Goal: Task Accomplishment & Management: Complete application form

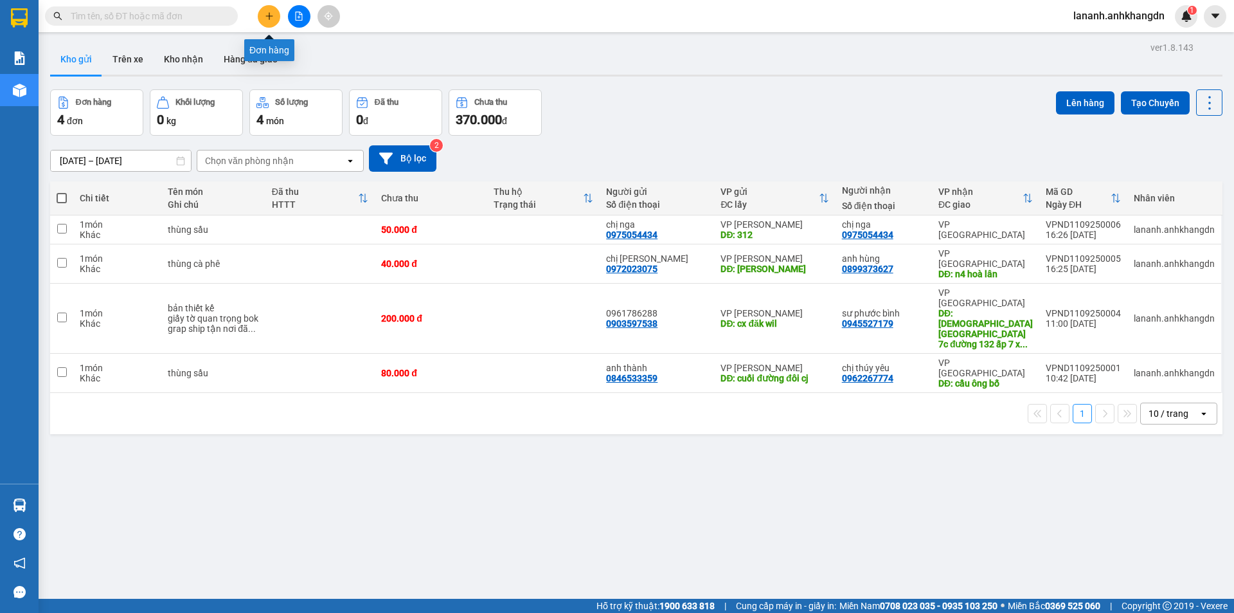
click at [270, 21] on button at bounding box center [269, 16] width 23 height 23
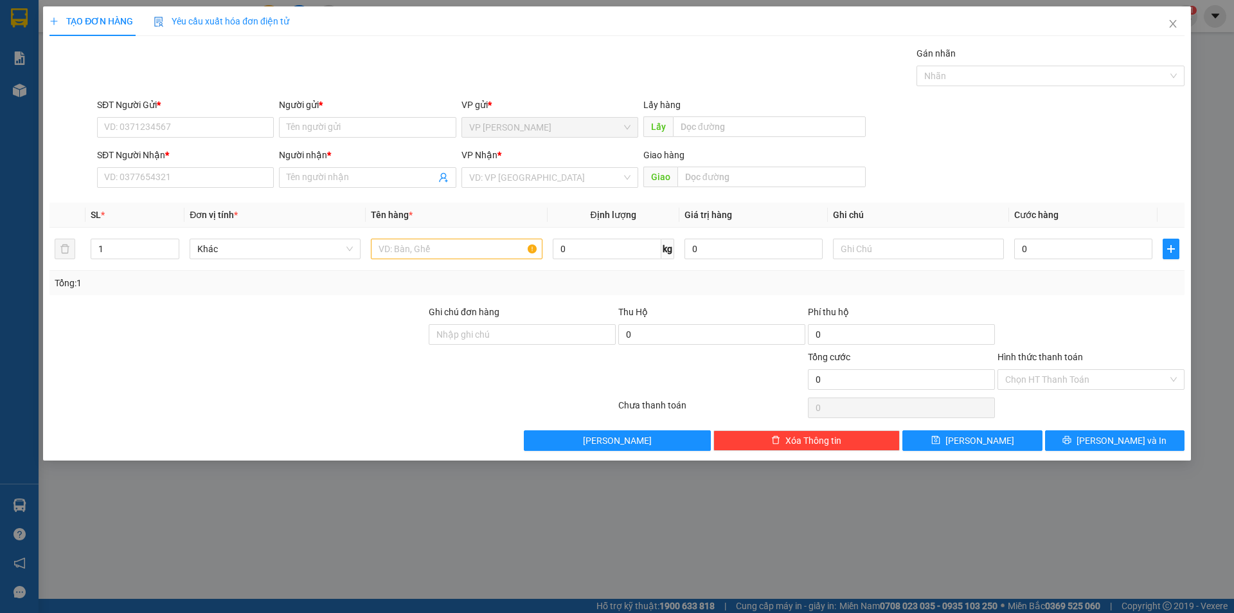
click at [241, 140] on div "SĐT Người Gửi * VD: 0371234567" at bounding box center [185, 120] width 177 height 45
click at [244, 132] on input "SĐT Người Gửi *" at bounding box center [185, 127] width 177 height 21
click at [195, 152] on div "0948848548 - anh thuỷ" at bounding box center [185, 153] width 161 height 14
type input "0948848548"
type input "anh thuỷ"
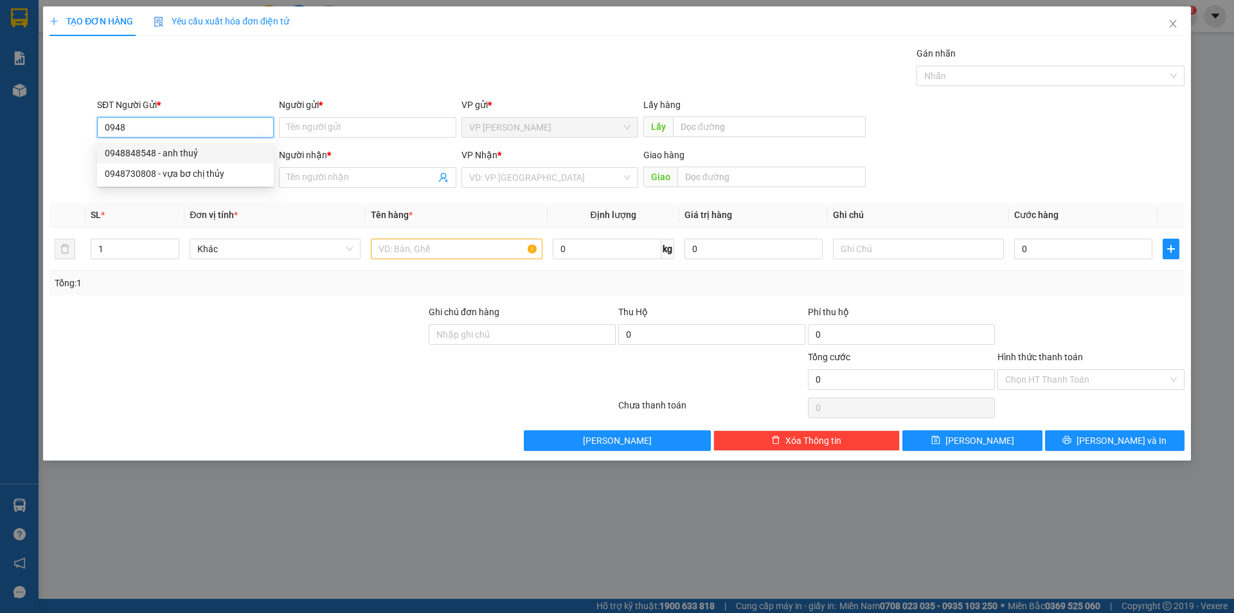
type input "0362425629"
type input "anh thiện"
type input "1.200.000"
type input "150.000"
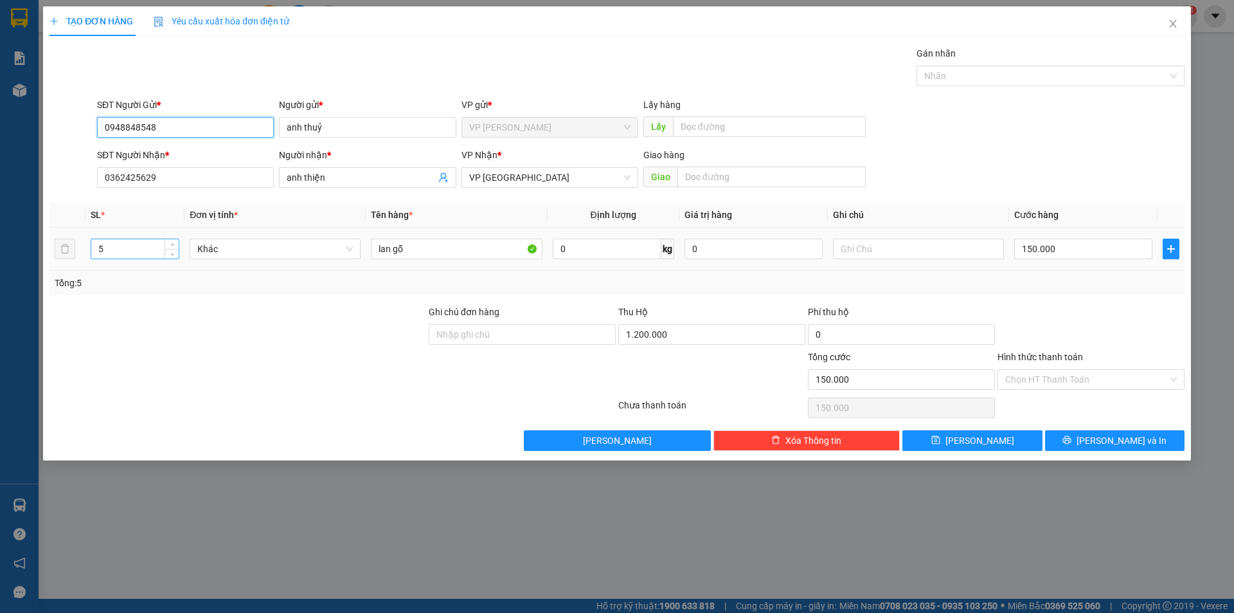
type input "0948848548"
drag, startPoint x: 143, startPoint y: 247, endPoint x: 0, endPoint y: 272, distance: 145.6
click at [0, 271] on div "TẠO ĐƠN HÀNG Yêu cầu xuất hóa đơn điện tử Transit Pickup Surcharge Ids Transit …" at bounding box center [617, 306] width 1234 height 613
type input "1"
type input "0"
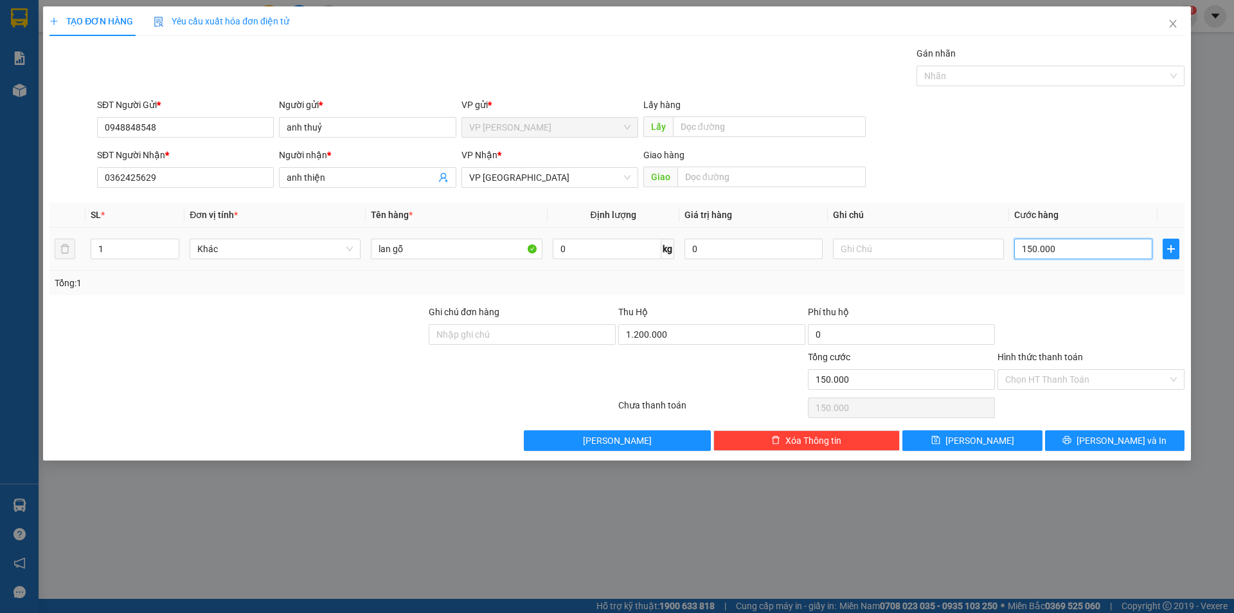
type input "0"
click at [705, 334] on input "1.200.000" at bounding box center [712, 334] width 187 height 21
type input "320.000"
click at [1054, 244] on input "0" at bounding box center [1084, 249] width 138 height 21
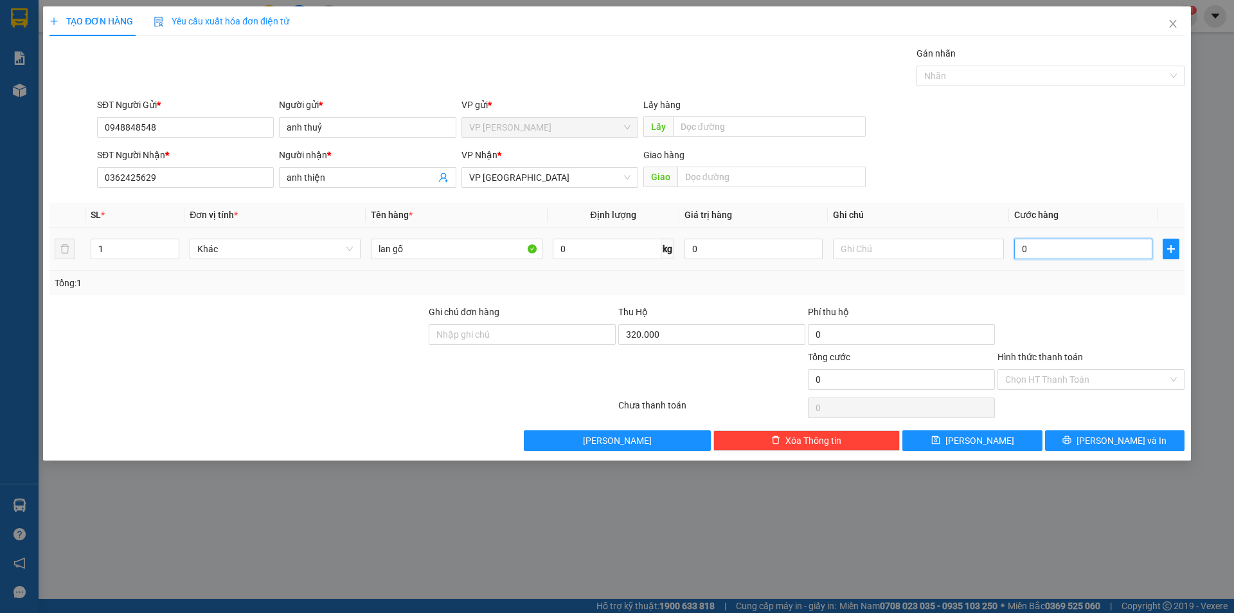
type input "5"
type input "50"
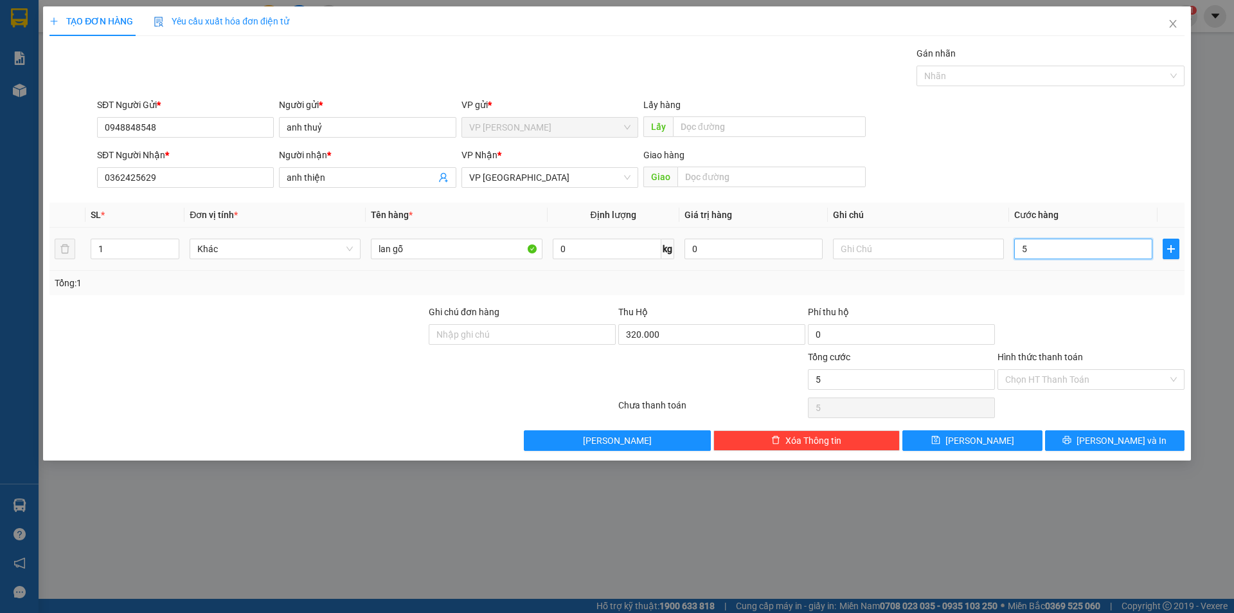
type input "50"
type input "500"
type input "5.000"
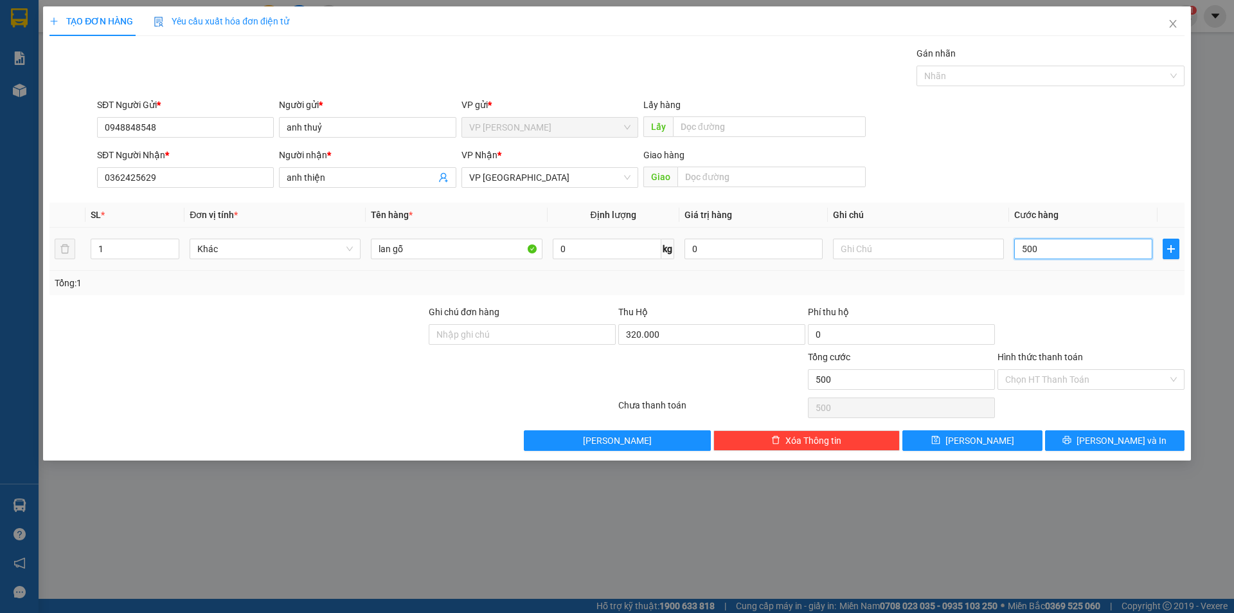
type input "5.000"
type input "50.000"
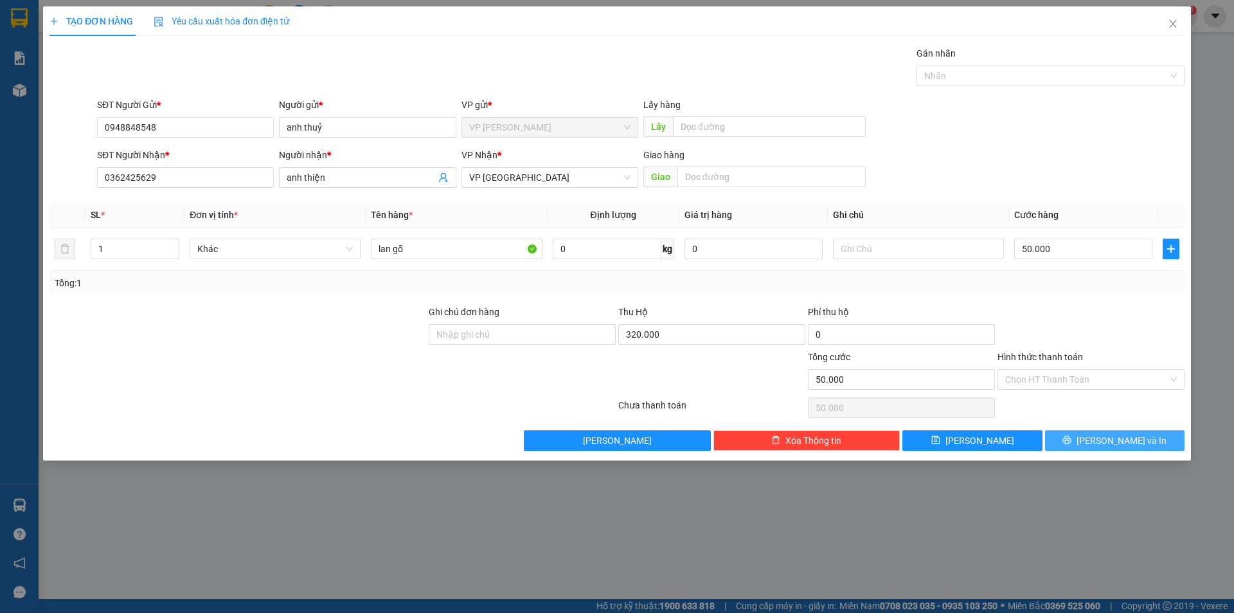
click at [1093, 434] on button "[PERSON_NAME] và In" at bounding box center [1115, 440] width 140 height 21
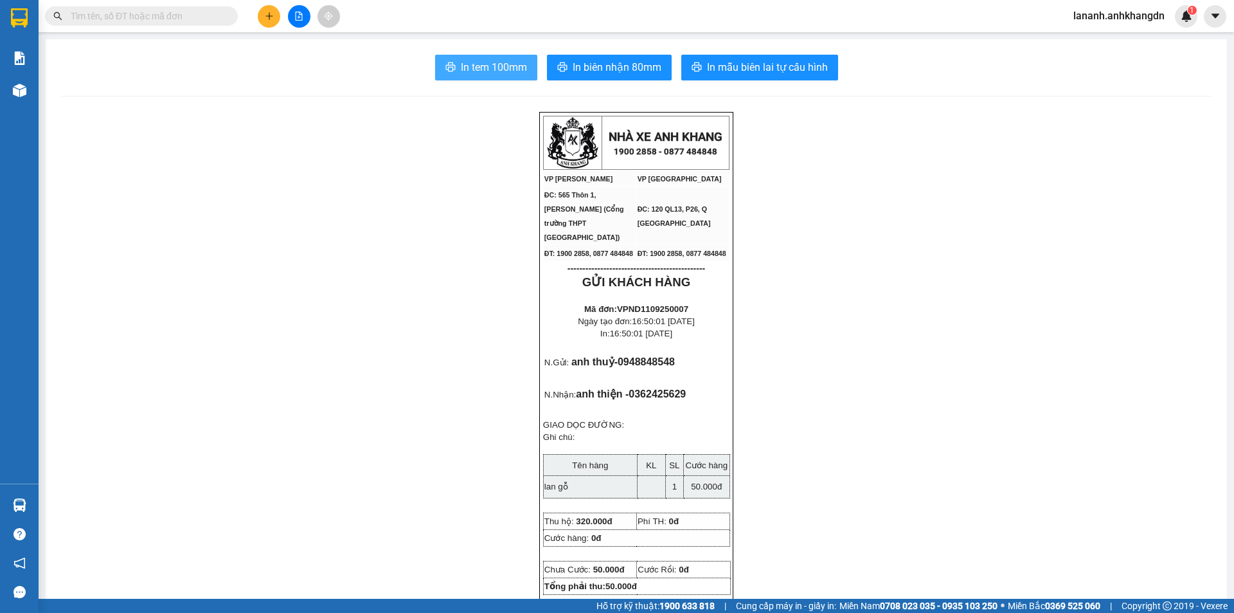
click at [501, 77] on button "In tem 100mm" at bounding box center [486, 68] width 102 height 26
click at [623, 67] on span "In biên nhận 80mm" at bounding box center [617, 67] width 89 height 16
click at [574, 69] on span "In biên nhận 80mm" at bounding box center [617, 67] width 89 height 16
click at [649, 66] on span "In biên nhận 80mm" at bounding box center [617, 67] width 89 height 16
click at [270, 21] on button at bounding box center [269, 16] width 23 height 23
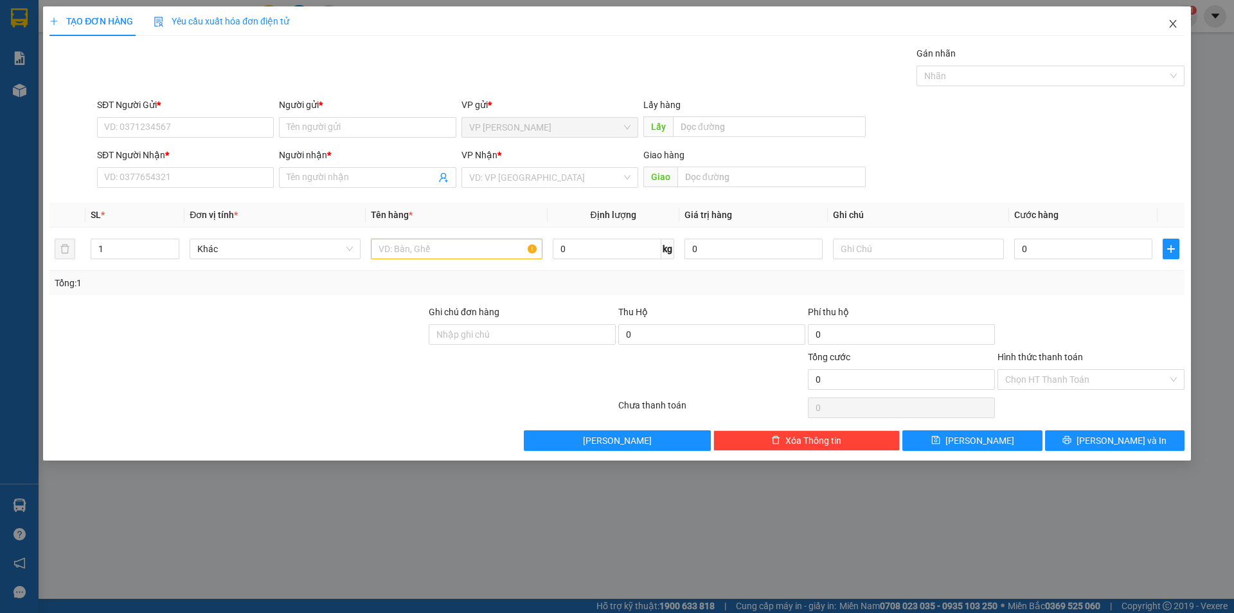
click at [1170, 19] on icon "close" at bounding box center [1173, 24] width 10 height 10
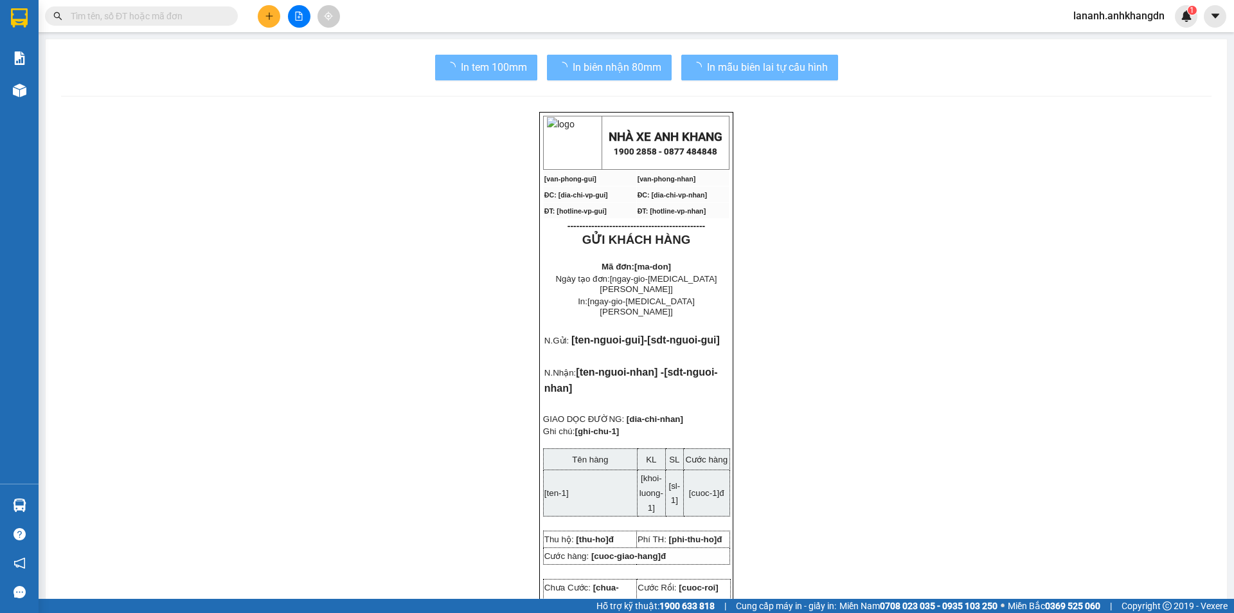
click at [1106, 21] on span "lananh.anhkhangdn" at bounding box center [1119, 16] width 112 height 16
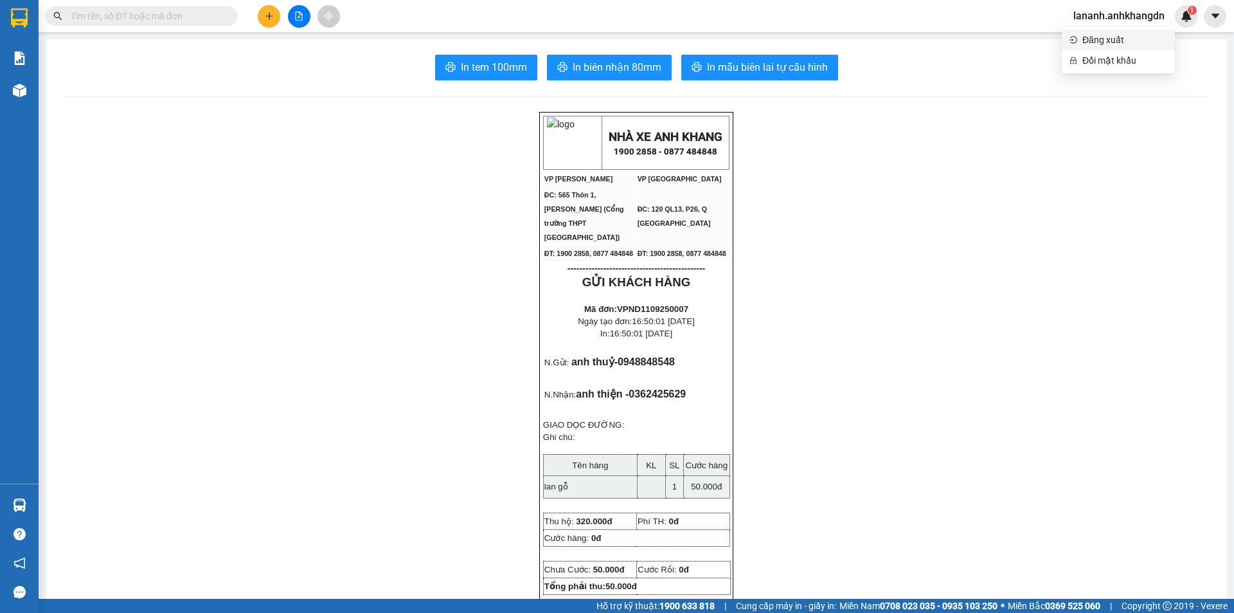
click at [1094, 46] on span "Đăng xuất" at bounding box center [1125, 40] width 85 height 14
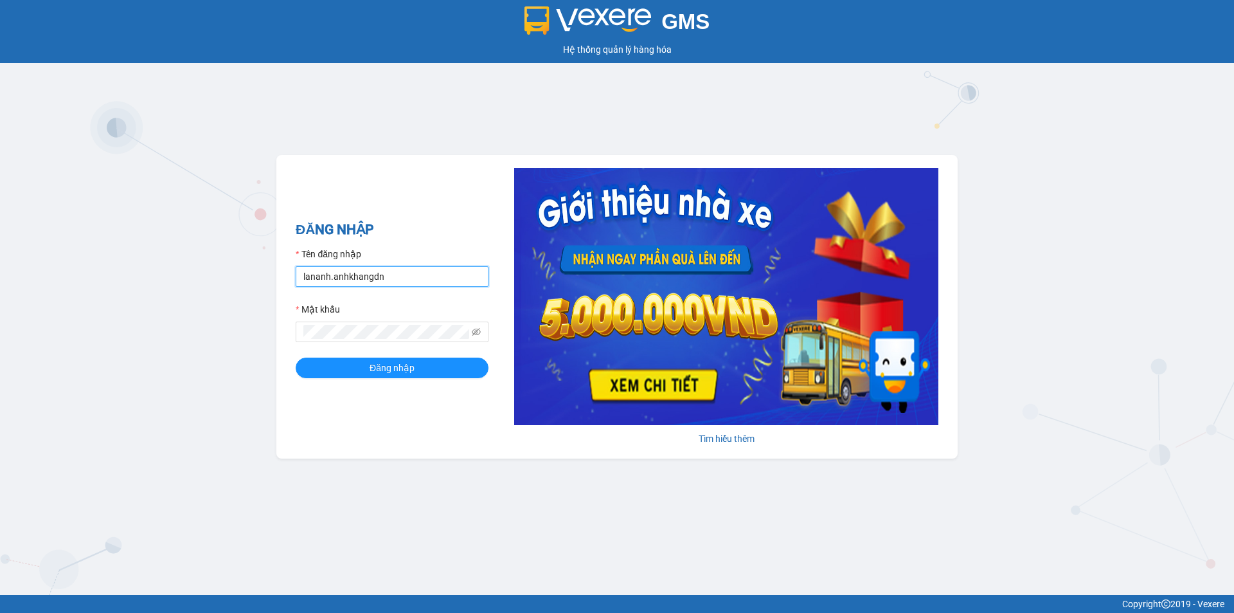
click at [406, 282] on input "lananh.anhkhangdn" at bounding box center [392, 276] width 193 height 21
drag, startPoint x: 393, startPoint y: 282, endPoint x: 186, endPoint y: 279, distance: 207.7
click at [186, 279] on div "GMS Hệ thống quản lý hàng hóa ĐĂNG NHẬP Tên đăng nhập lananh.anhkhangdn Mật khẩ…" at bounding box center [617, 297] width 1234 height 595
type input "dinhvu.anhkhangdn"
click at [267, 326] on div "GMS Hệ thống quản lý hàng hóa ĐĂNG NHẬP Tên đăng nhập dinhvu.anhkhangdn Mật khẩ…" at bounding box center [617, 297] width 1234 height 595
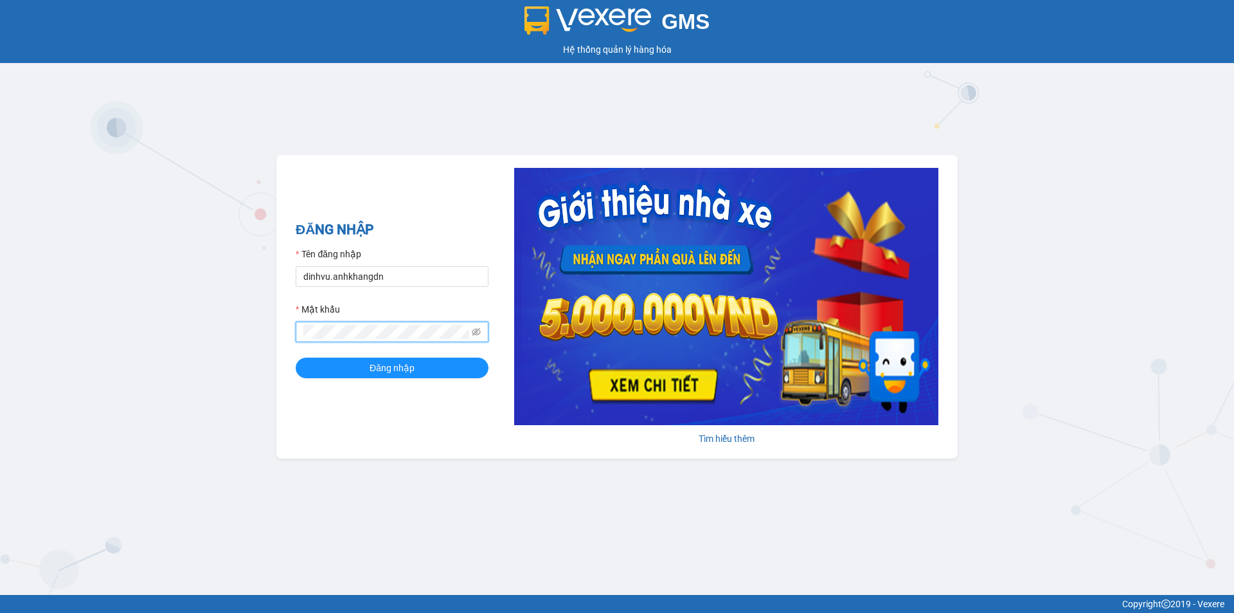
click at [296, 357] on button "Đăng nhập" at bounding box center [392, 367] width 193 height 21
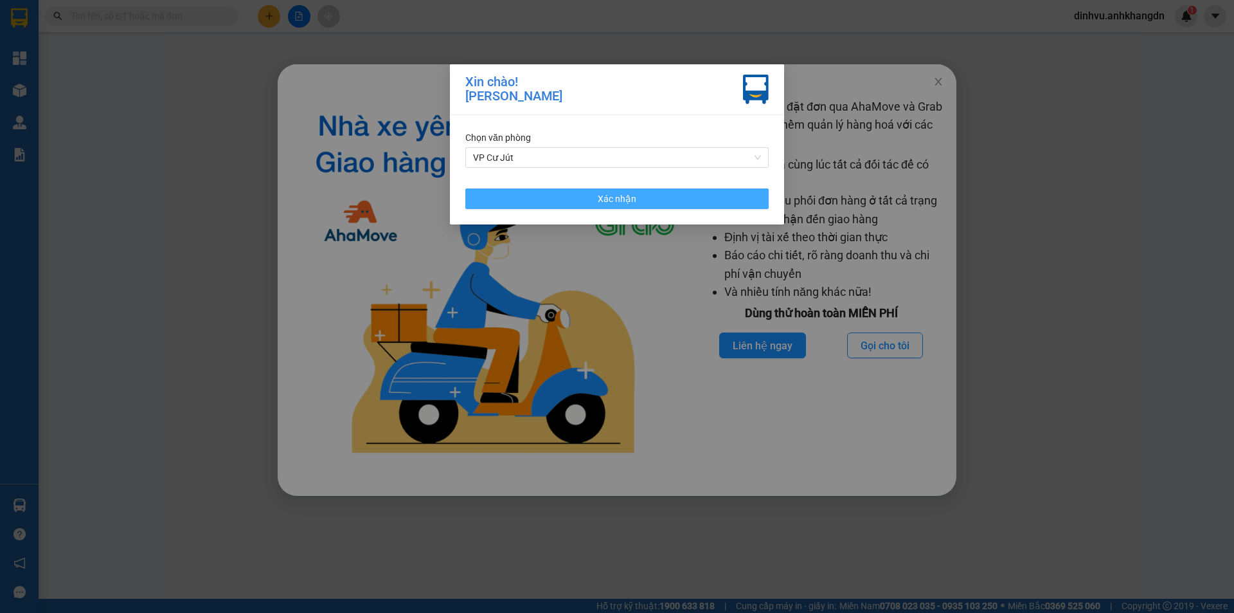
drag, startPoint x: 637, startPoint y: 196, endPoint x: 699, endPoint y: 186, distance: 63.1
click at [640, 196] on button "Xác nhận" at bounding box center [616, 198] width 303 height 21
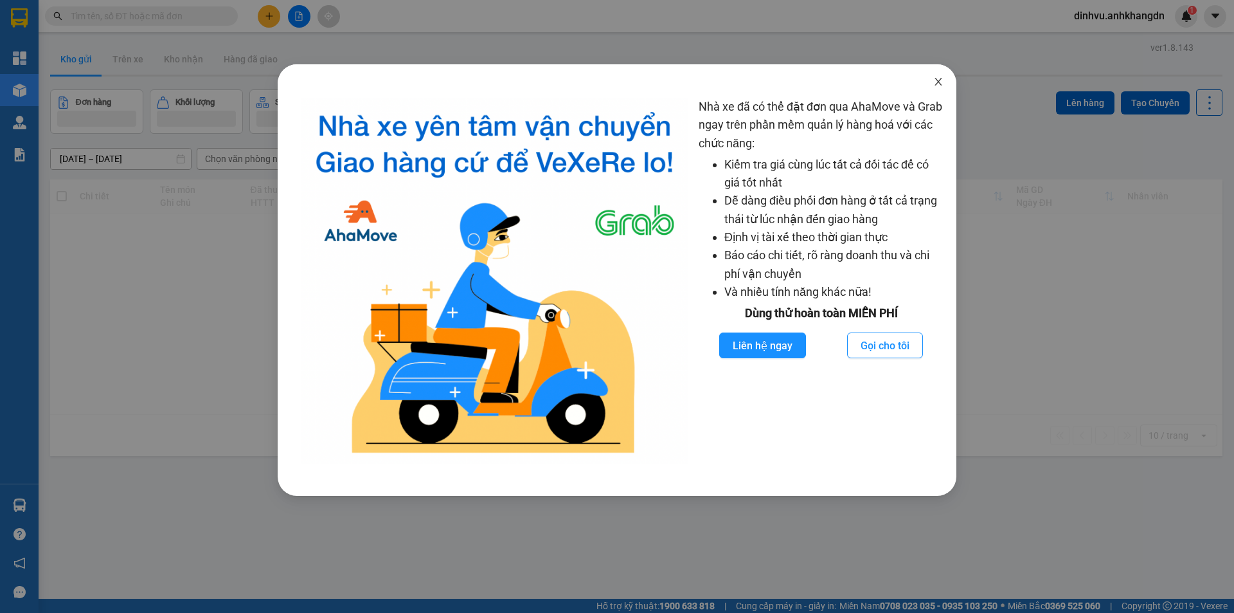
click at [938, 86] on icon "close" at bounding box center [939, 82] width 10 height 10
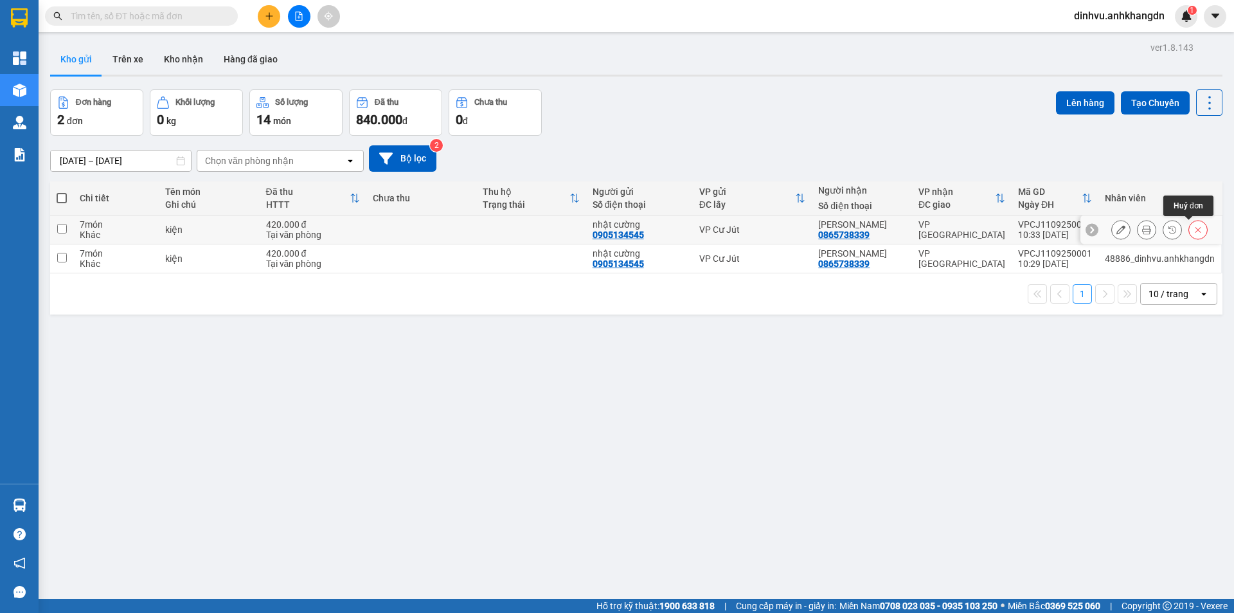
click at [1195, 228] on button at bounding box center [1198, 230] width 18 height 23
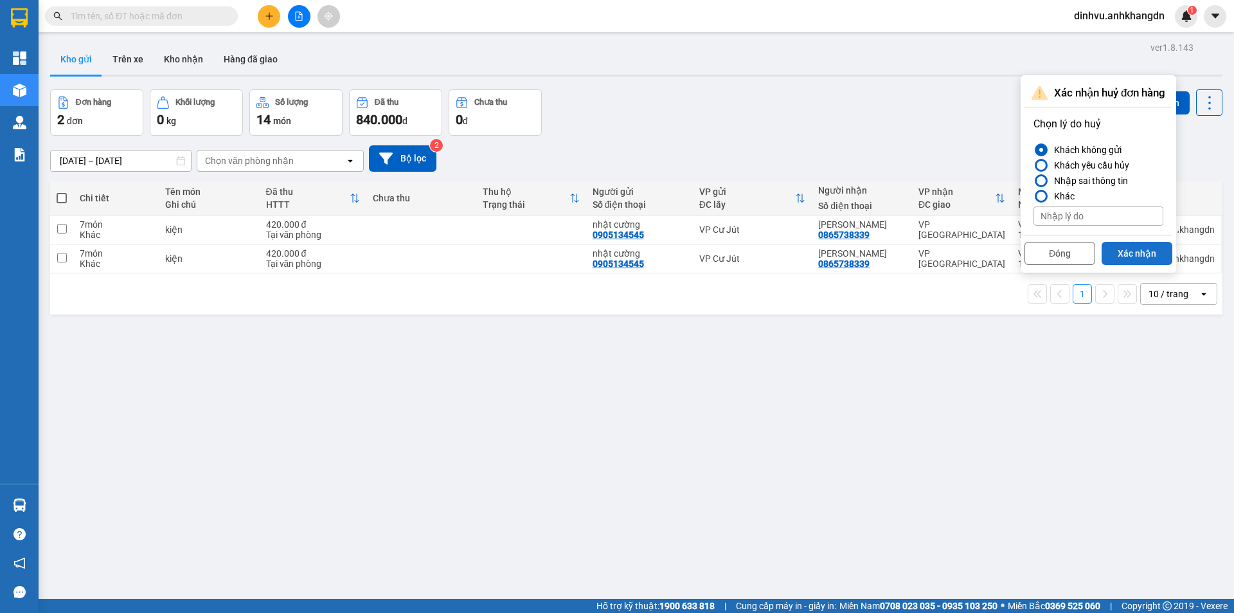
click at [1153, 249] on button "Xác nhận" at bounding box center [1137, 253] width 71 height 23
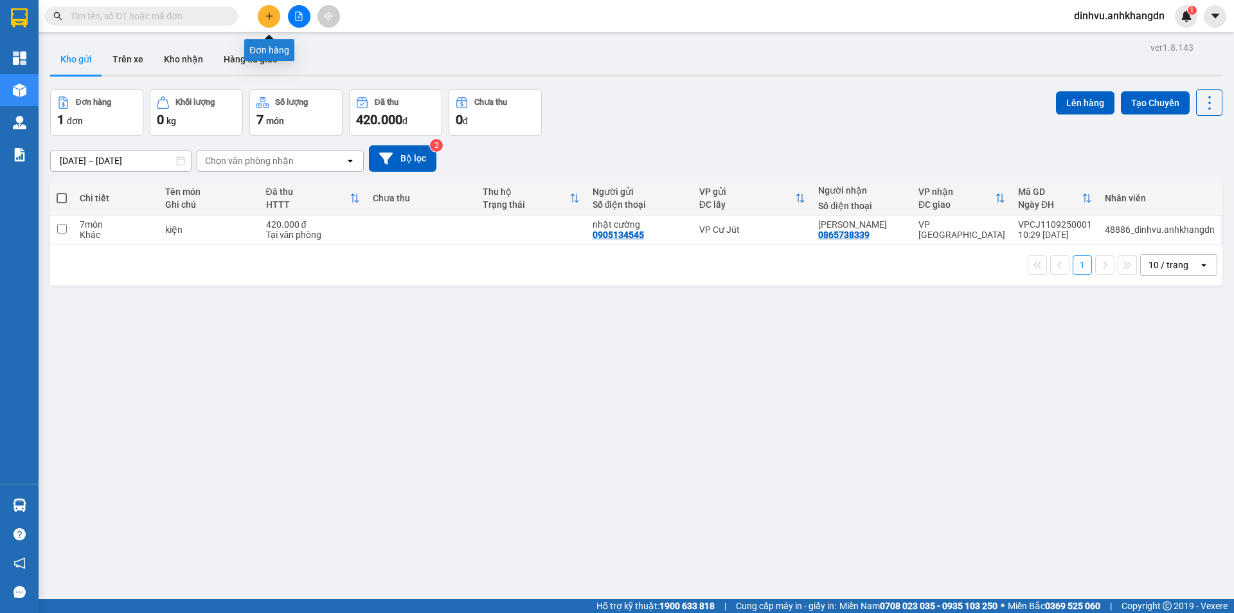
click at [267, 17] on icon "plus" at bounding box center [269, 16] width 9 height 9
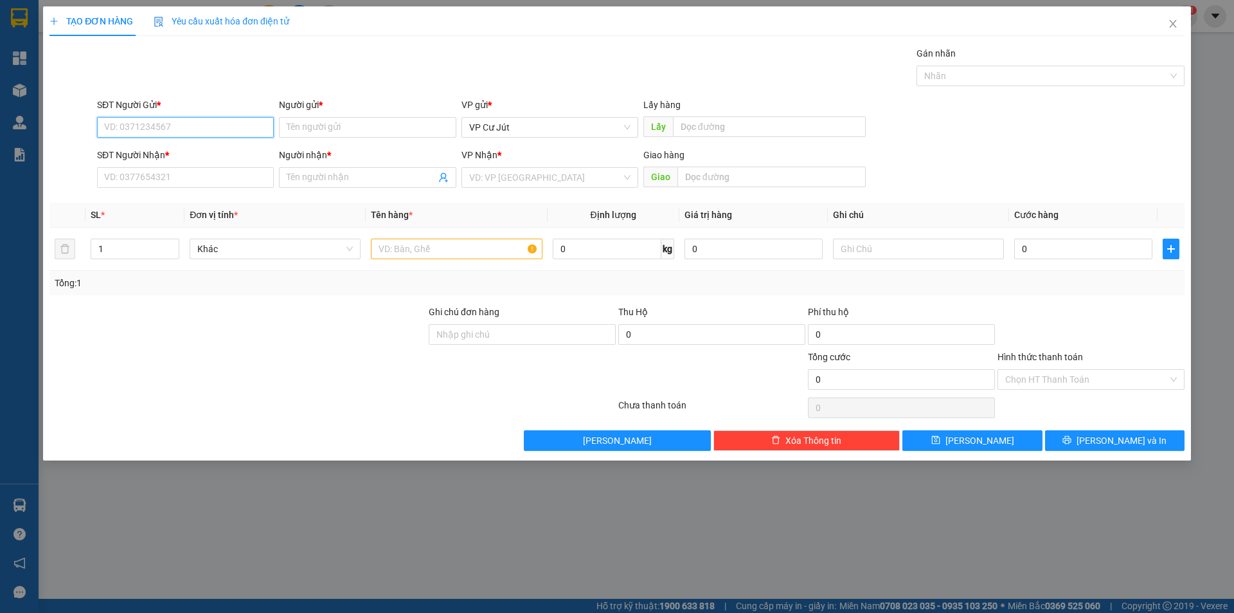
click at [221, 126] on input "SĐT Người Gửi *" at bounding box center [185, 127] width 177 height 21
type input "0935861967"
click at [204, 145] on div "0935861967 - đàn" at bounding box center [185, 153] width 177 height 21
type input "đàn"
type input "0969794739"
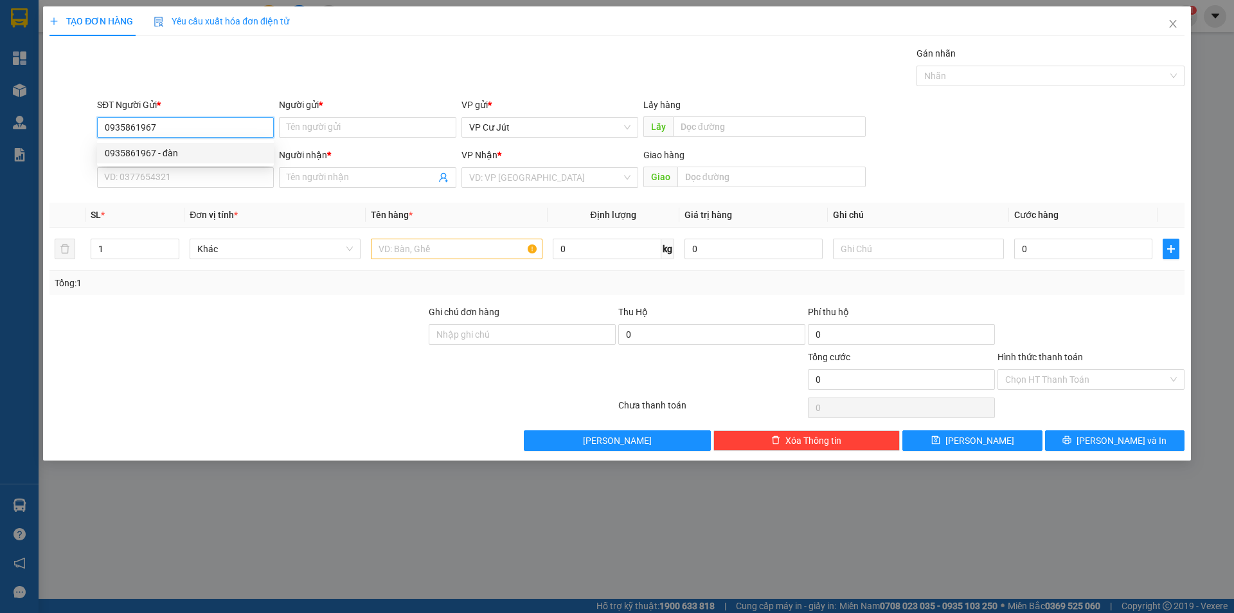
type input "A"
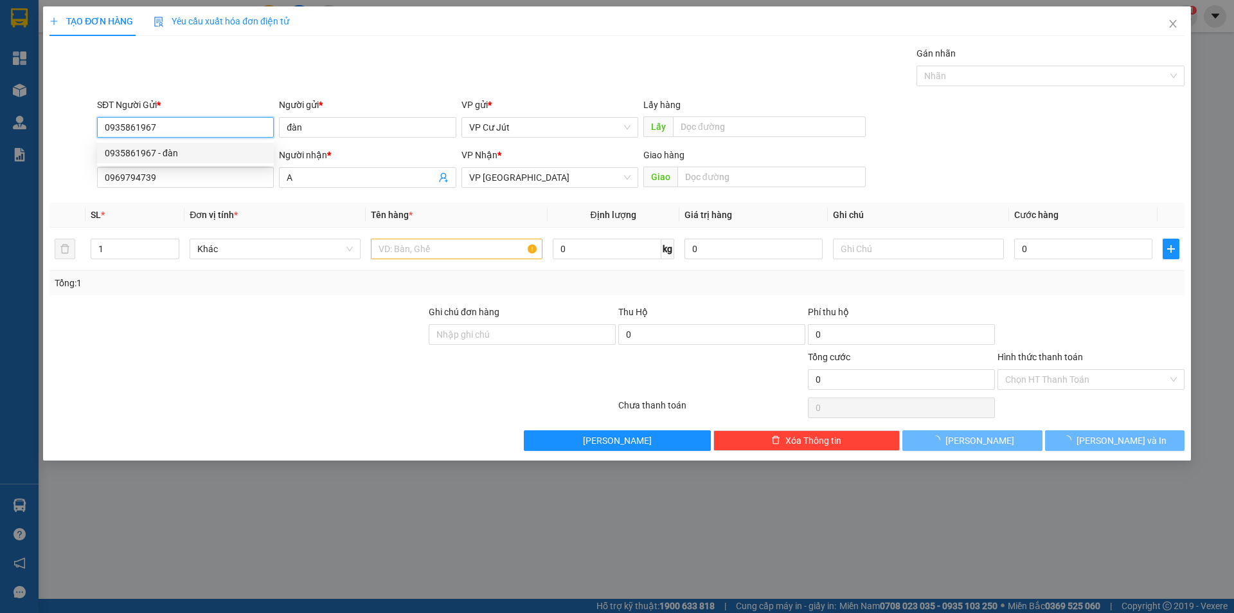
type input "50.000"
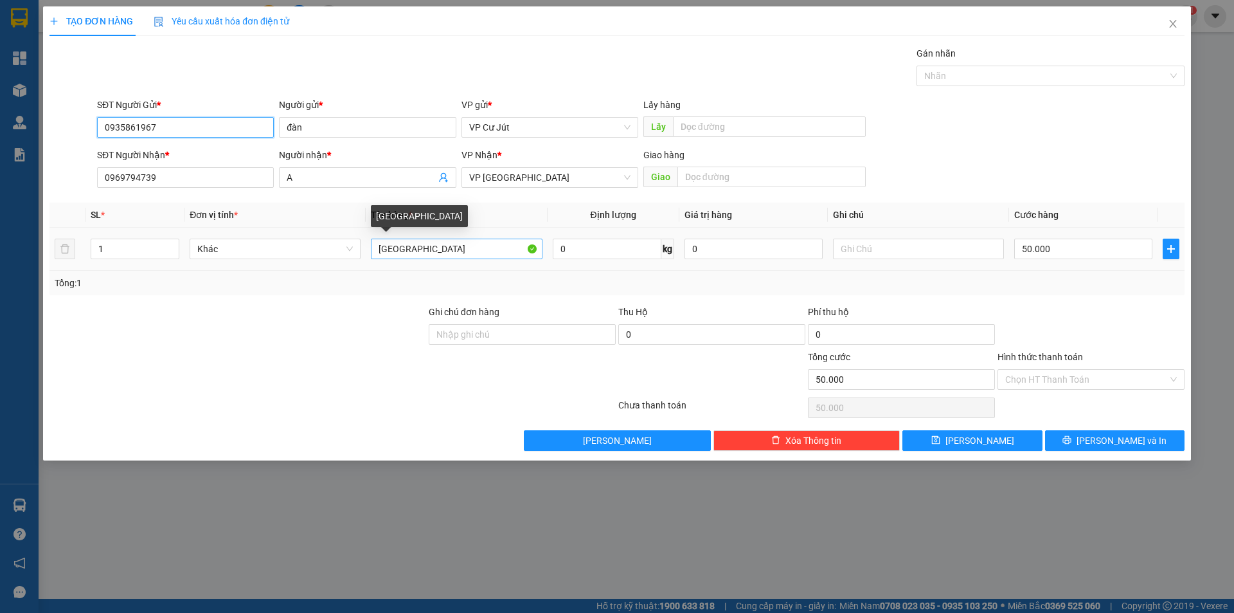
type input "0935861967"
drag, startPoint x: 393, startPoint y: 254, endPoint x: 346, endPoint y: 257, distance: 47.0
click at [347, 257] on tr "1 Khác TX 0 kg 0 50.000" at bounding box center [617, 249] width 1135 height 43
type input "HỘP NHỎ"
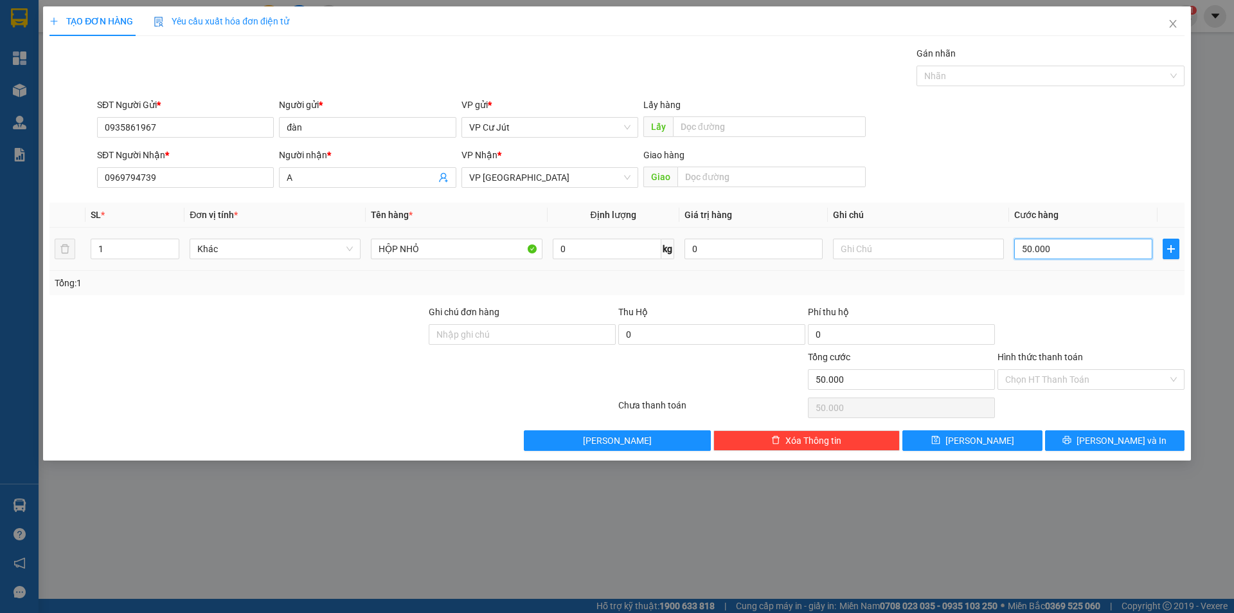
click at [1042, 249] on input "50.000" at bounding box center [1084, 249] width 138 height 21
type input "0"
type input "30"
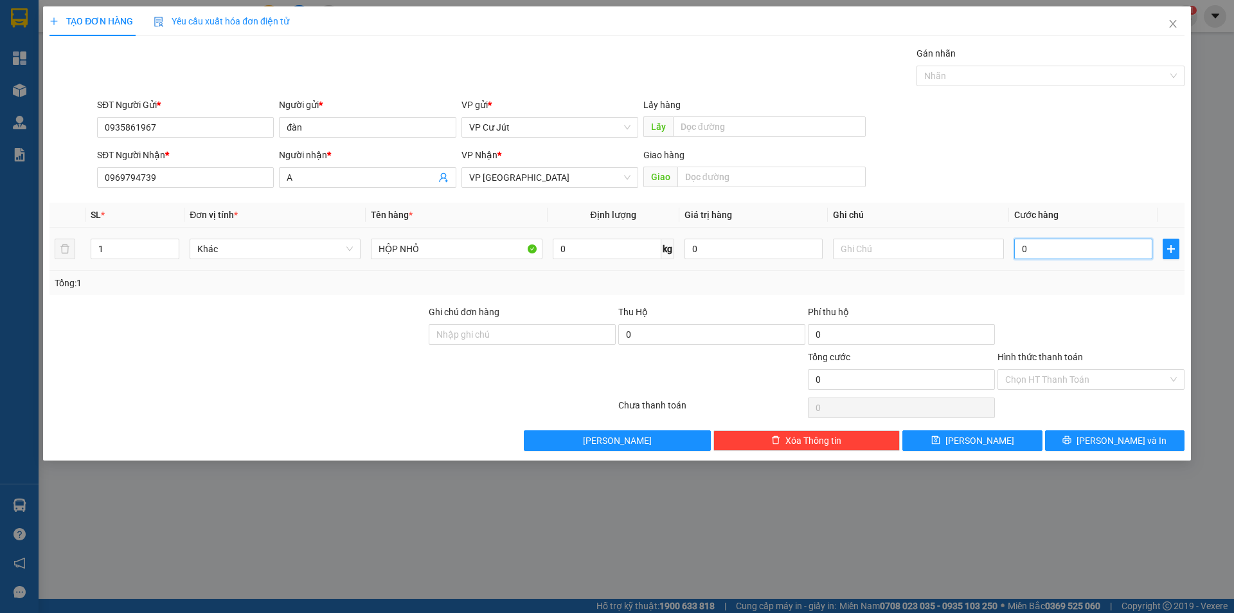
type input "30"
type input "300"
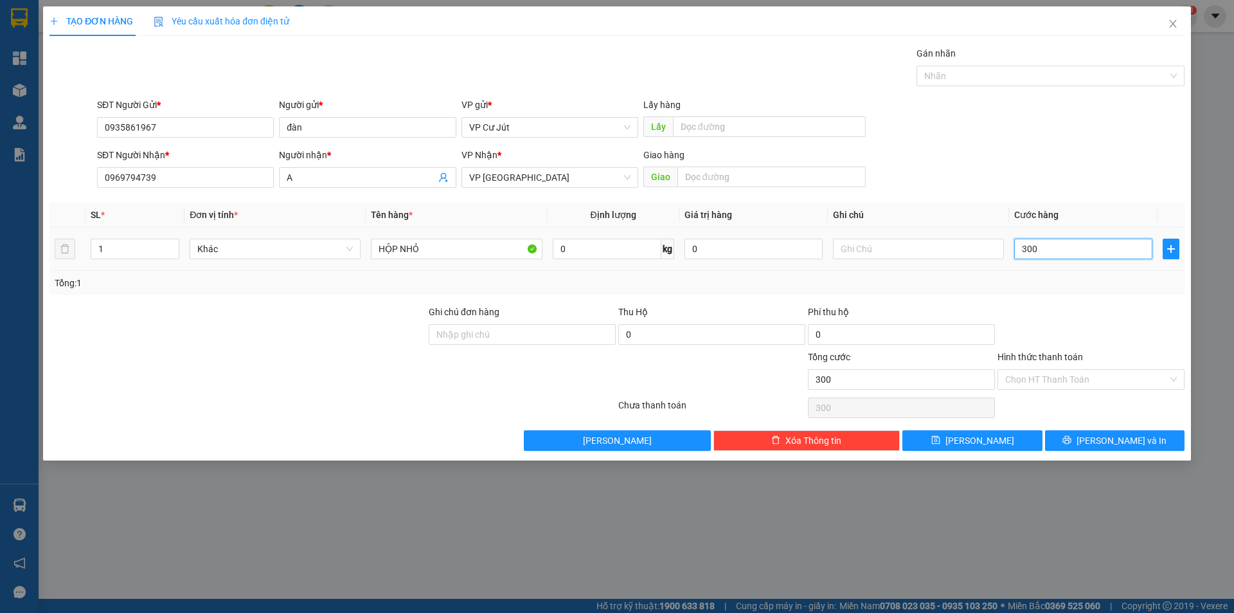
type input "3.000"
type input "30.000"
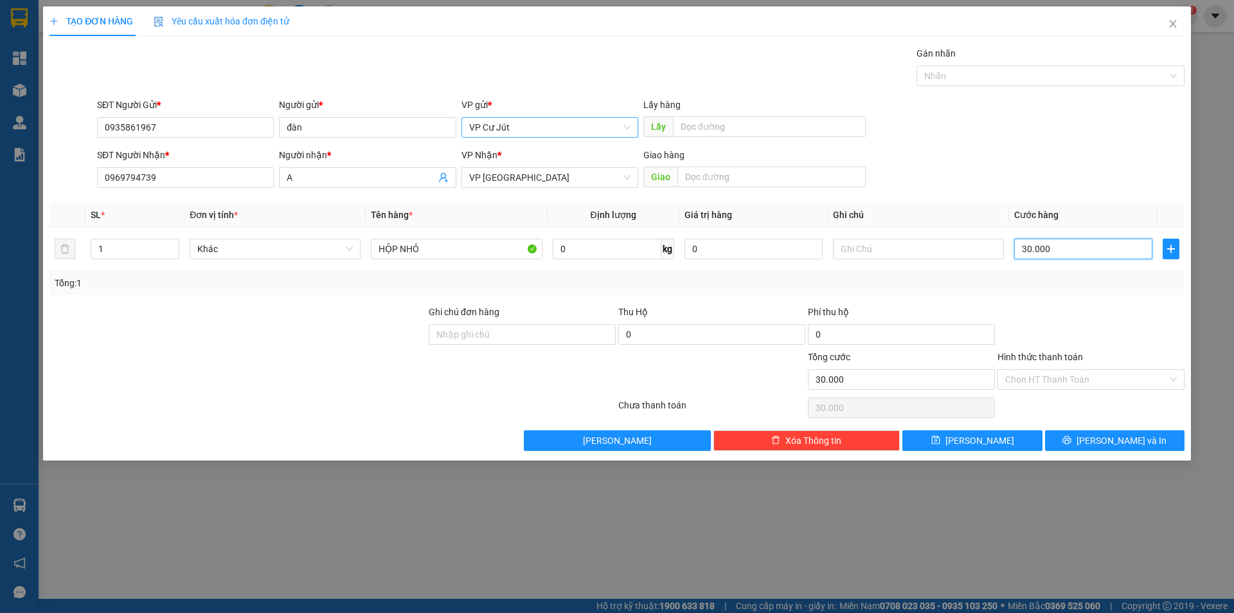
click at [592, 133] on span "VP Cư Jút" at bounding box center [549, 127] width 161 height 19
type input "30.000"
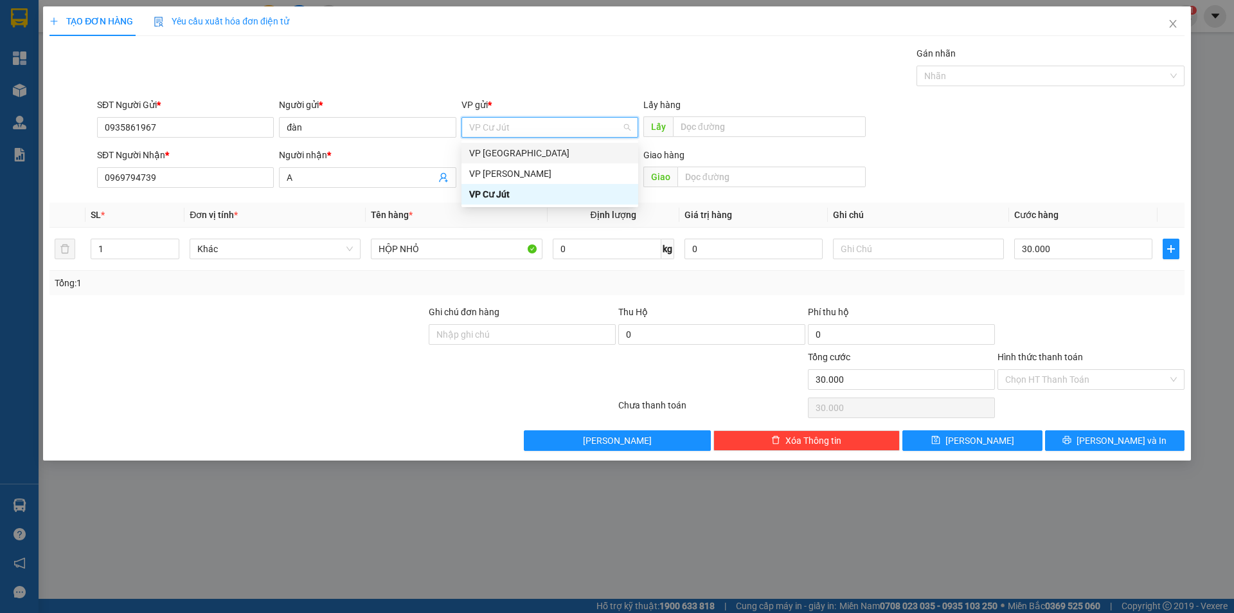
click at [547, 157] on div "VP [GEOGRAPHIC_DATA]" at bounding box center [549, 153] width 161 height 14
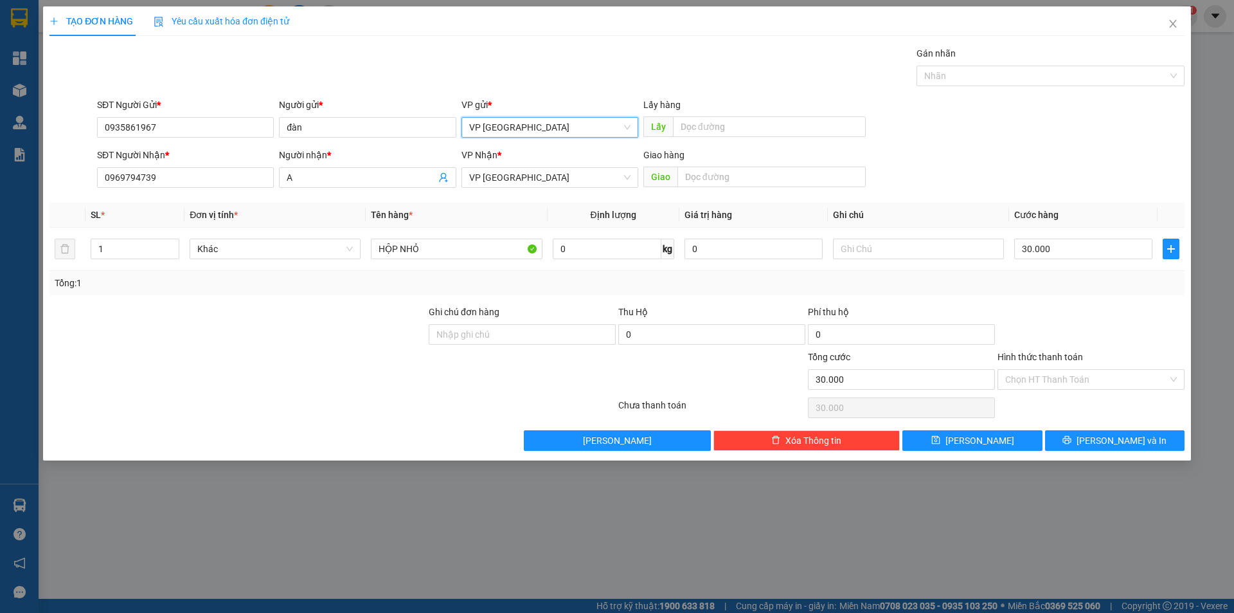
drag, startPoint x: 585, startPoint y: 78, endPoint x: 579, endPoint y: 87, distance: 10.2
click at [585, 78] on div "Gán nhãn Nhãn" at bounding box center [641, 68] width 1093 height 45
click at [541, 172] on span "VP [GEOGRAPHIC_DATA]" at bounding box center [549, 177] width 161 height 19
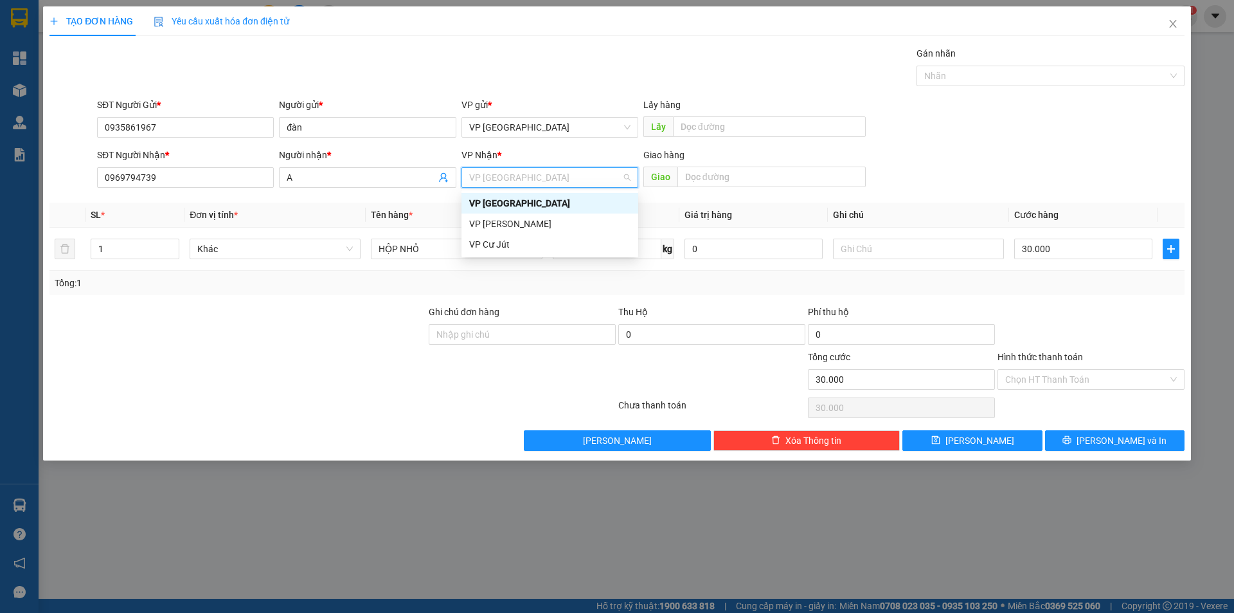
click at [528, 206] on div "VP [GEOGRAPHIC_DATA]" at bounding box center [549, 203] width 161 height 14
click at [526, 185] on span "VP [GEOGRAPHIC_DATA]" at bounding box center [549, 177] width 161 height 19
click at [507, 244] on div "VP Cư Jút" at bounding box center [549, 244] width 161 height 14
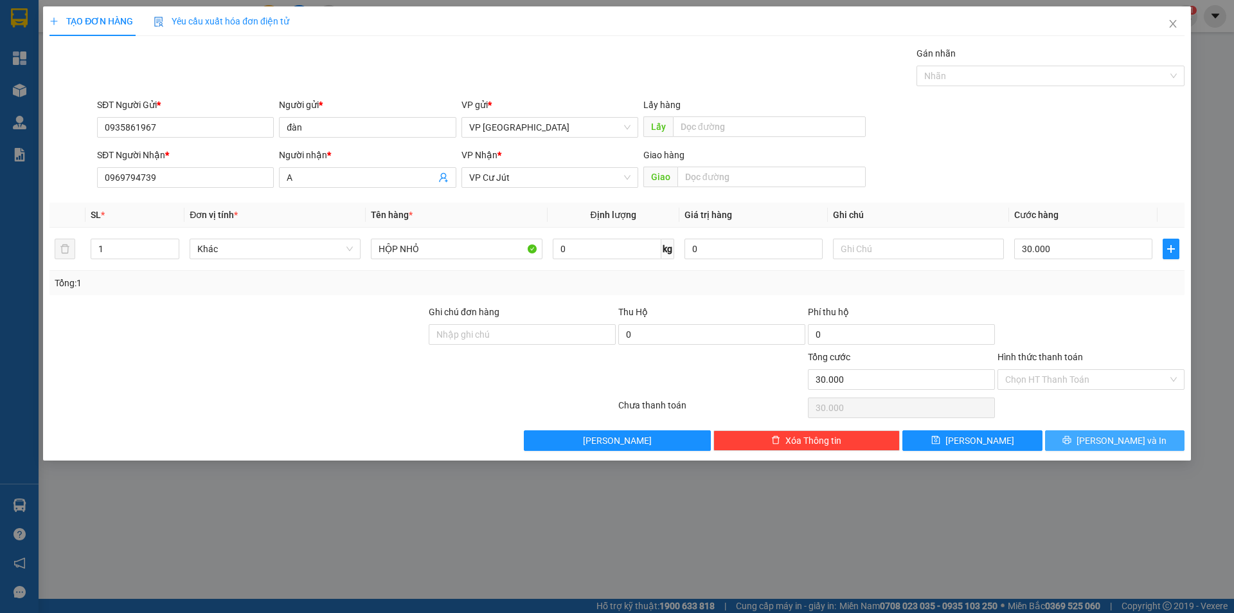
click at [1067, 435] on button "[PERSON_NAME] và In" at bounding box center [1115, 440] width 140 height 21
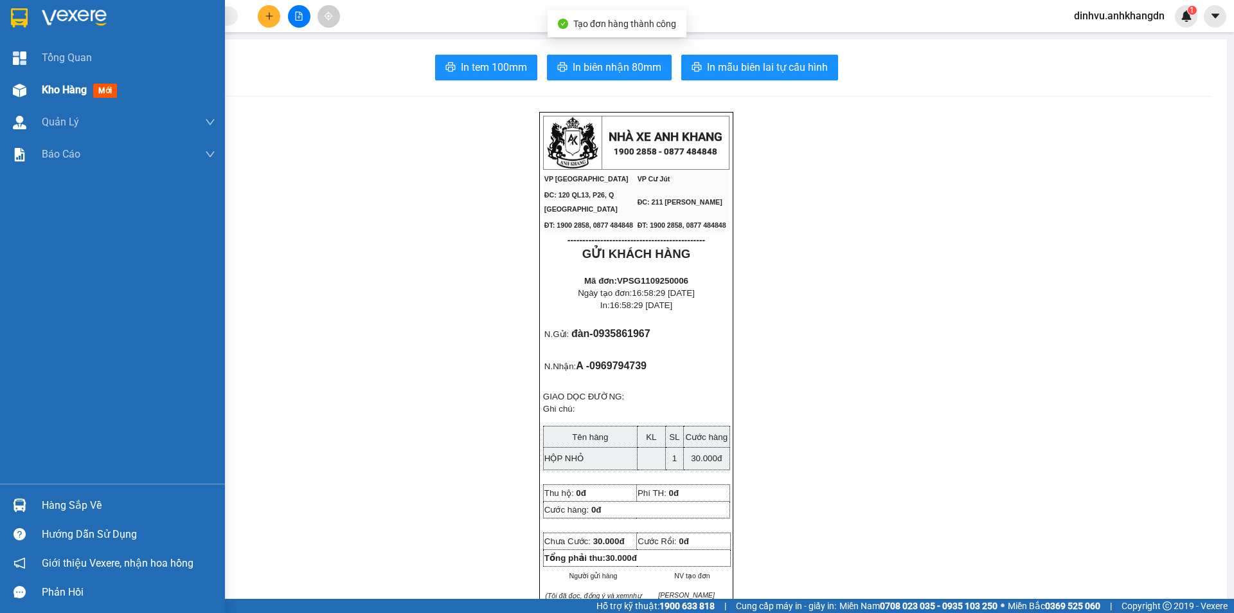
click at [33, 94] on div "Kho hàng mới" at bounding box center [112, 90] width 225 height 32
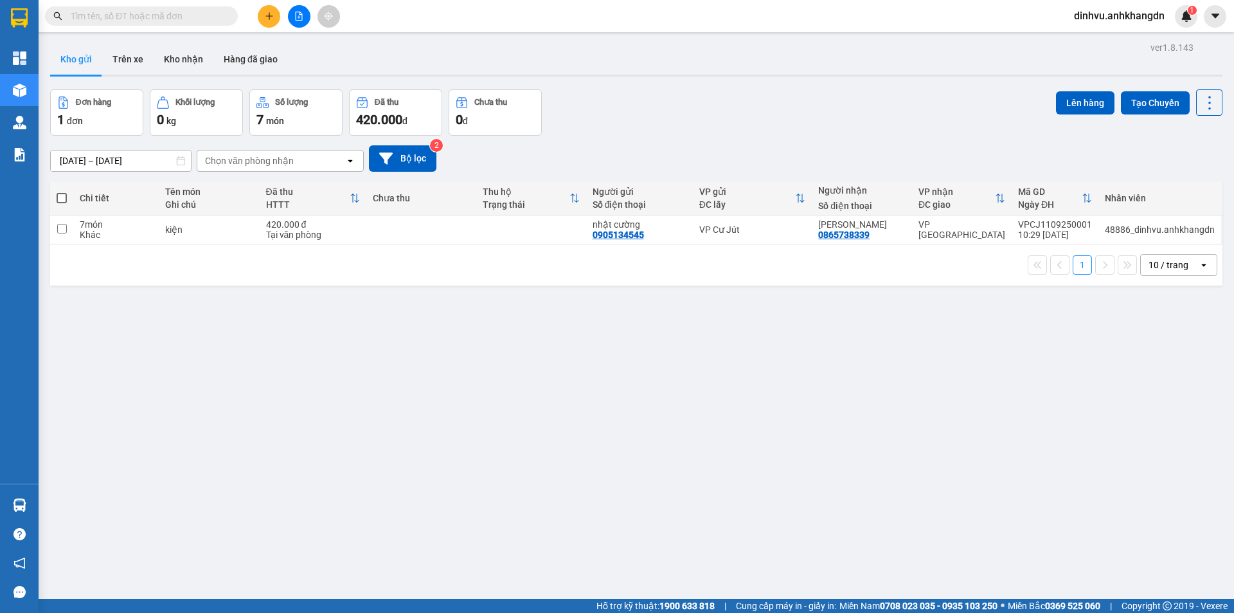
click at [1105, 8] on span "dinhvu.anhkhangdn" at bounding box center [1119, 16] width 111 height 16
click at [1092, 35] on span "Đăng xuất" at bounding box center [1125, 40] width 86 height 14
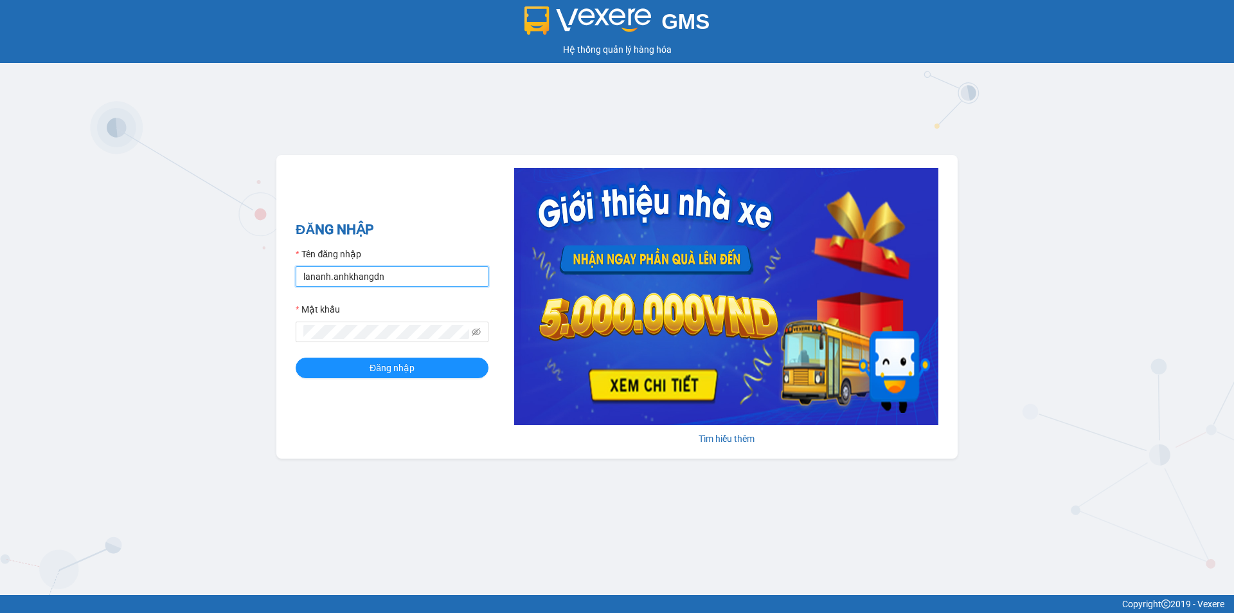
click at [415, 273] on input "lananh.anhkhangdn" at bounding box center [392, 276] width 193 height 21
drag, startPoint x: 415, startPoint y: 273, endPoint x: 243, endPoint y: 288, distance: 172.9
click at [243, 288] on div "GMS Hệ thống quản lý hàng hóa ĐĂNG NHẬP Tên đăng nhập lananh.anhkhangdn Mật khẩ…" at bounding box center [617, 297] width 1234 height 595
type input "dinhvu.anhkhangdn"
click at [213, 330] on div "GMS Hệ thống quản lý hàng hóa ĐĂNG NHẬP Tên đăng nhập dinhvu.anhkhangdn Mật khẩ…" at bounding box center [617, 297] width 1234 height 595
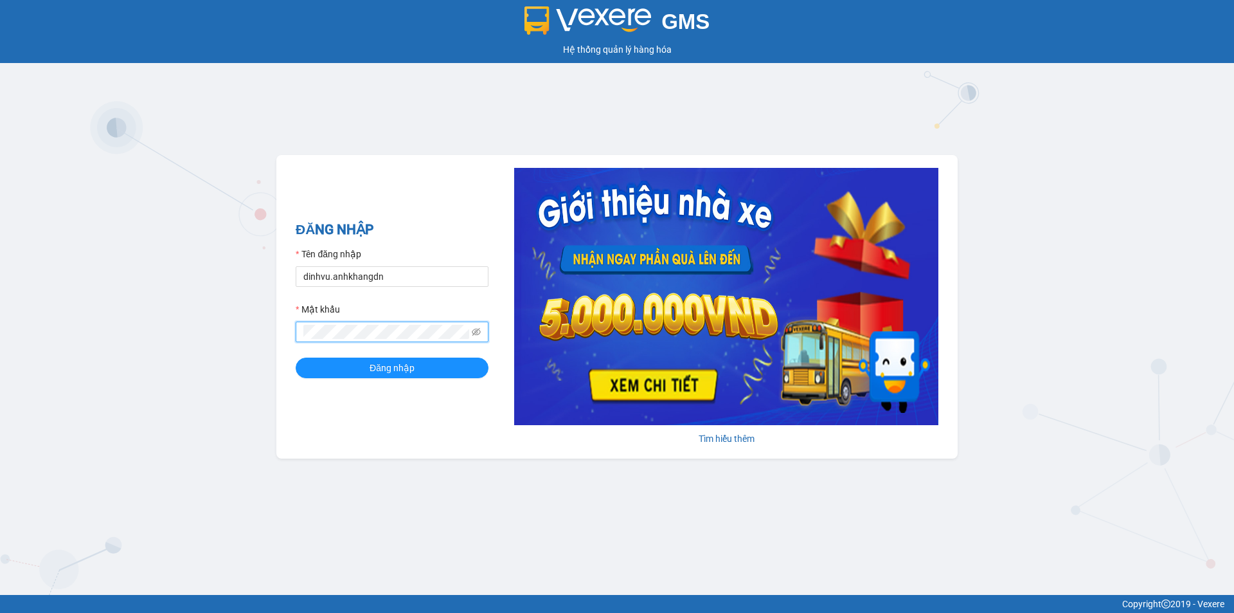
click at [296, 357] on button "Đăng nhập" at bounding box center [392, 367] width 193 height 21
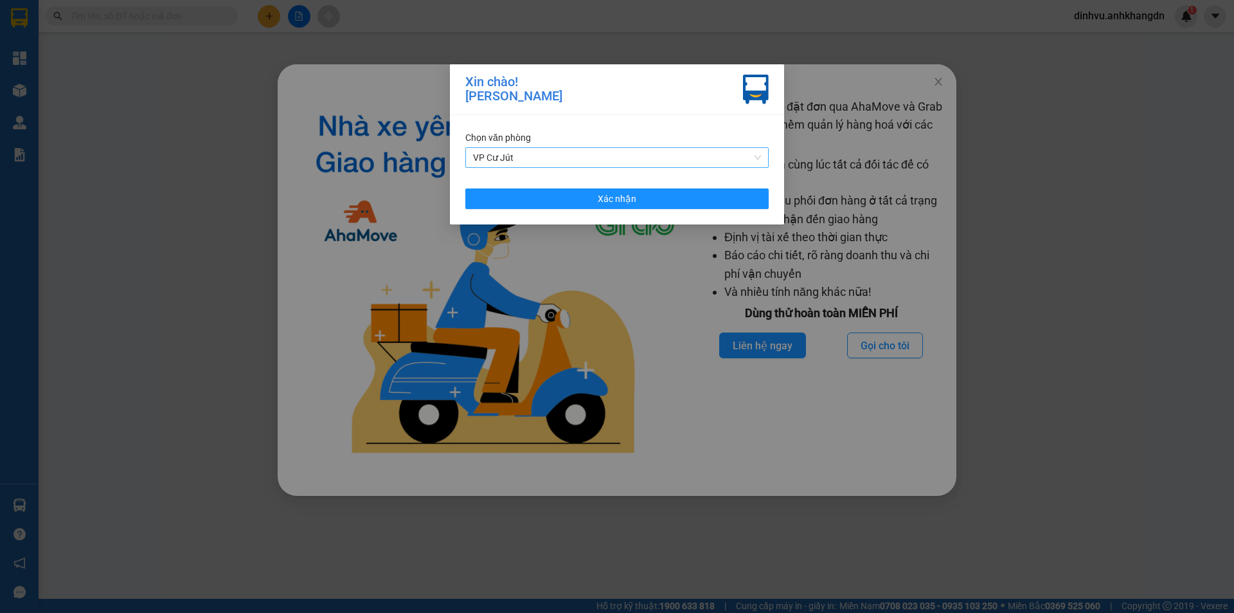
drag, startPoint x: 631, startPoint y: 161, endPoint x: 622, endPoint y: 167, distance: 10.7
click at [625, 165] on span "VP Cư Jút" at bounding box center [617, 157] width 288 height 19
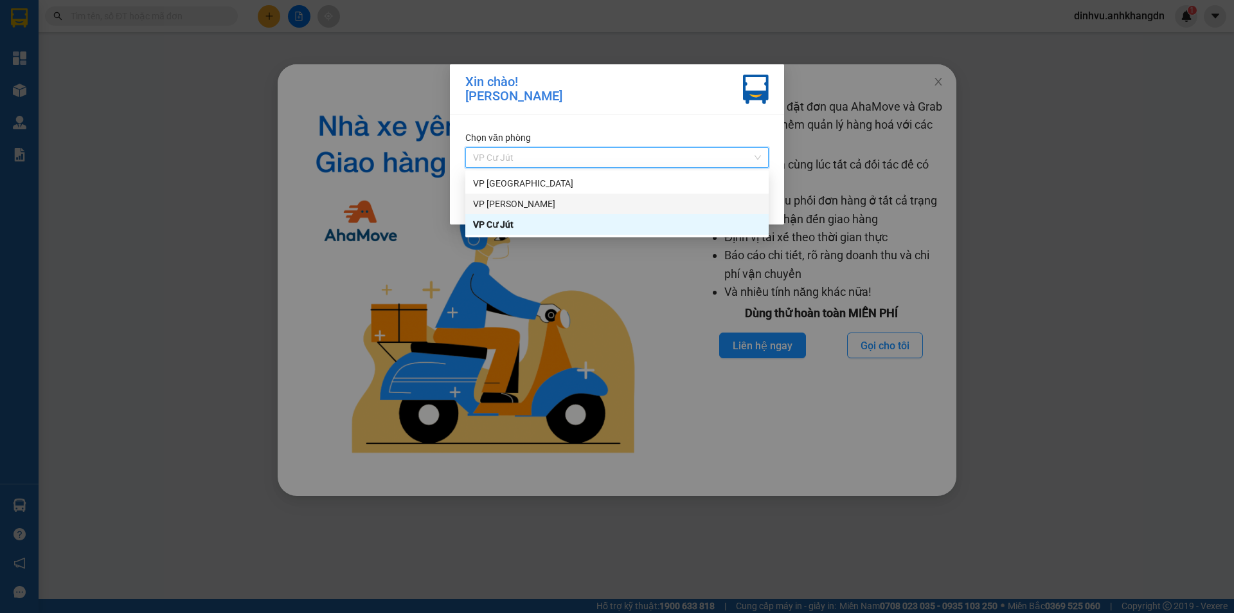
click at [572, 194] on div "VP [PERSON_NAME]" at bounding box center [616, 204] width 303 height 21
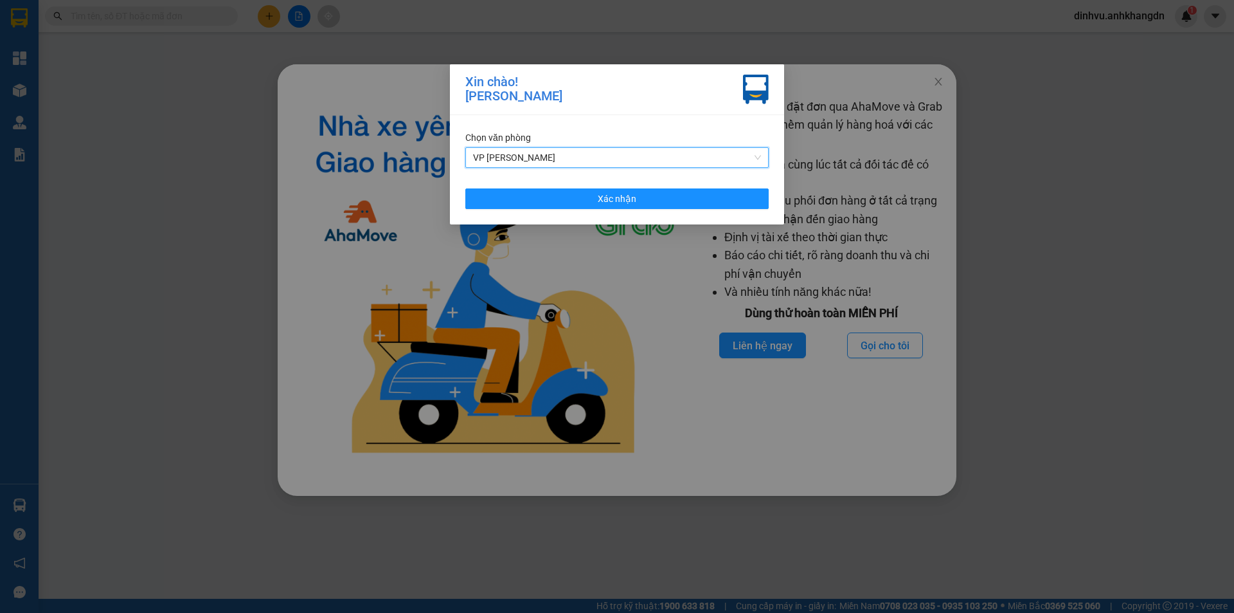
click at [572, 161] on span "VP [PERSON_NAME]" at bounding box center [617, 157] width 288 height 19
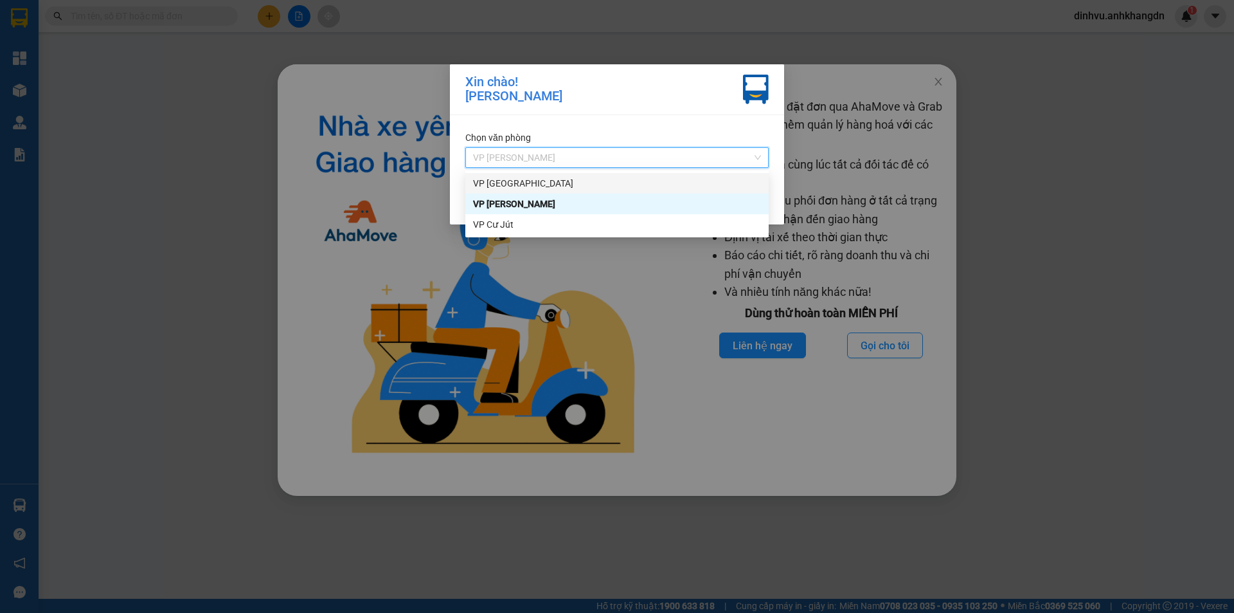
click at [558, 176] on div "VP [GEOGRAPHIC_DATA]" at bounding box center [617, 183] width 288 height 14
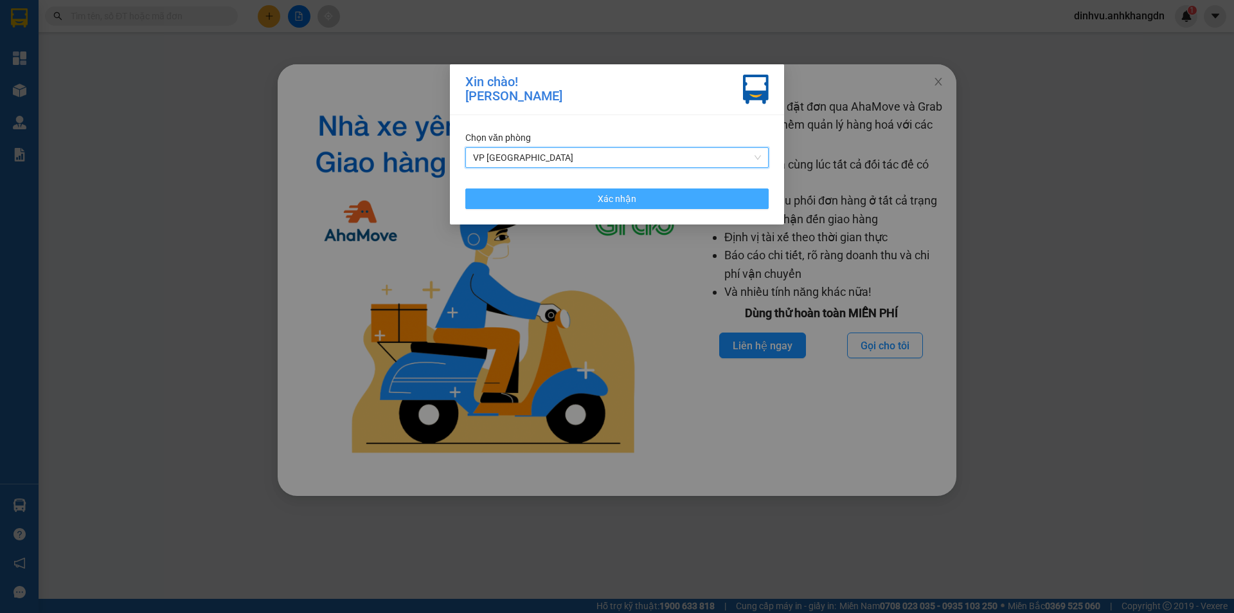
click at [566, 205] on button "Xác nhận" at bounding box center [616, 198] width 303 height 21
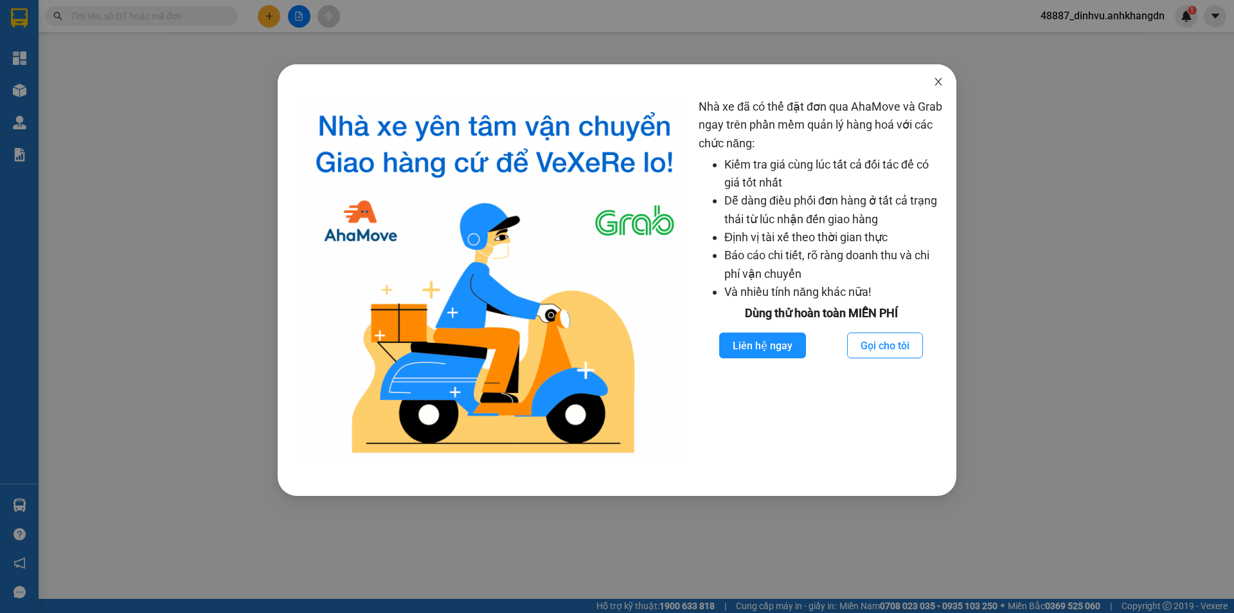
click at [937, 82] on icon "close" at bounding box center [939, 82] width 10 height 10
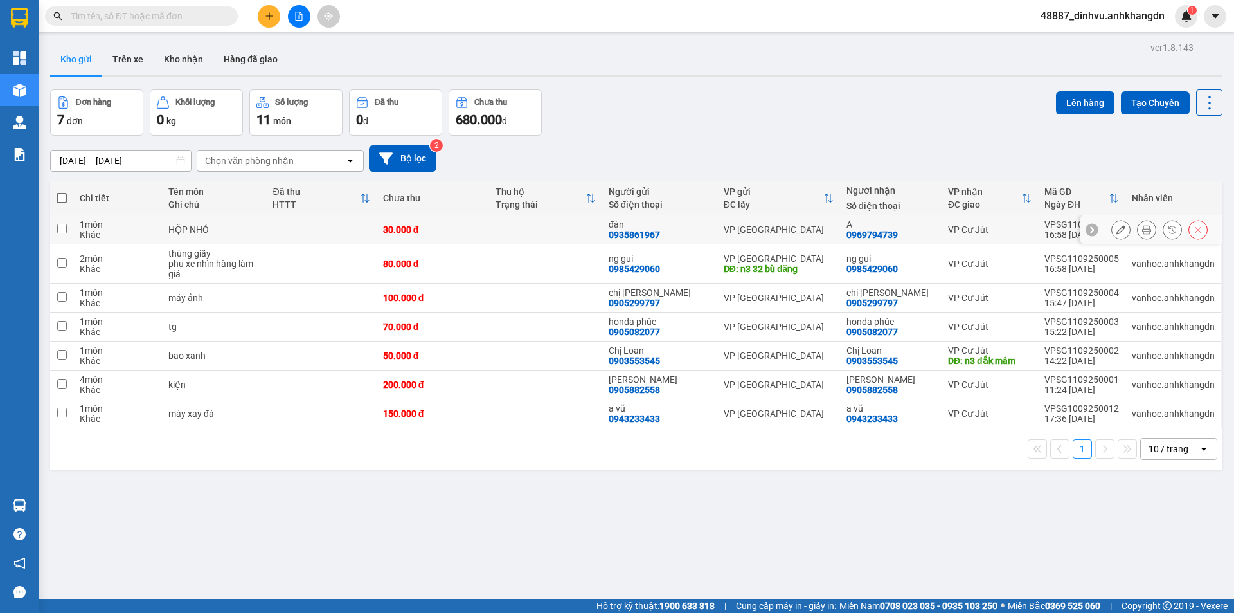
click at [828, 228] on div "VP [GEOGRAPHIC_DATA]" at bounding box center [779, 229] width 110 height 10
checkbox input "true"
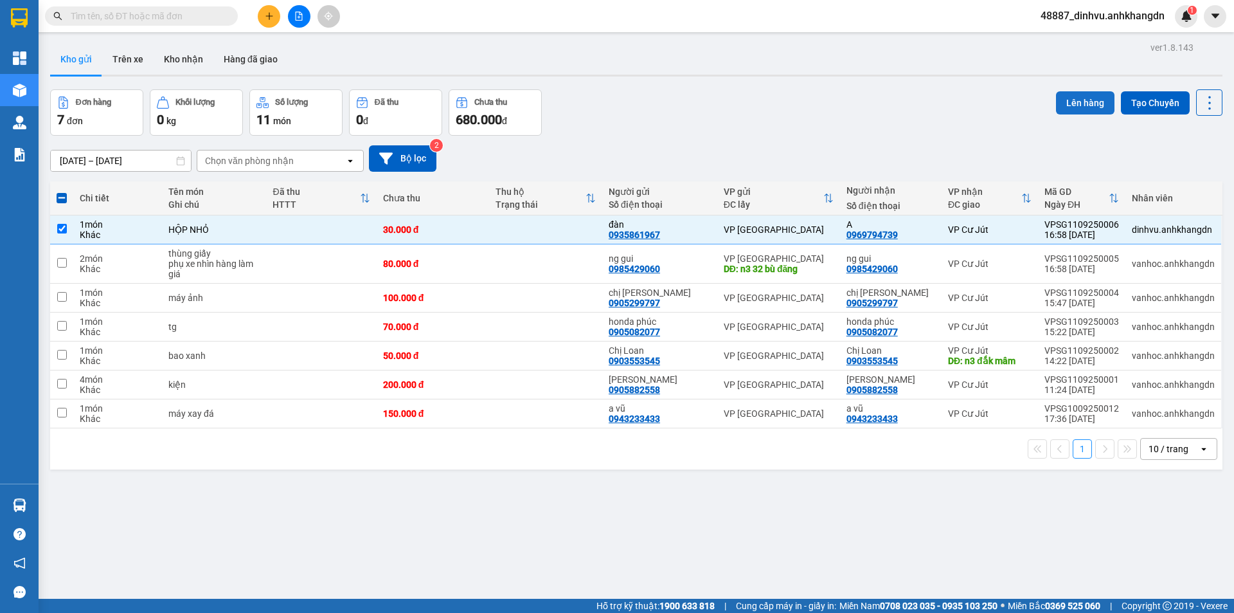
click at [1067, 104] on button "Lên hàng" at bounding box center [1085, 102] width 59 height 23
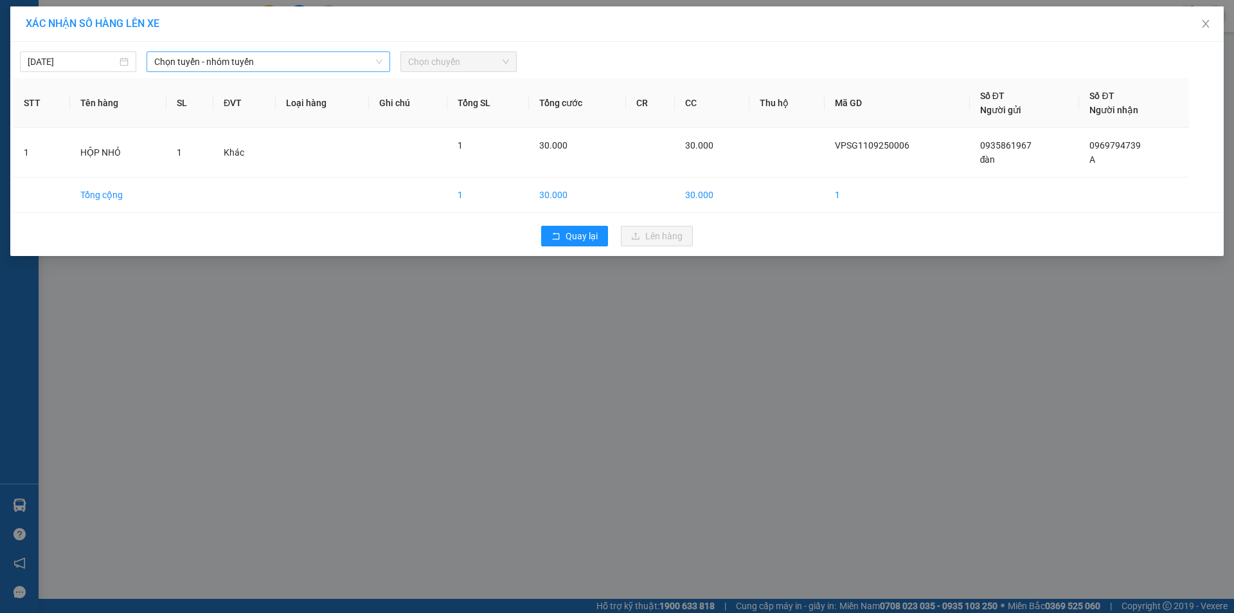
drag, startPoint x: 194, startPoint y: 60, endPoint x: 197, endPoint y: 71, distance: 10.6
click at [195, 60] on span "Chọn tuyến - nhóm tuyến" at bounding box center [268, 61] width 228 height 19
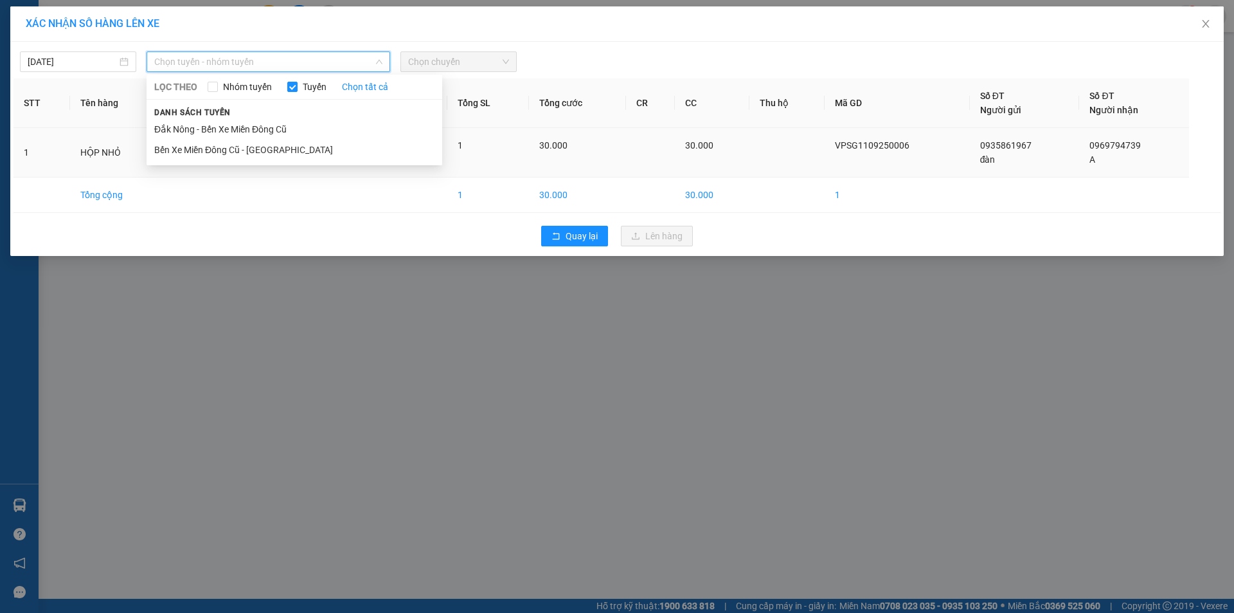
drag, startPoint x: 199, startPoint y: 145, endPoint x: 166, endPoint y: 134, distance: 34.8
click at [197, 146] on li "Bến Xe Miền Đông Cũ - Đắk Nông" at bounding box center [295, 150] width 296 height 21
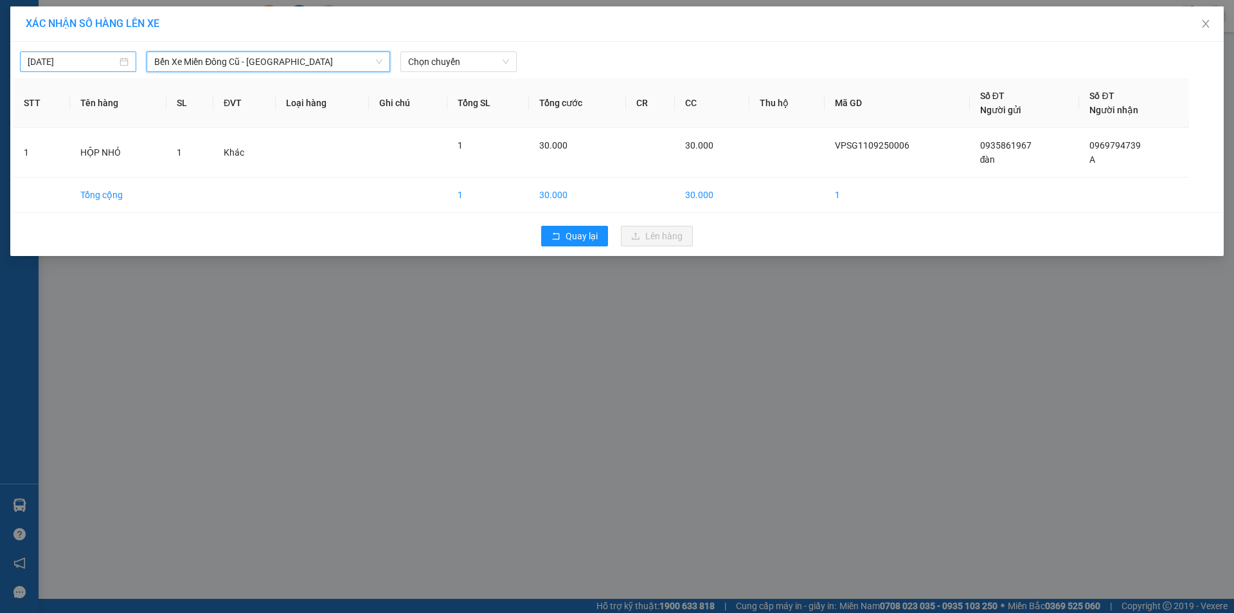
click at [82, 59] on input "11/09/2025" at bounding box center [72, 62] width 89 height 14
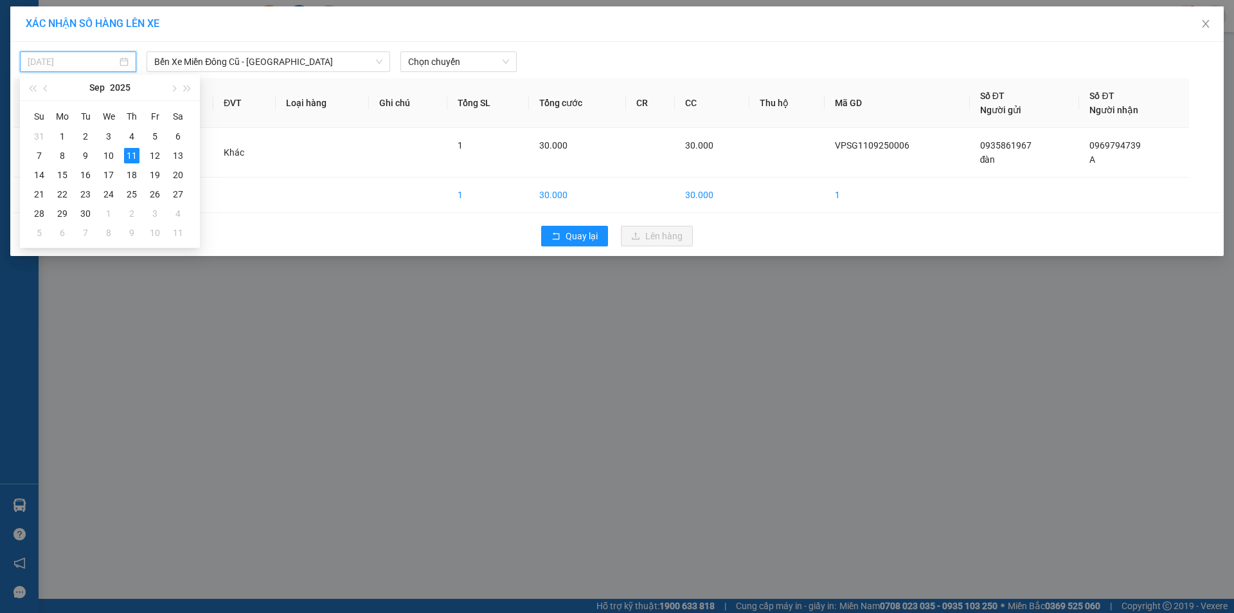
drag, startPoint x: 109, startPoint y: 154, endPoint x: 199, endPoint y: 80, distance: 116.5
click at [108, 154] on div "10" at bounding box center [108, 155] width 15 height 15
type input "10/09/2025"
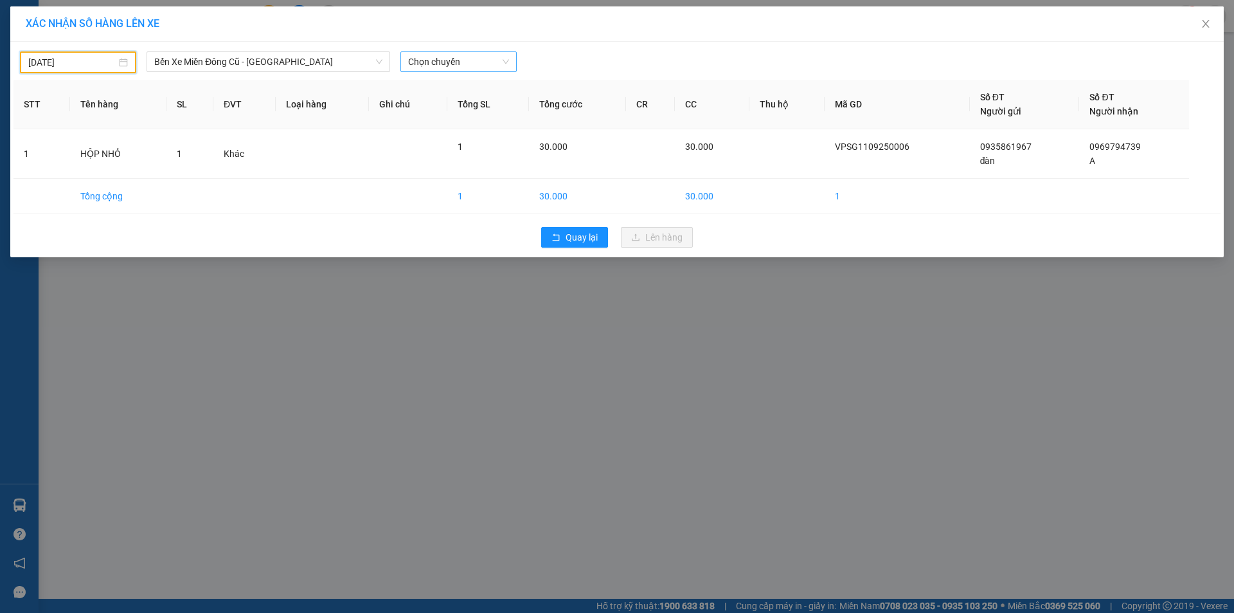
drag, startPoint x: 478, startPoint y: 62, endPoint x: 478, endPoint y: 71, distance: 9.0
click at [478, 63] on span "Chọn chuyến" at bounding box center [458, 61] width 101 height 19
click at [469, 127] on div "21:30 - 74F-005.74" at bounding box center [458, 129] width 100 height 14
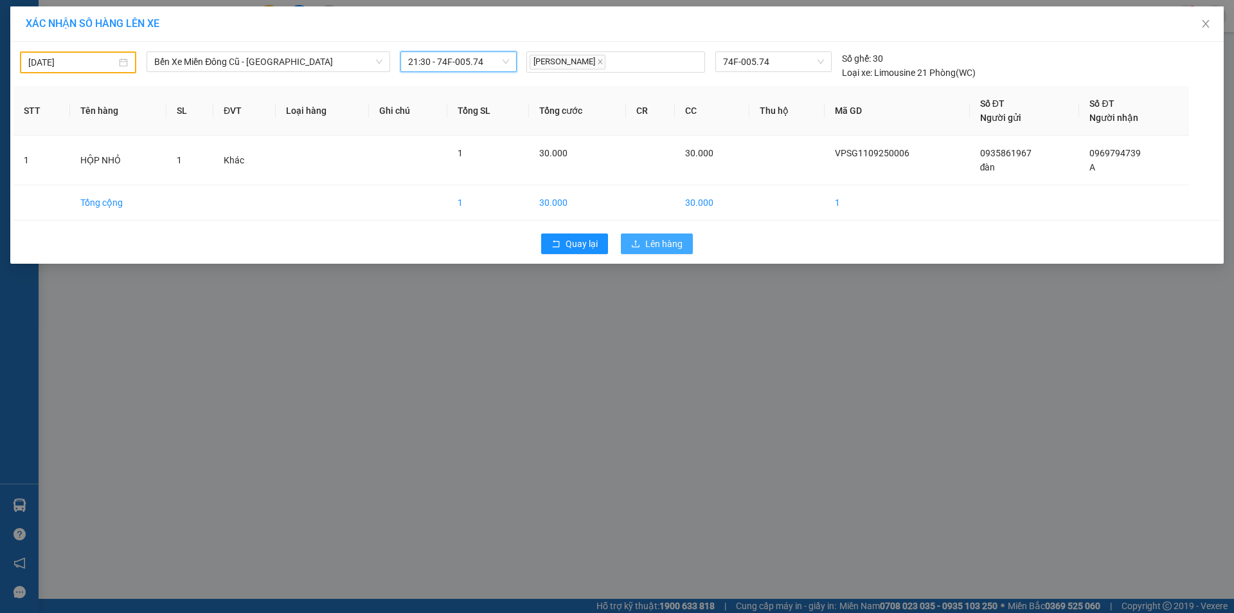
click at [680, 245] on span "Lên hàng" at bounding box center [664, 244] width 37 height 14
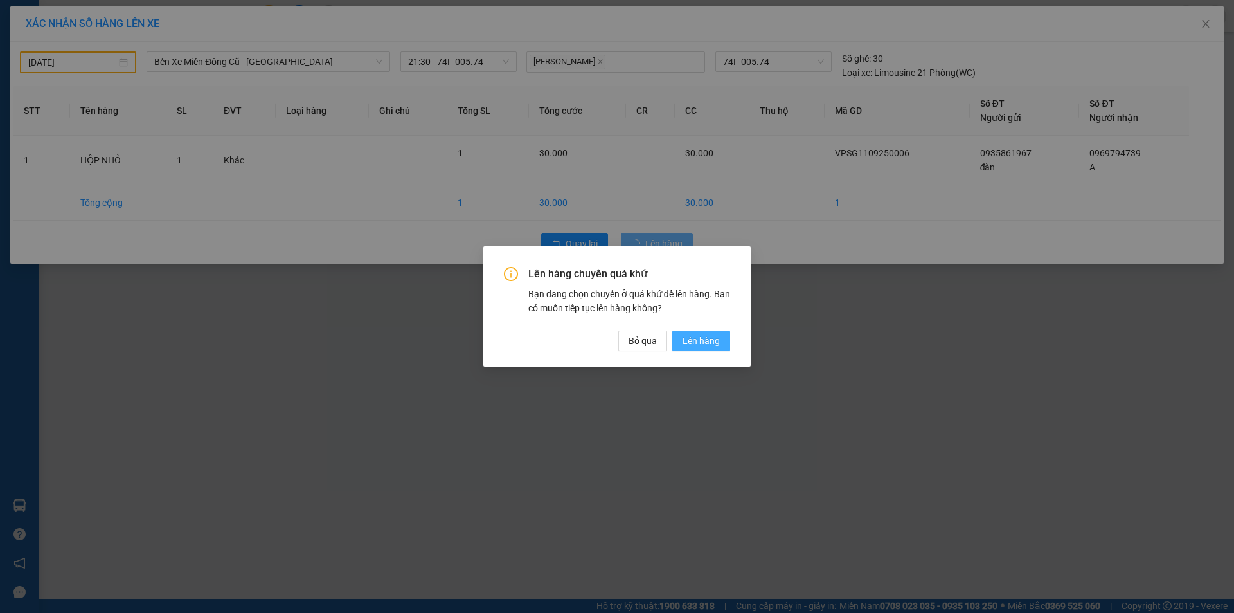
click at [694, 342] on span "Lên hàng" at bounding box center [701, 341] width 37 height 14
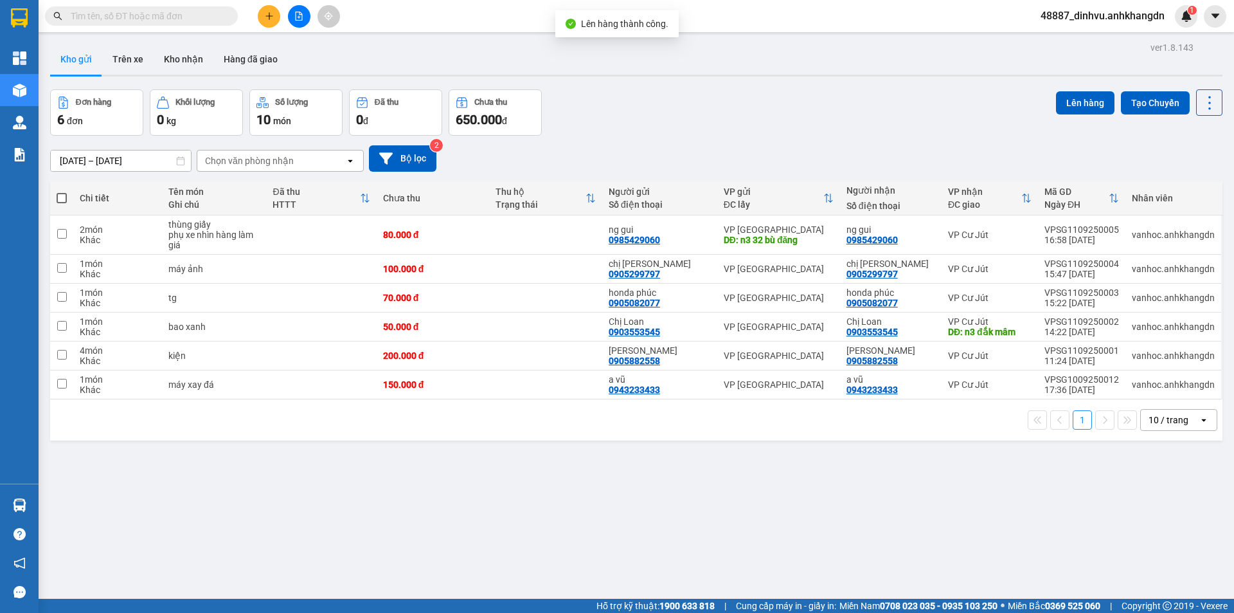
click at [306, 17] on button at bounding box center [299, 16] width 23 height 23
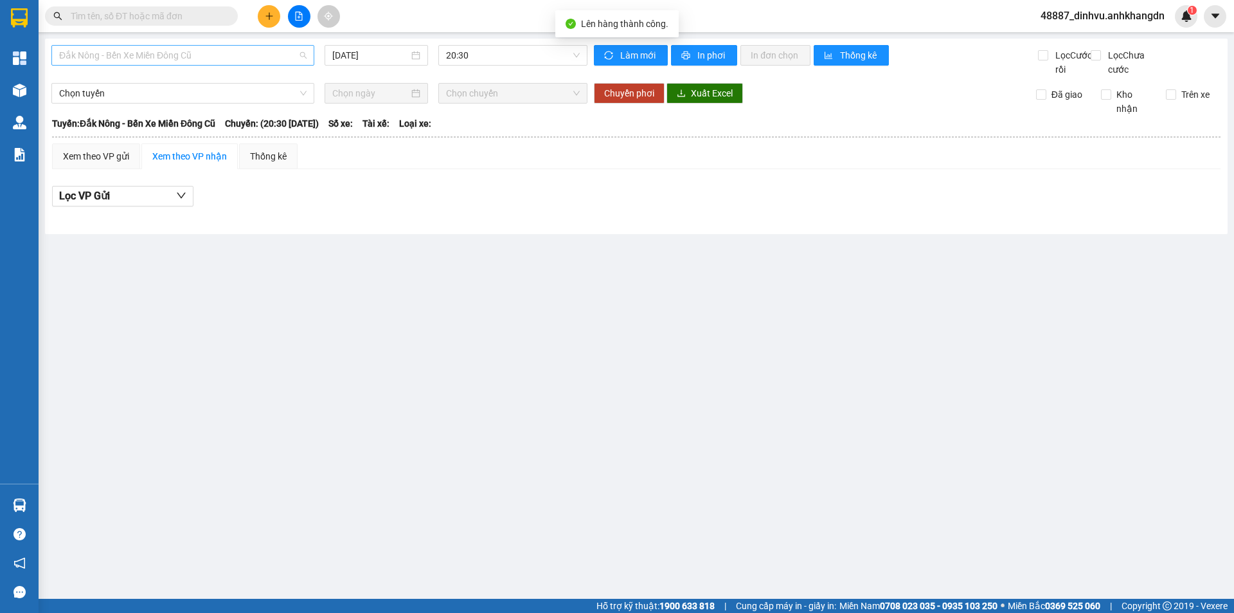
click at [246, 56] on span "Đắk Nông - Bến Xe Miền Đông Cũ" at bounding box center [183, 55] width 248 height 19
click at [200, 115] on div "Bến Xe Miền Đông Cũ - Đắk Nông" at bounding box center [183, 122] width 248 height 14
click at [359, 60] on input "11/09/2025" at bounding box center [370, 55] width 77 height 14
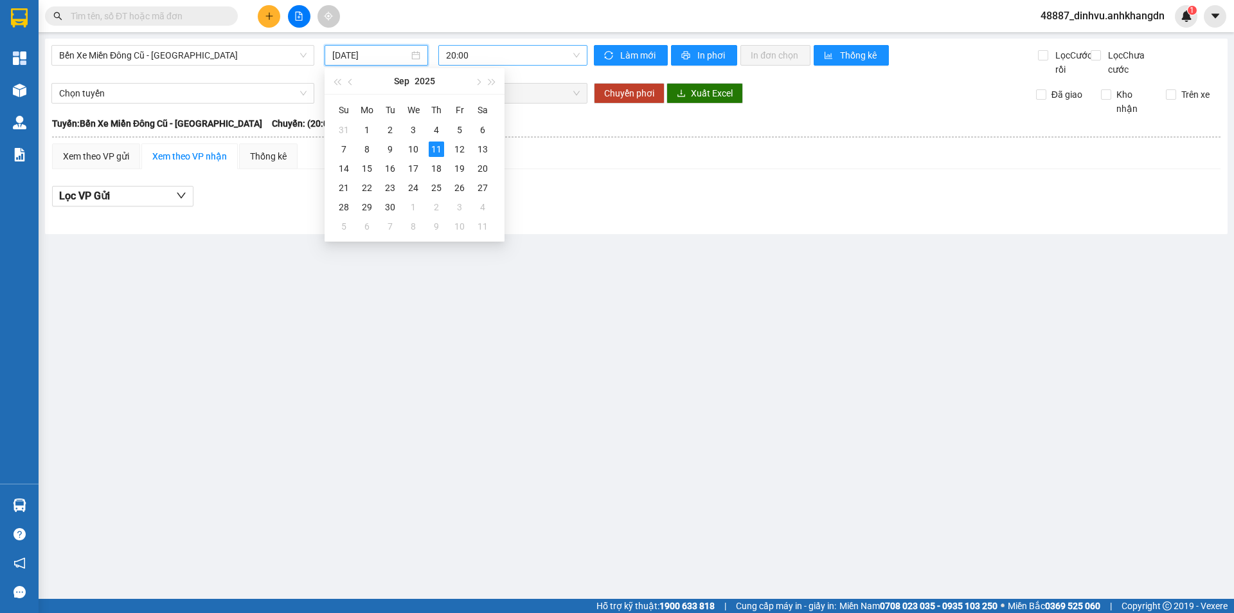
click at [489, 59] on span "20:00" at bounding box center [513, 55] width 134 height 19
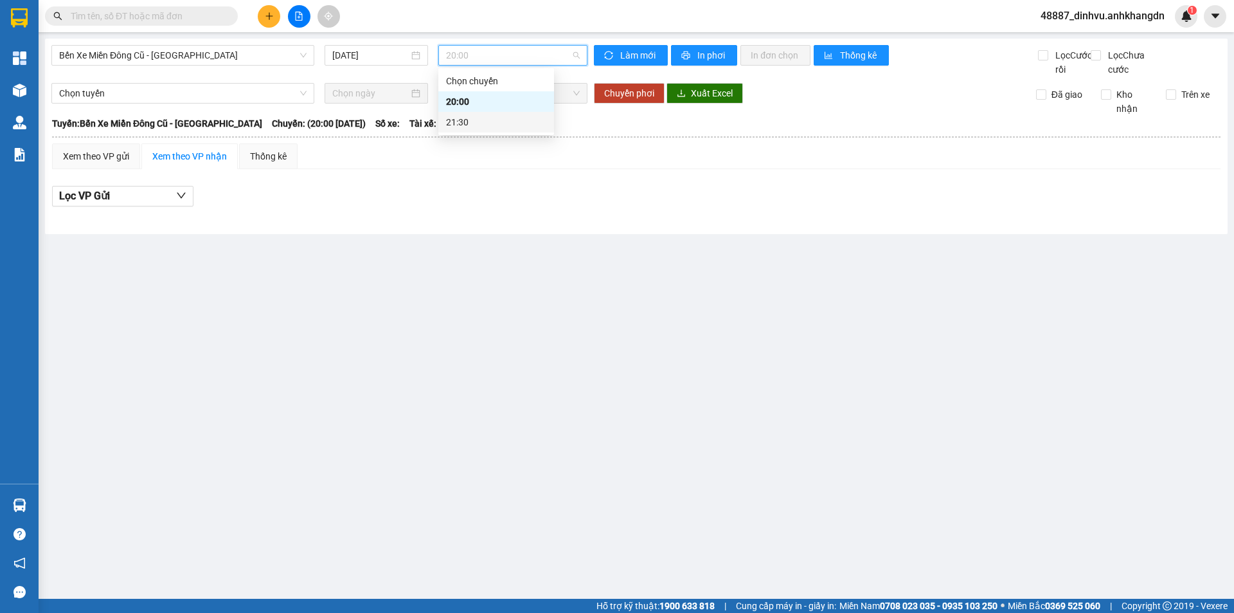
click at [487, 114] on div "21:30" at bounding box center [496, 122] width 116 height 21
click at [381, 56] on input "11/09/2025" at bounding box center [370, 55] width 77 height 14
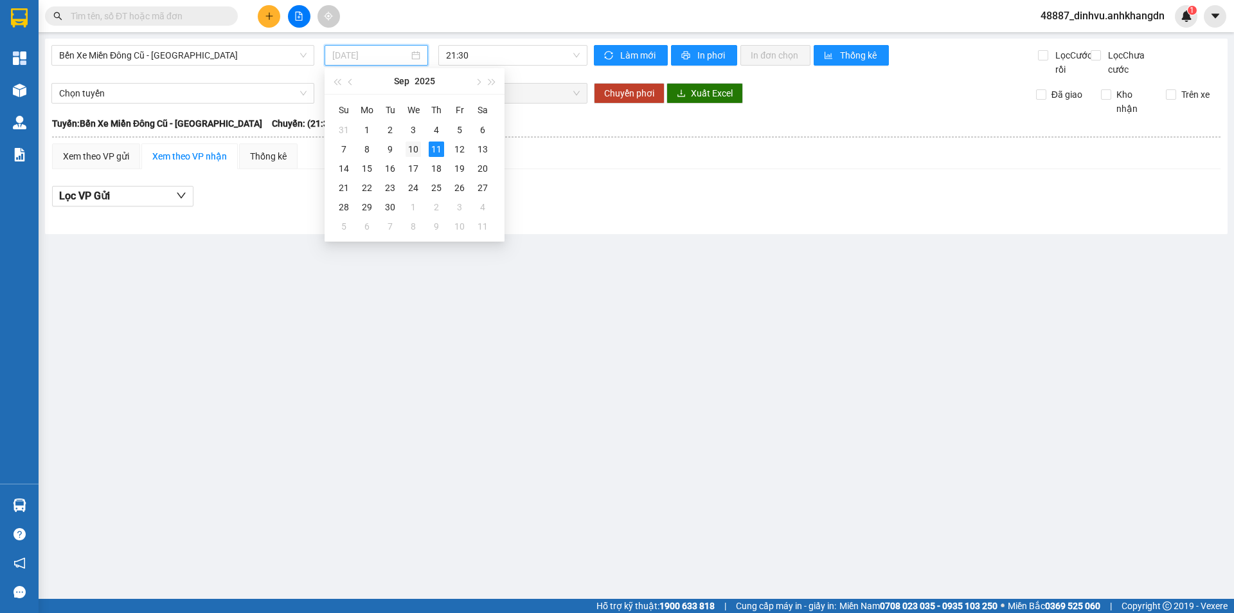
drag, startPoint x: 410, startPoint y: 153, endPoint x: 481, endPoint y: 64, distance: 113.5
click at [411, 153] on div "10" at bounding box center [413, 148] width 15 height 15
type input "10/09/2025"
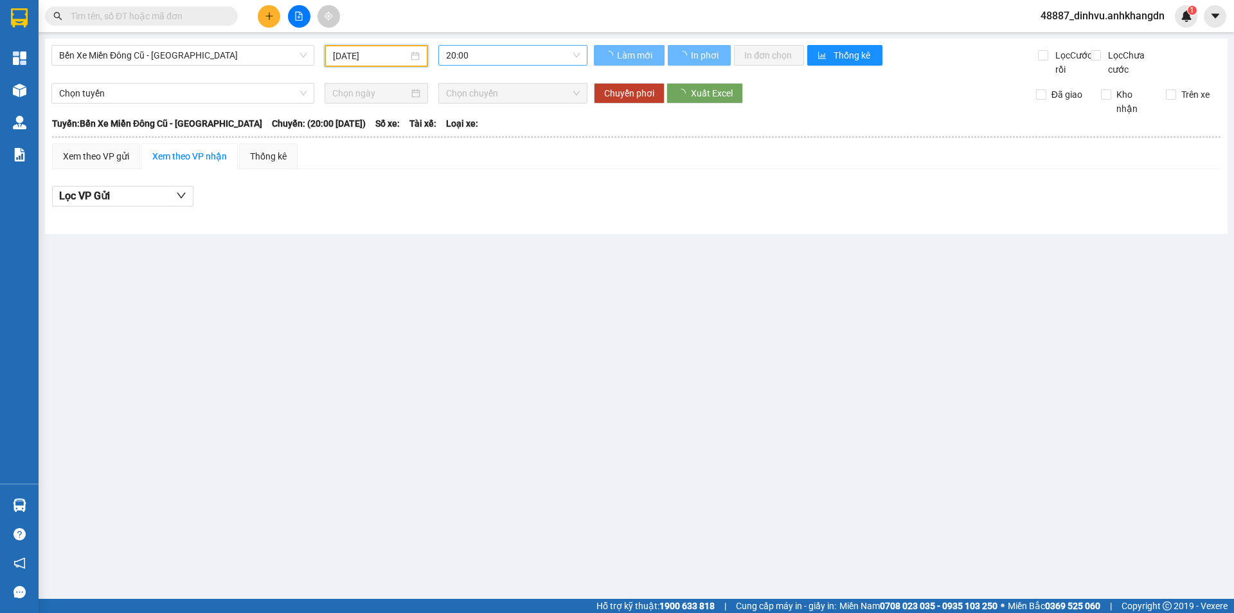
click at [481, 60] on span "20:00" at bounding box center [513, 55] width 134 height 19
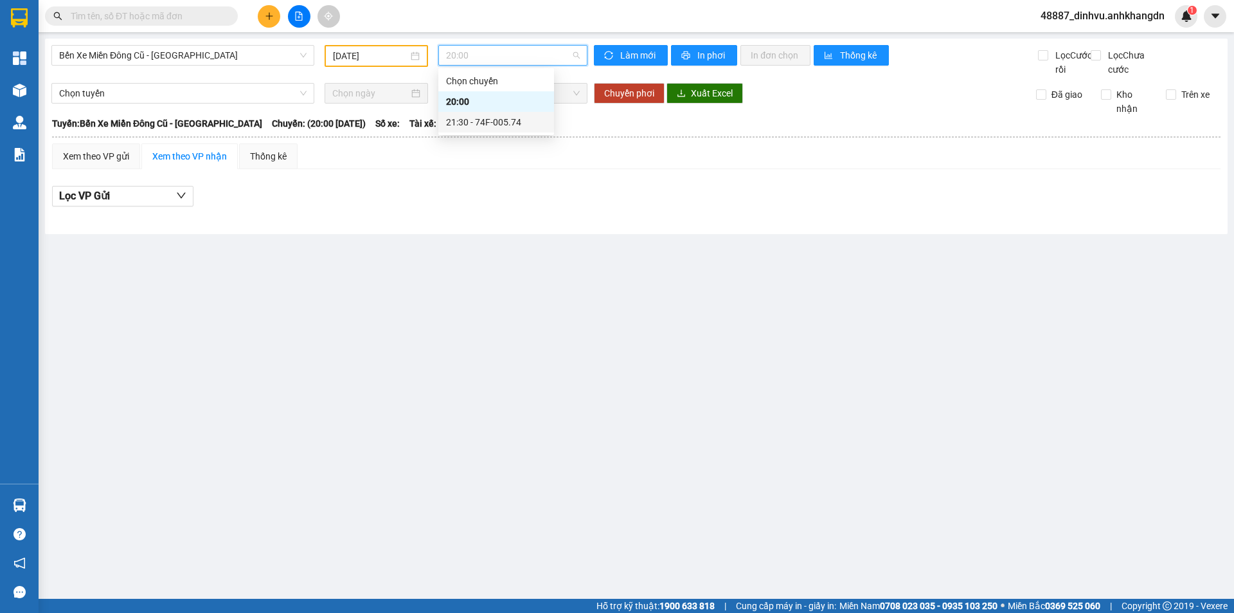
click at [466, 117] on div "21:30 - 74F-005.74" at bounding box center [496, 122] width 100 height 14
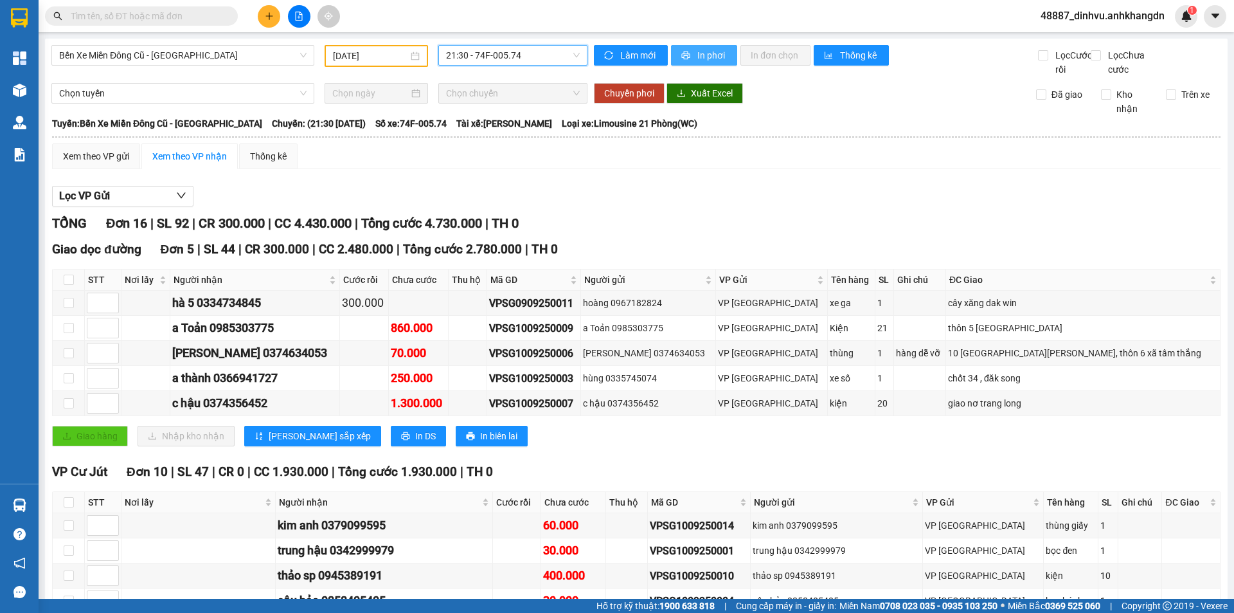
click at [687, 55] on button "In phơi" at bounding box center [704, 55] width 66 height 21
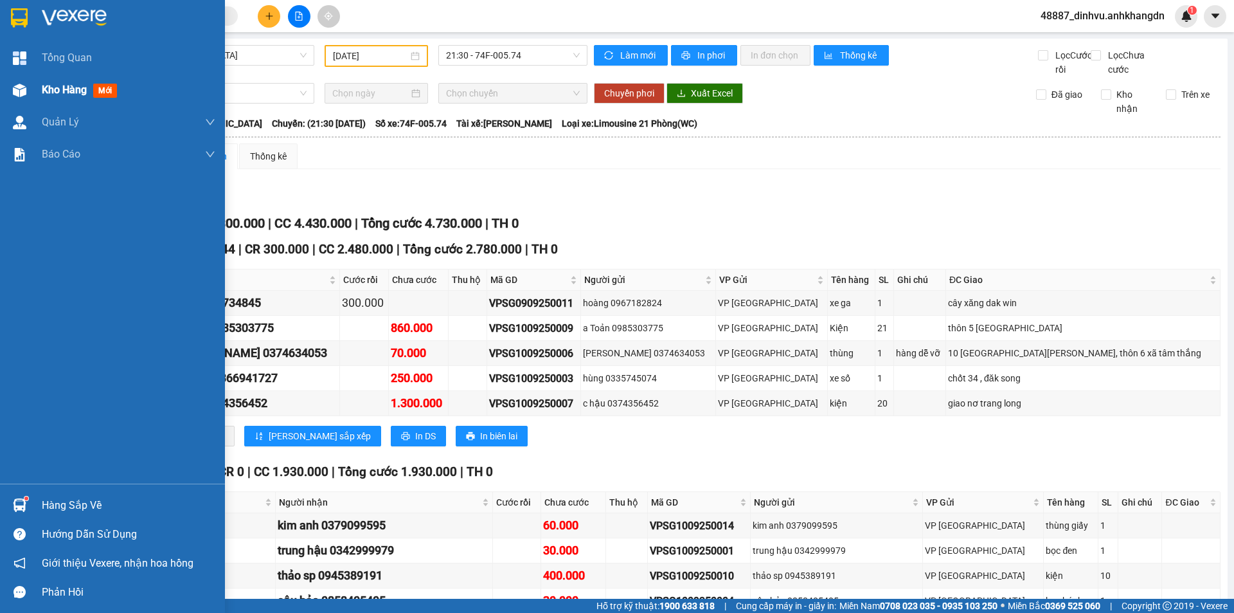
click at [30, 86] on div at bounding box center [19, 90] width 23 height 23
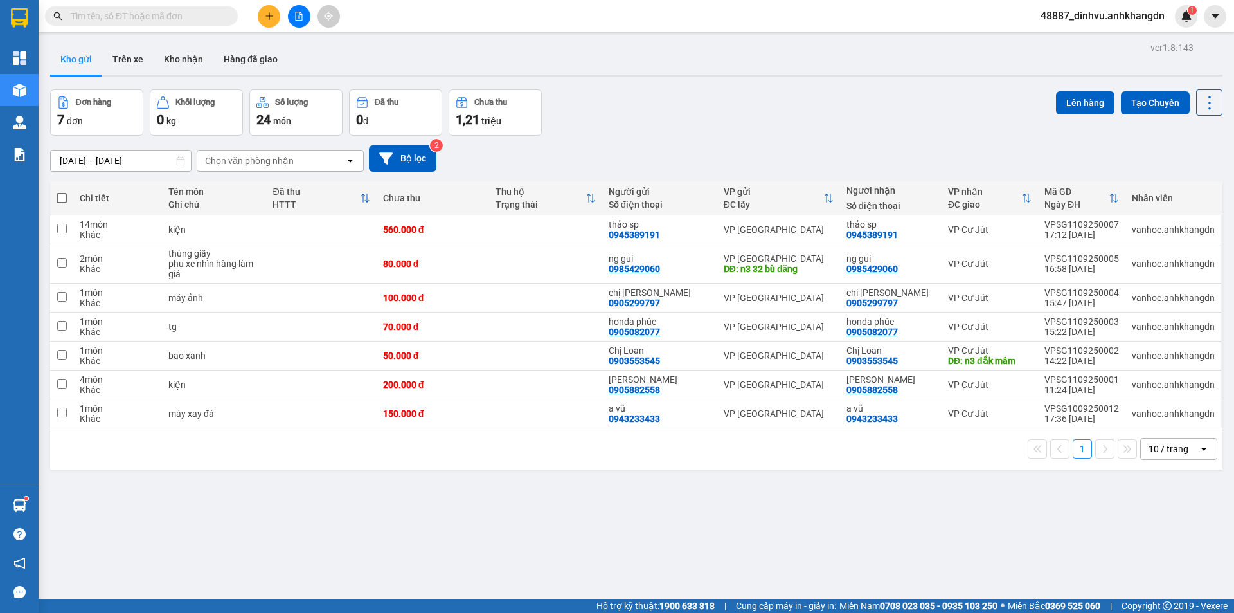
click at [1060, 12] on span "48887_dinhvu.anhkhangdn" at bounding box center [1103, 16] width 145 height 16
click at [1053, 44] on span "Đăng xuất" at bounding box center [1108, 40] width 118 height 14
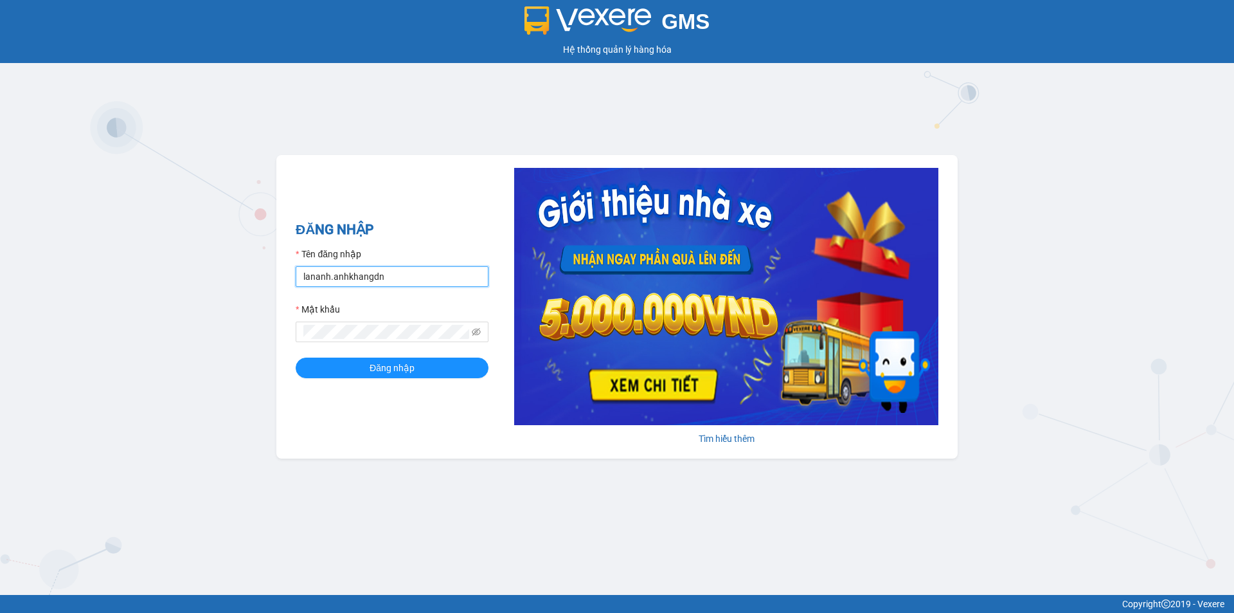
drag, startPoint x: 414, startPoint y: 284, endPoint x: 247, endPoint y: 291, distance: 167.3
click at [247, 291] on div "GMS Hệ thống quản lý hàng hóa ĐĂNG NHẬP Tên đăng nhập lananh.anhkhangdn Mật khẩ…" at bounding box center [617, 297] width 1234 height 595
type input "dinhvu.anhkhangdn"
click at [281, 327] on div "ĐĂNG NHẬP Tên đăng nhập dinhvu.anhkhangdn Mật khẩu Đăng nhập [PERSON_NAME] thêm" at bounding box center [617, 306] width 682 height 303
click at [296, 357] on button "Đăng nhập" at bounding box center [392, 367] width 193 height 21
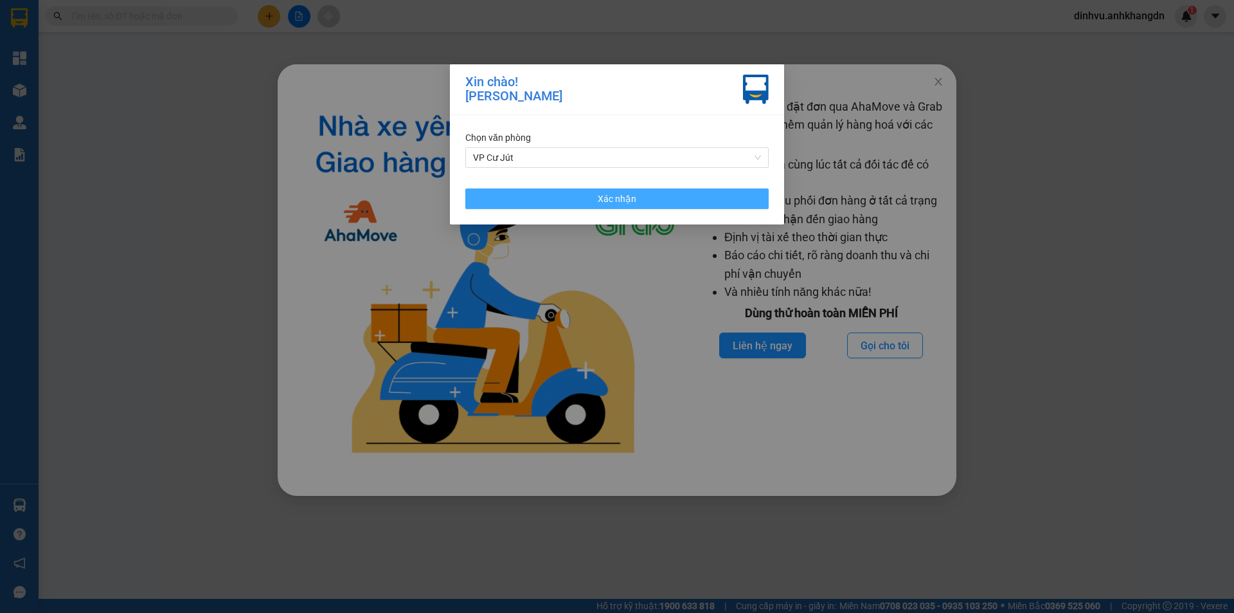
click at [594, 196] on button "Xác nhận" at bounding box center [616, 198] width 303 height 21
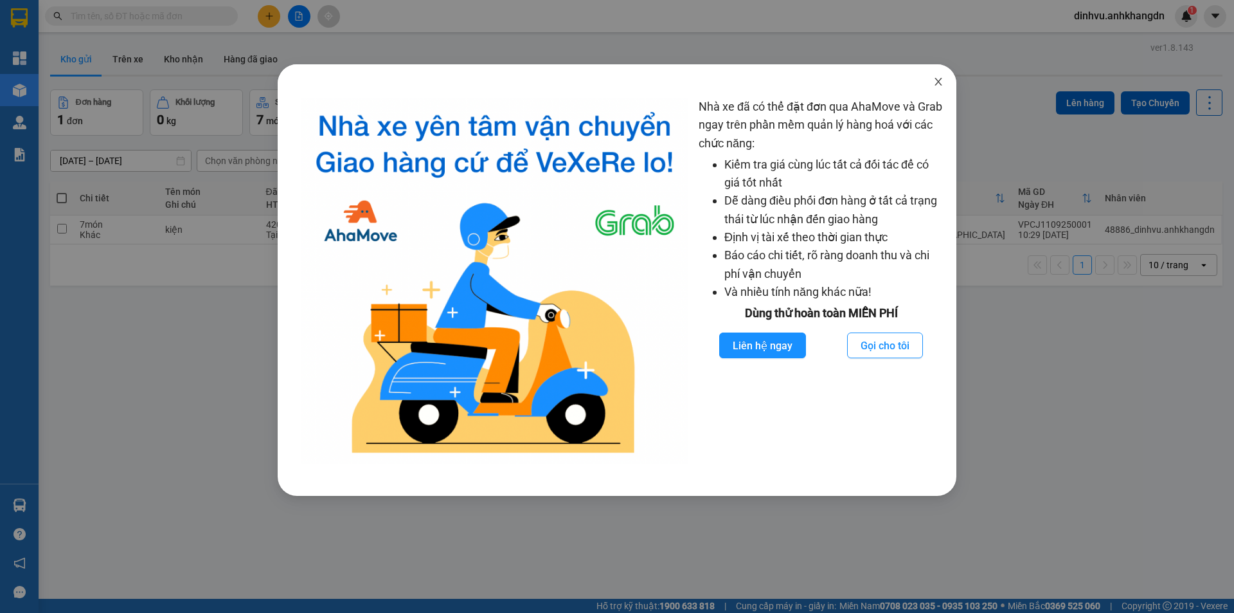
click at [934, 81] on icon "close" at bounding box center [939, 82] width 10 height 10
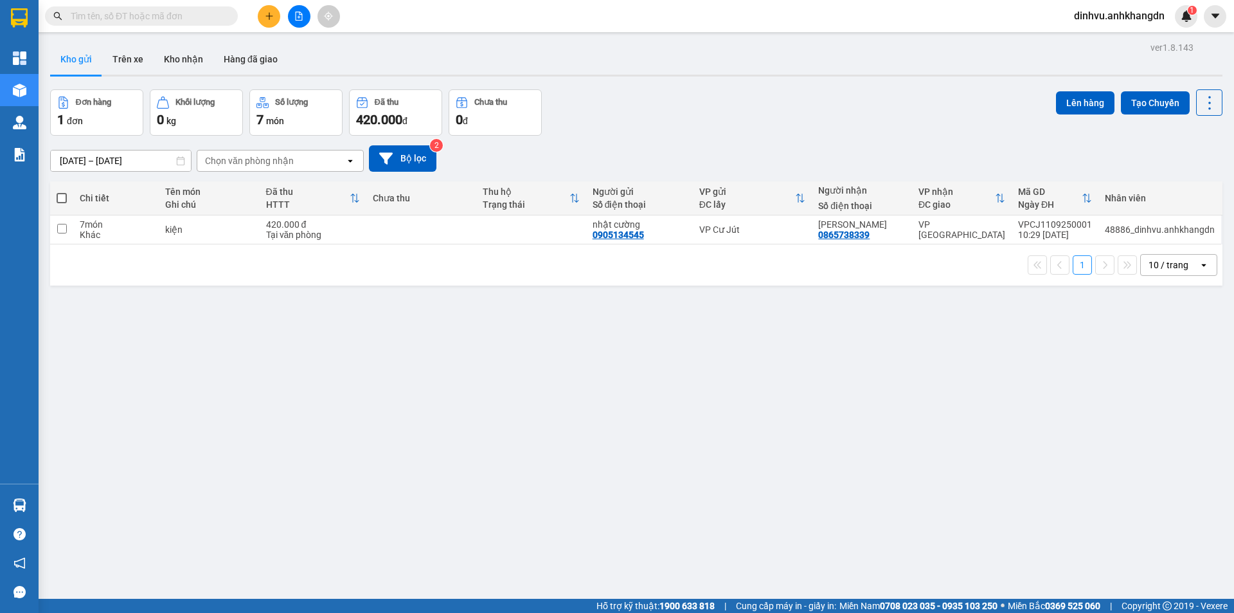
drag, startPoint x: 934, startPoint y: 83, endPoint x: 914, endPoint y: 78, distance: 20.0
click at [933, 84] on div "ver 1.8.143 Kho gửi Trên xe Kho nhận Hàng đã giao Đơn hàng 1 đơn Khối lượng 0 k…" at bounding box center [636, 345] width 1183 height 613
click at [212, 10] on input "text" at bounding box center [147, 16] width 152 height 14
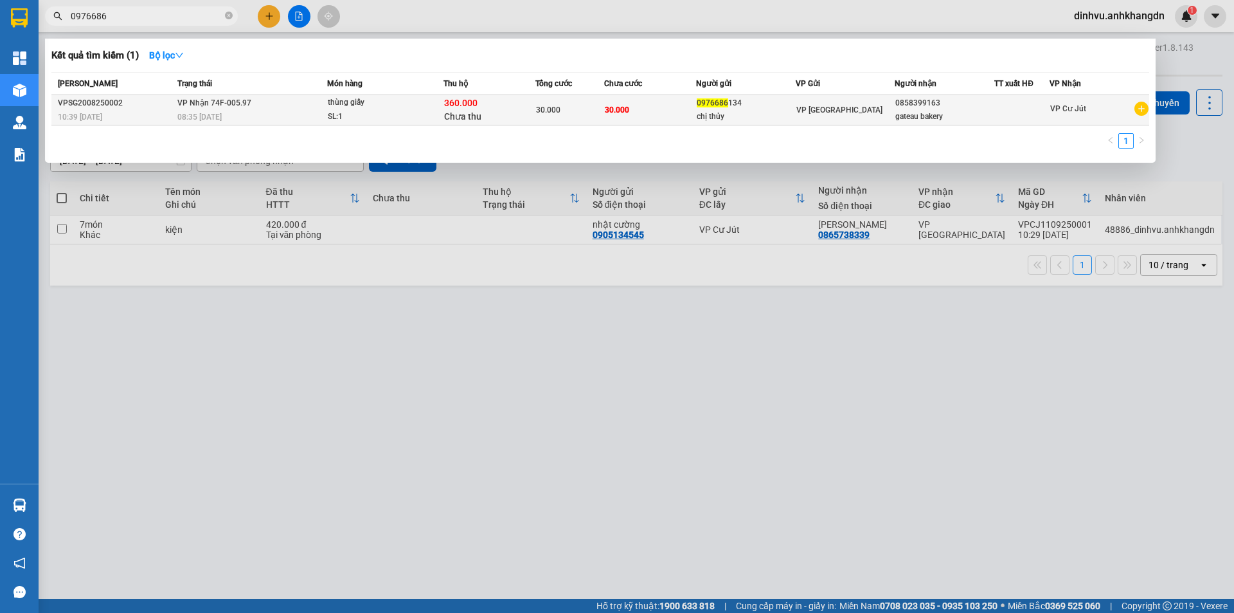
type input "0976686"
click at [325, 104] on td "VP Nhận 74F-005.97 08:35 - 27/08" at bounding box center [250, 110] width 153 height 30
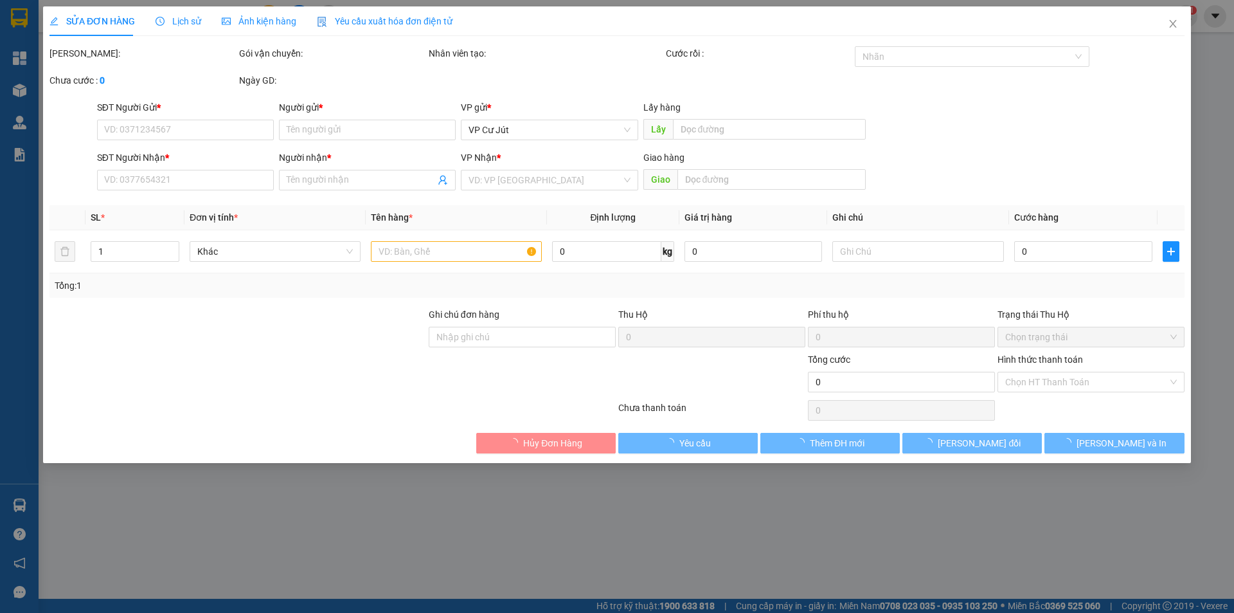
type input "0976686134"
type input "chị thủy"
type input "0858399163"
type input "gateau bakery"
type input "30.000"
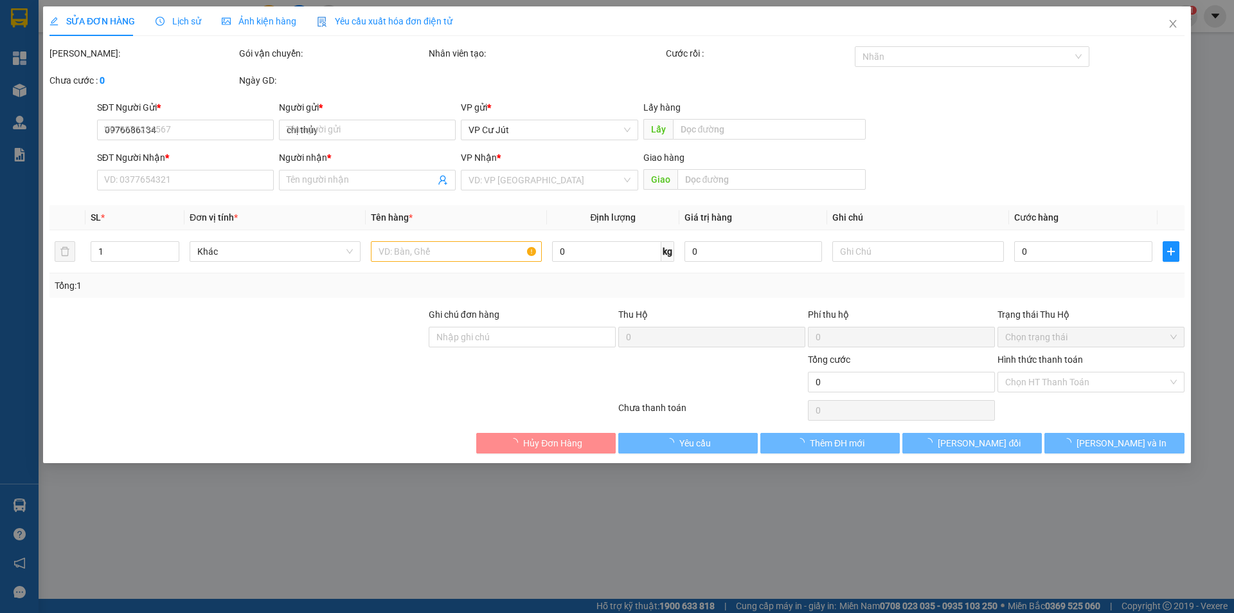
type input "30.000"
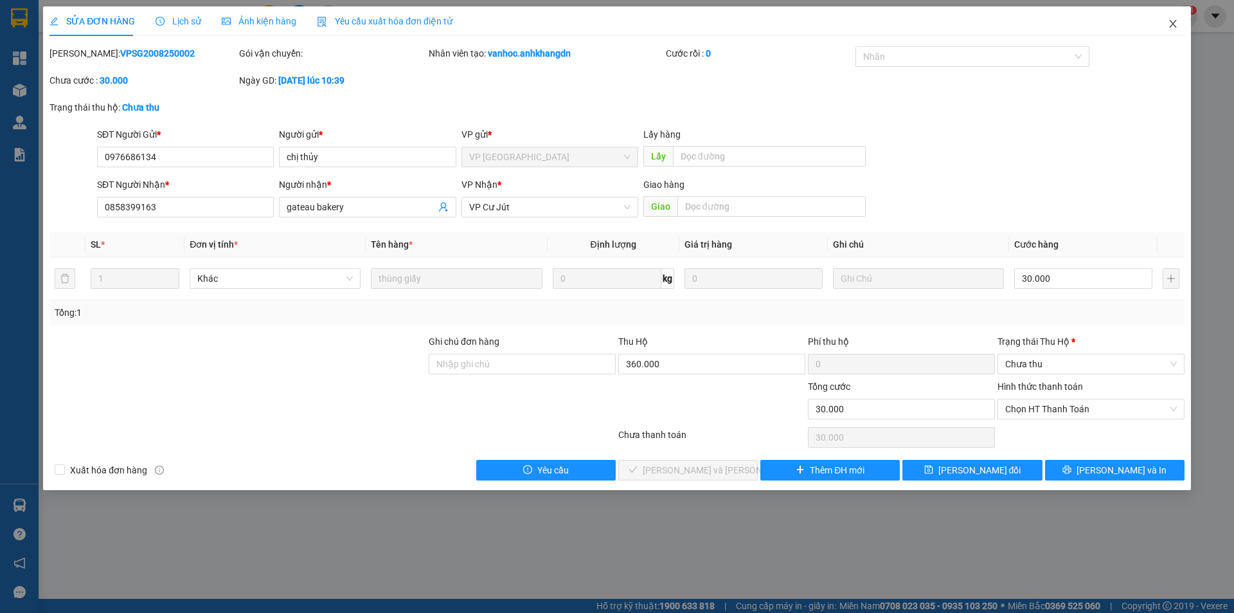
click at [1159, 30] on span "Close" at bounding box center [1173, 24] width 36 height 36
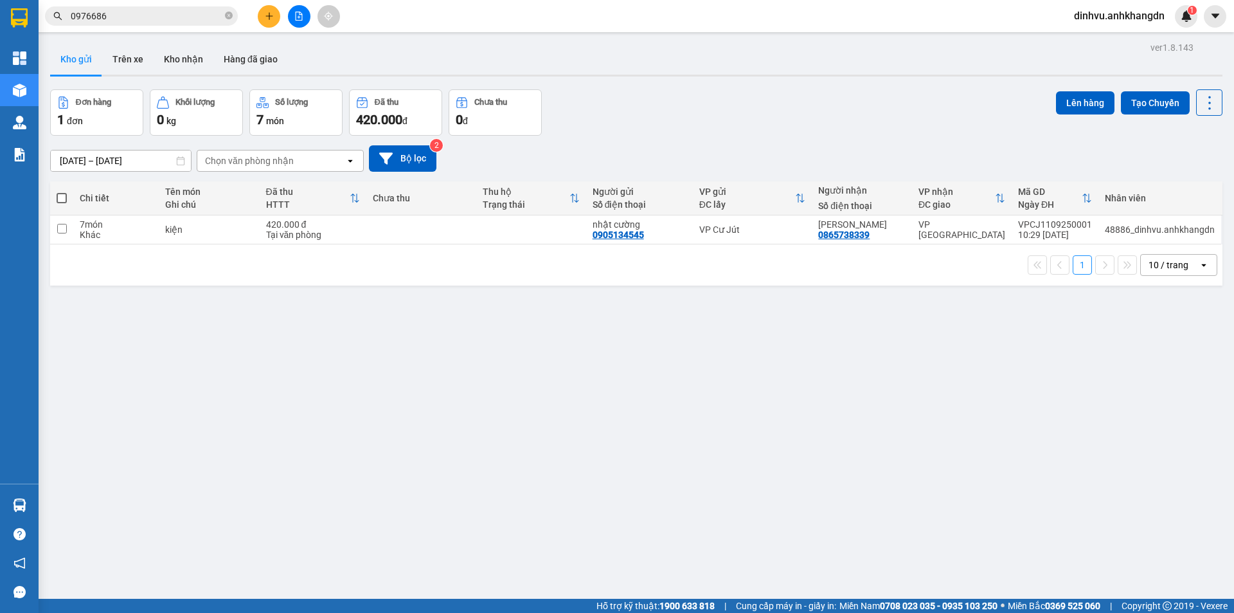
click at [606, 86] on div "ver 1.8.143 Kho gửi Trên xe Kho nhận Hàng đã giao Đơn hàng 1 đơn Khối lượng 0 k…" at bounding box center [636, 345] width 1183 height 613
click at [266, 16] on icon "plus" at bounding box center [269, 16] width 9 height 9
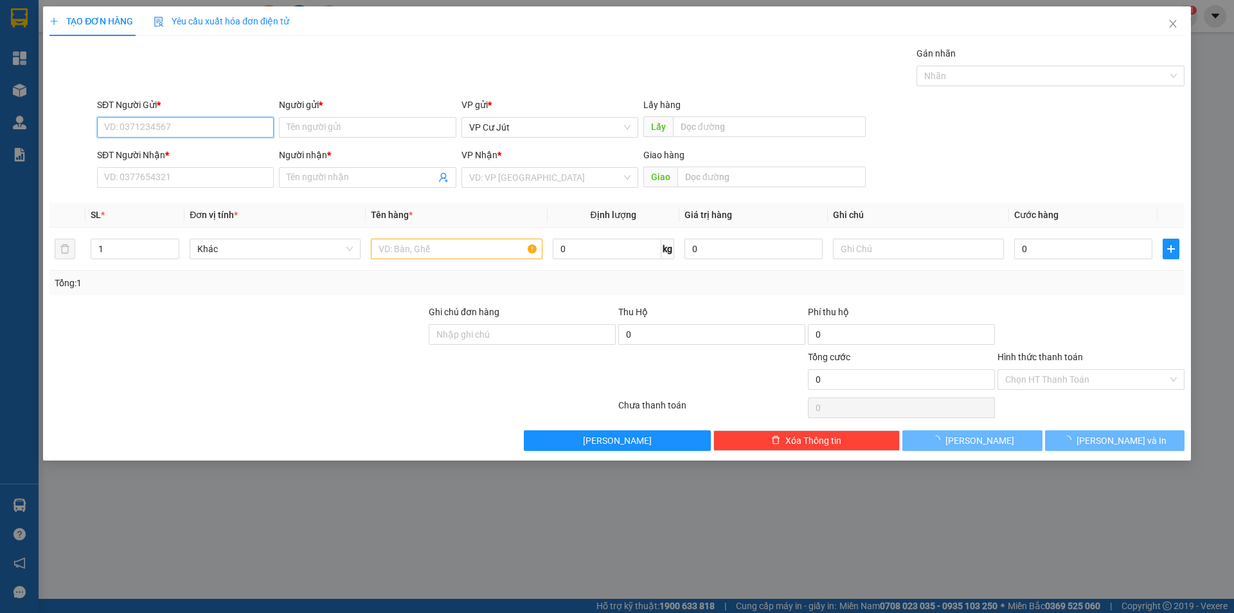
click at [235, 127] on input "SĐT Người Gửi *" at bounding box center [185, 127] width 177 height 21
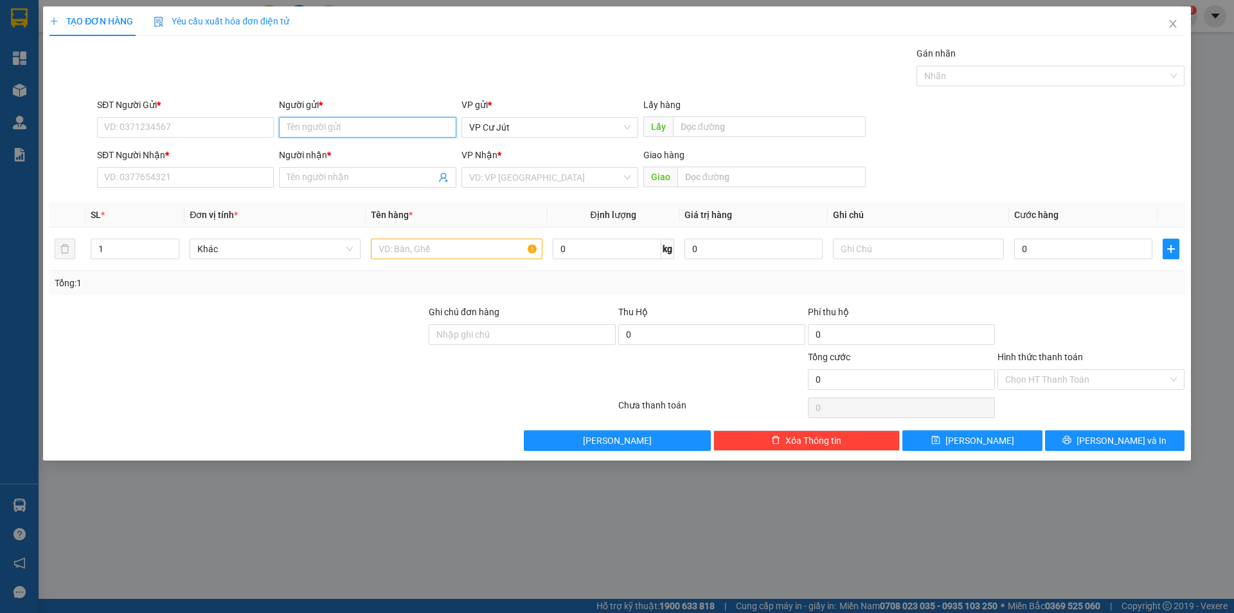
click at [319, 127] on input "Người gửi *" at bounding box center [367, 127] width 177 height 21
type input "honda"
click at [327, 150] on div "honda phúc - 0905082077" at bounding box center [367, 153] width 161 height 14
type input "0905082077"
type input "honda phúc"
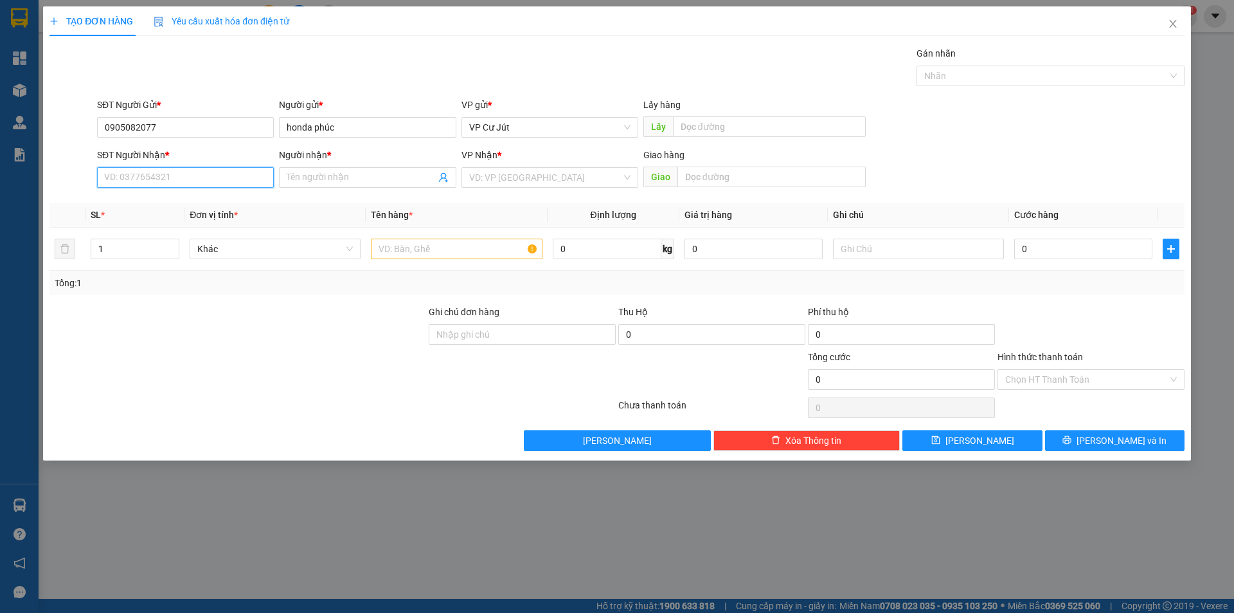
click at [233, 183] on input "SĐT Người Nhận *" at bounding box center [185, 177] width 177 height 21
click at [284, 182] on span at bounding box center [367, 177] width 177 height 21
type input "sơn p"
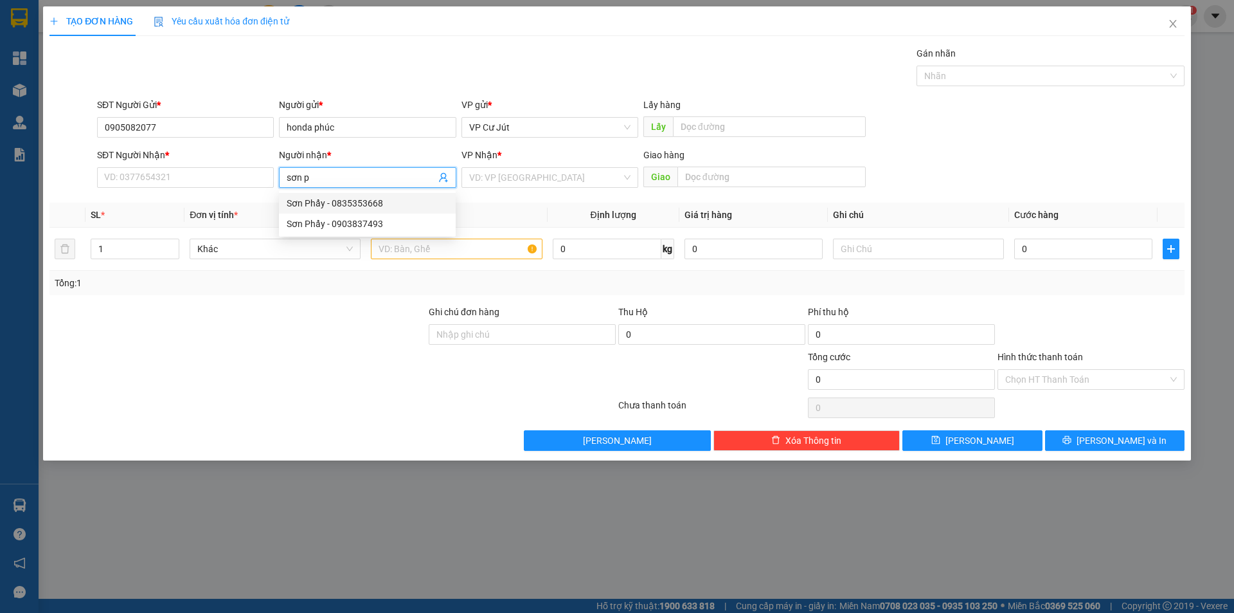
click at [307, 215] on div "Sơn Phẩy - 0903837493" at bounding box center [367, 223] width 177 height 21
type input "0903837493"
type input "Sơn Phẩy"
click at [383, 251] on input "text" at bounding box center [456, 249] width 171 height 21
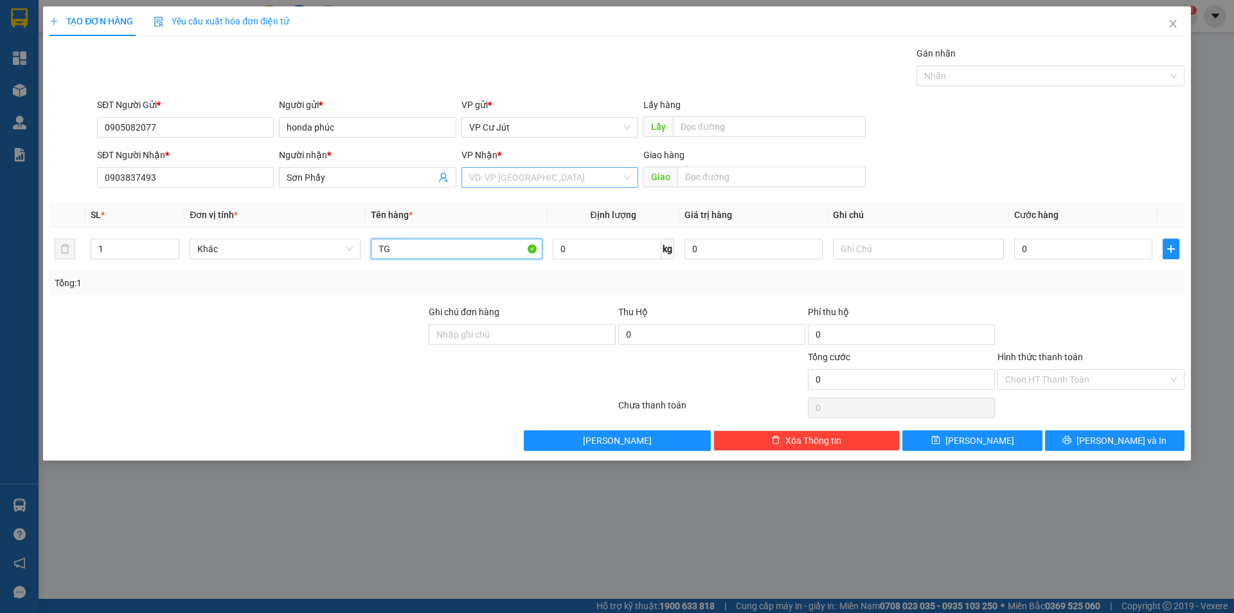
type input "TG"
click at [528, 177] on input "search" at bounding box center [545, 177] width 152 height 19
click at [516, 200] on div "VP [GEOGRAPHIC_DATA]" at bounding box center [549, 203] width 161 height 14
click at [574, 87] on div "Gán nhãn Nhãn" at bounding box center [641, 68] width 1093 height 45
click at [1065, 250] on input "0" at bounding box center [1084, 249] width 138 height 21
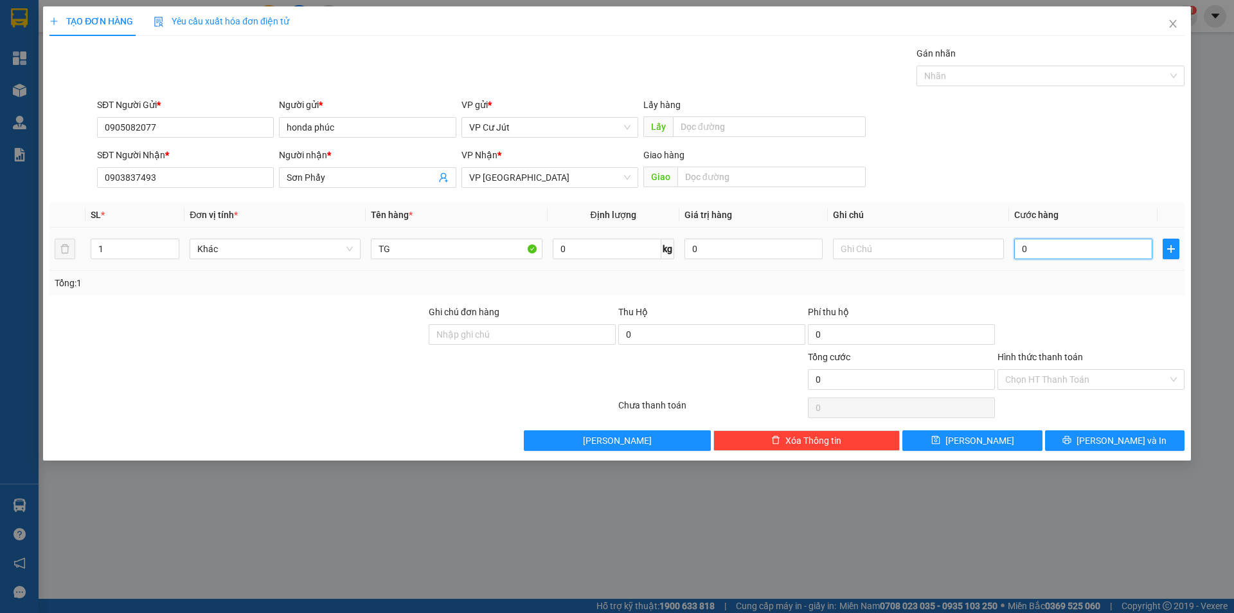
type input "50"
type input "500"
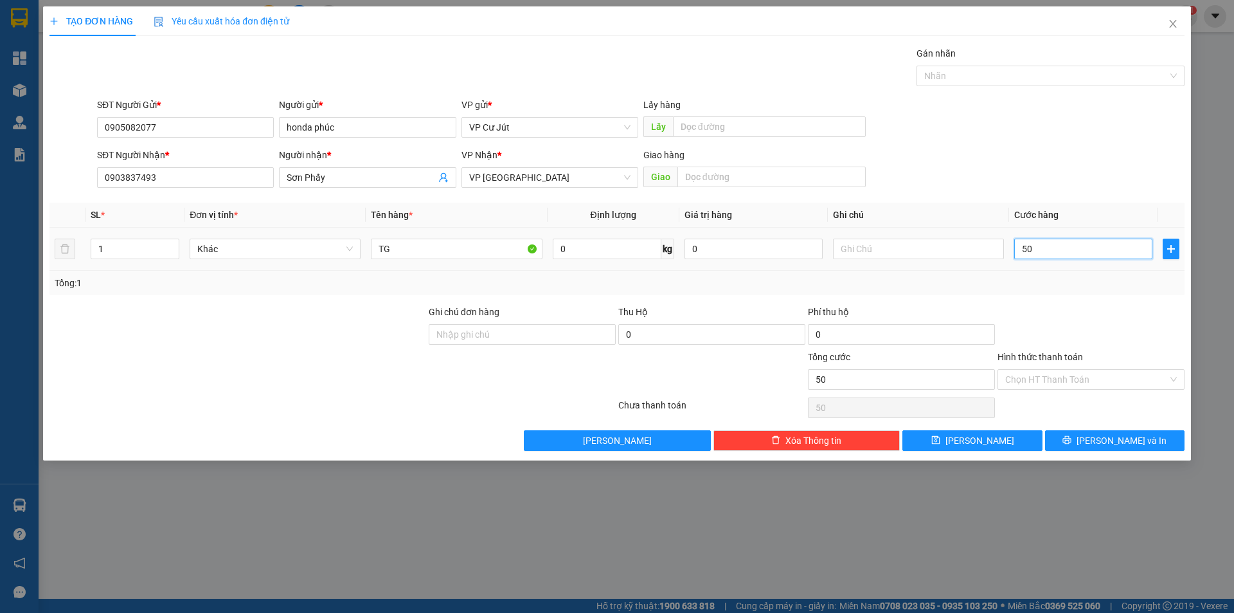
type input "500"
type input "5.000"
type input "50.000"
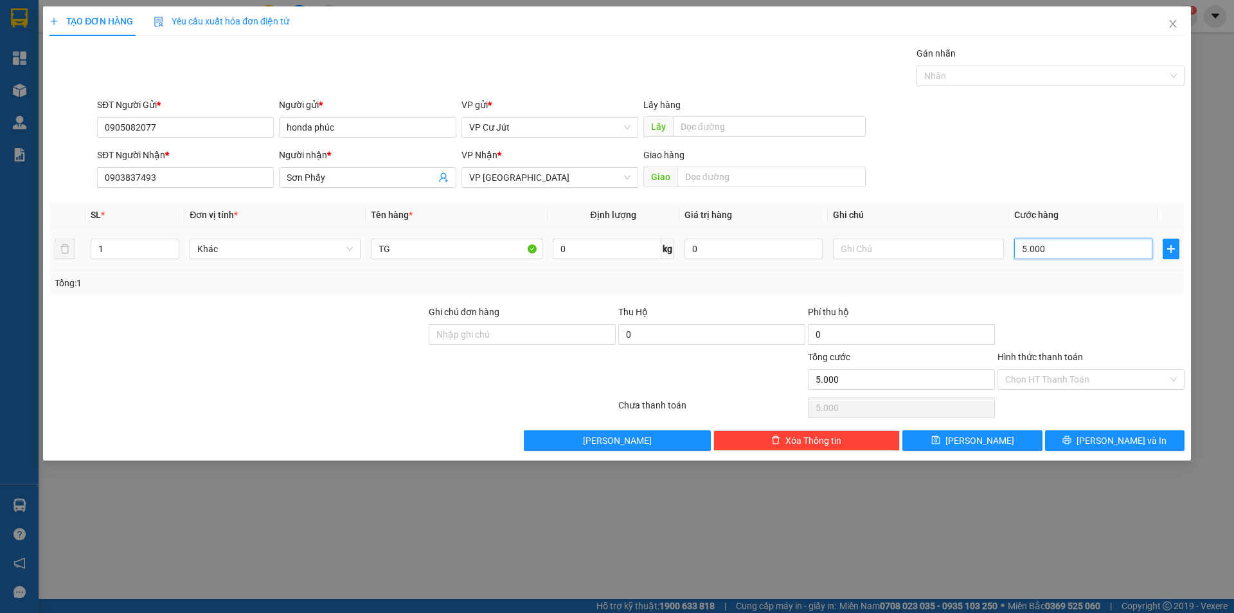
type input "50.000"
click at [1080, 381] on input "Hình thức thanh toán" at bounding box center [1087, 379] width 163 height 19
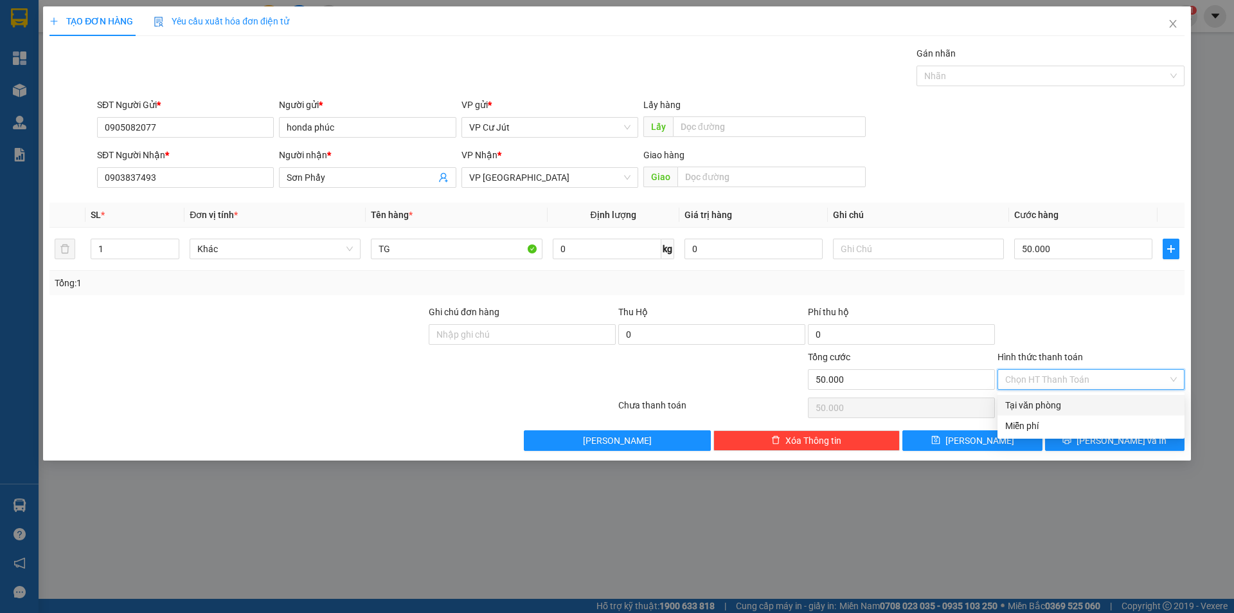
click at [1071, 402] on div "Tại văn phòng" at bounding box center [1092, 405] width 172 height 14
type input "0"
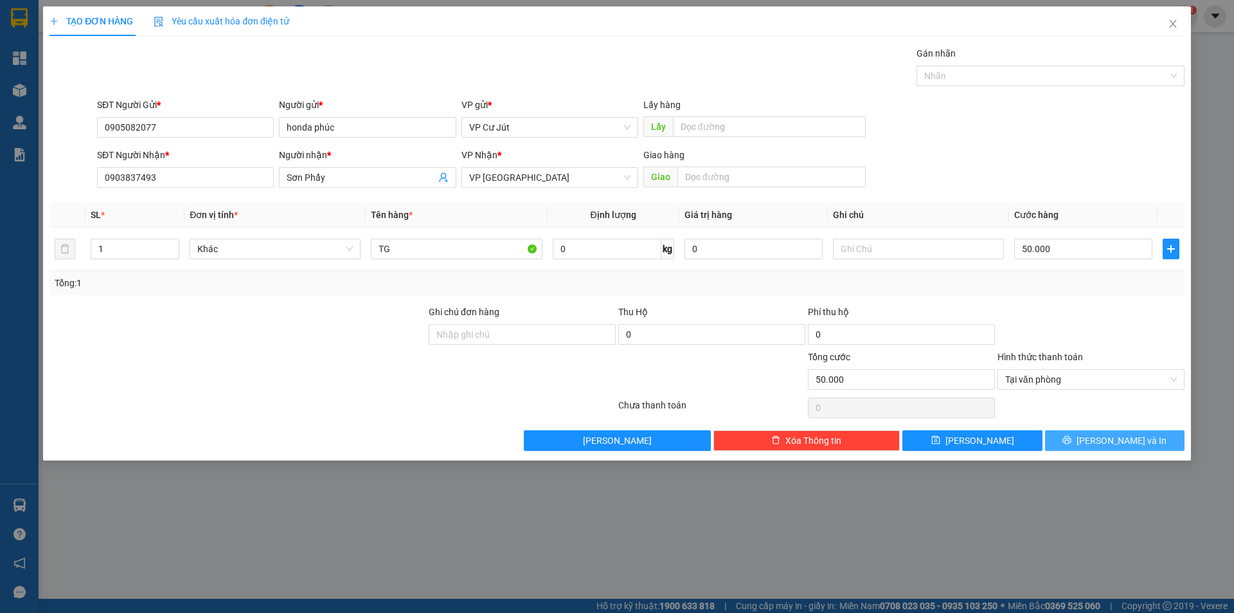
click at [1101, 437] on button "[PERSON_NAME] và In" at bounding box center [1115, 440] width 140 height 21
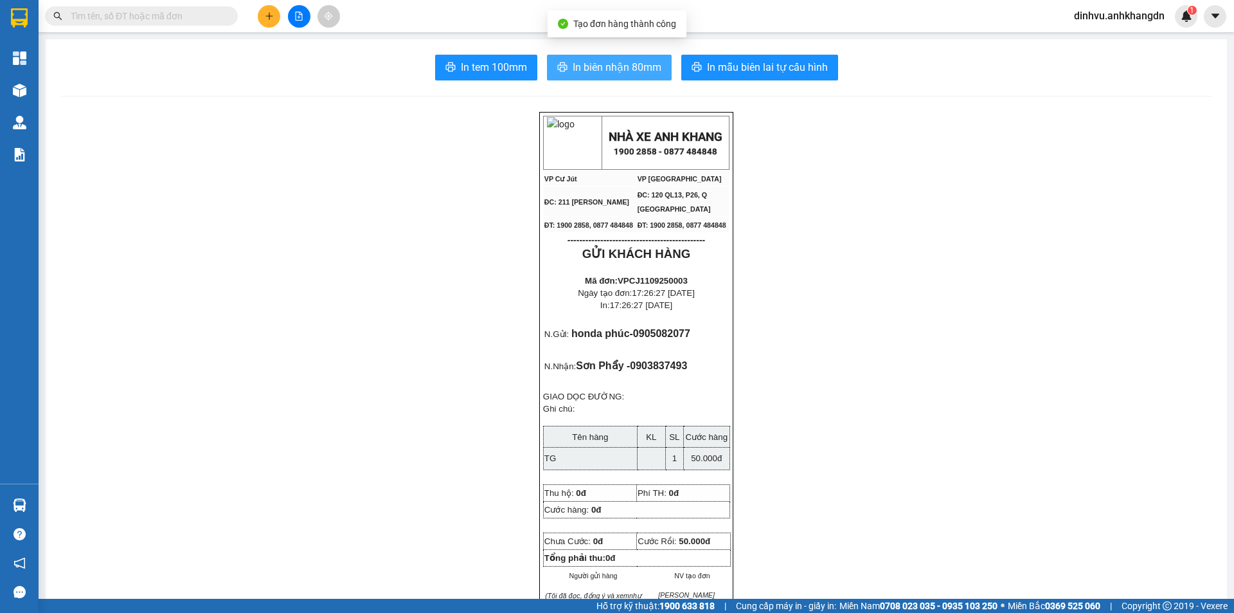
click at [573, 61] on span "In biên nhận 80mm" at bounding box center [617, 67] width 89 height 16
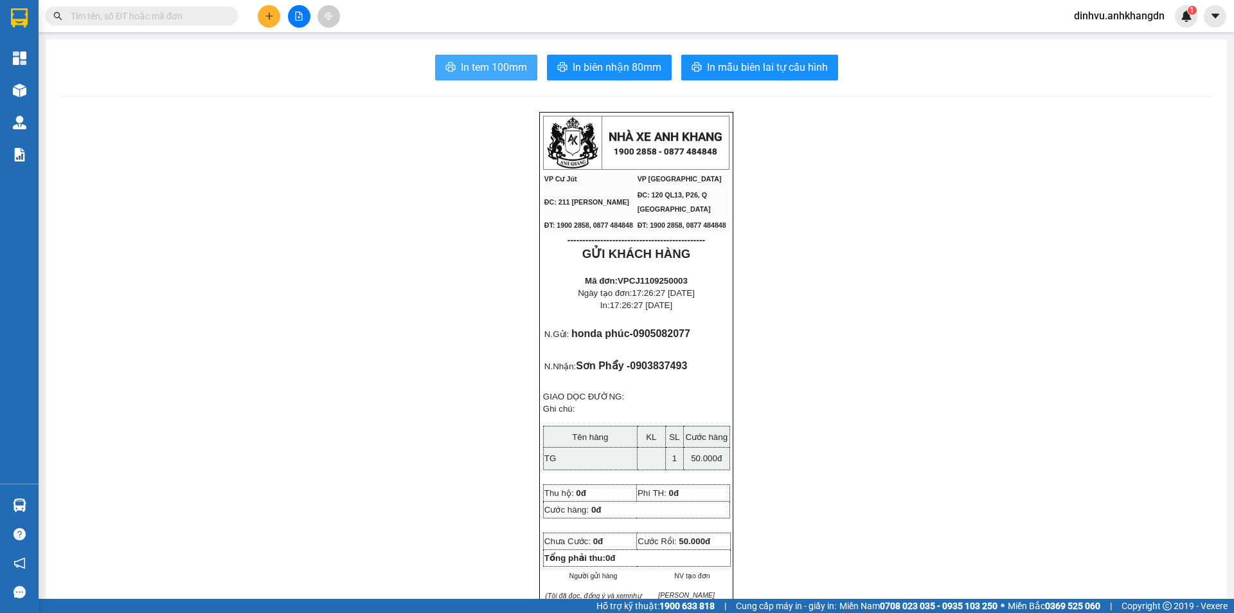
click at [510, 71] on span "In tem 100mm" at bounding box center [494, 67] width 66 height 16
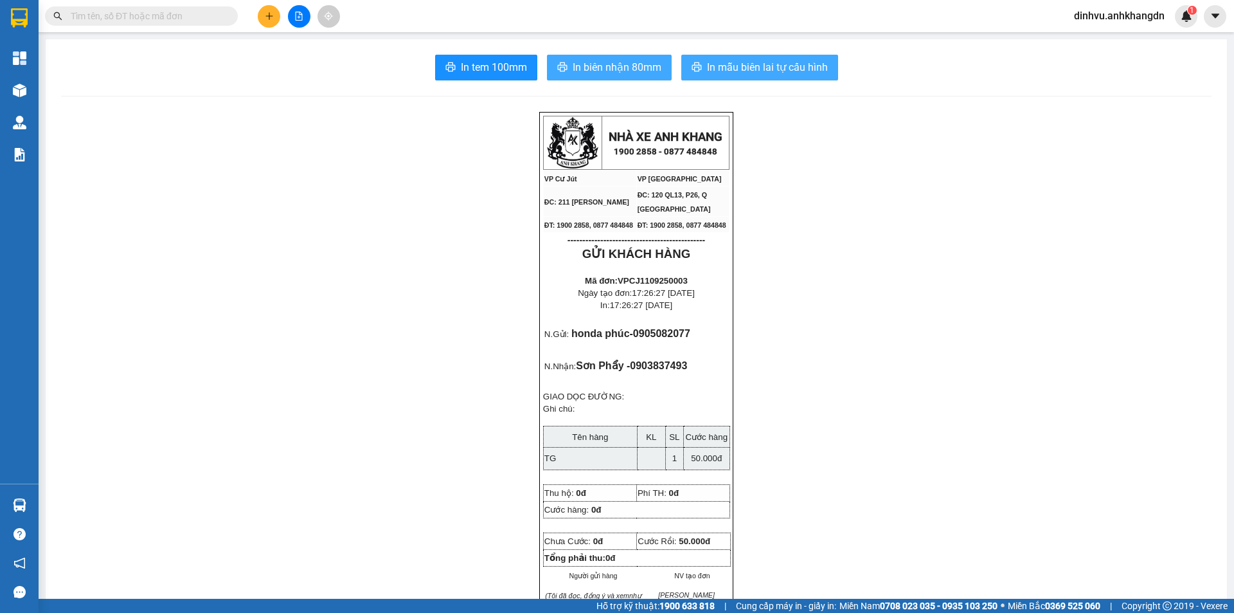
click at [629, 75] on span "In biên nhận 80mm" at bounding box center [617, 67] width 89 height 16
click at [636, 78] on button "In biên nhận 80mm" at bounding box center [609, 68] width 125 height 26
click at [494, 75] on span "In tem 100mm" at bounding box center [494, 67] width 66 height 16
click at [278, 19] on button at bounding box center [269, 16] width 23 height 23
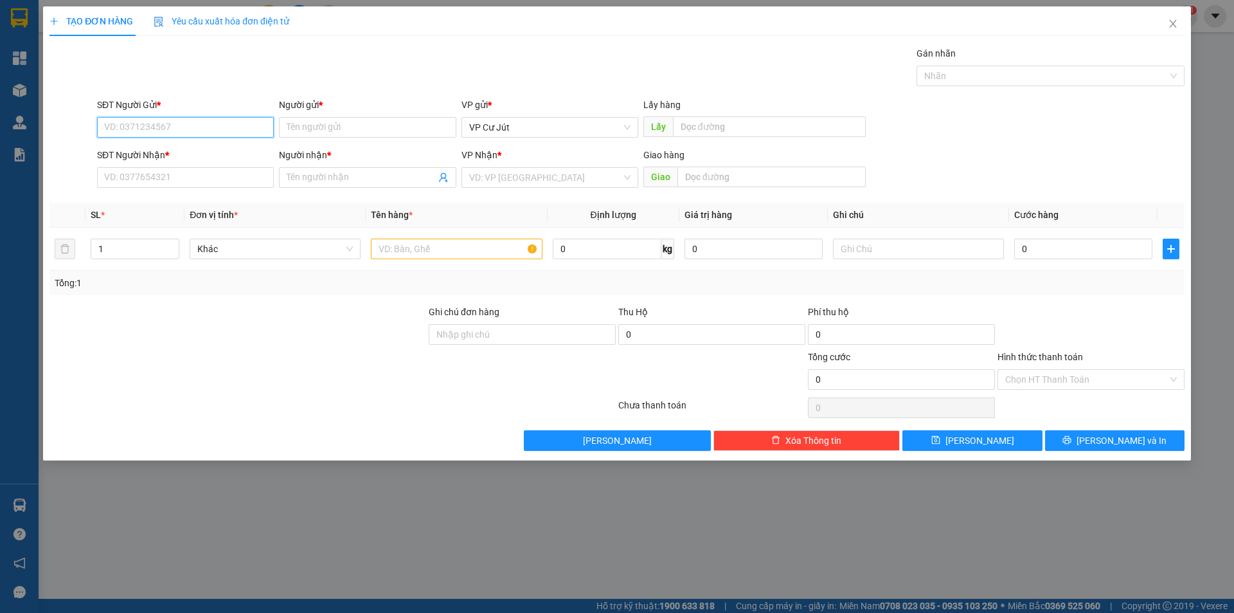
click at [241, 132] on input "SĐT Người Gửi *" at bounding box center [185, 127] width 177 height 21
click at [318, 171] on input "Người nhận *" at bounding box center [361, 177] width 149 height 14
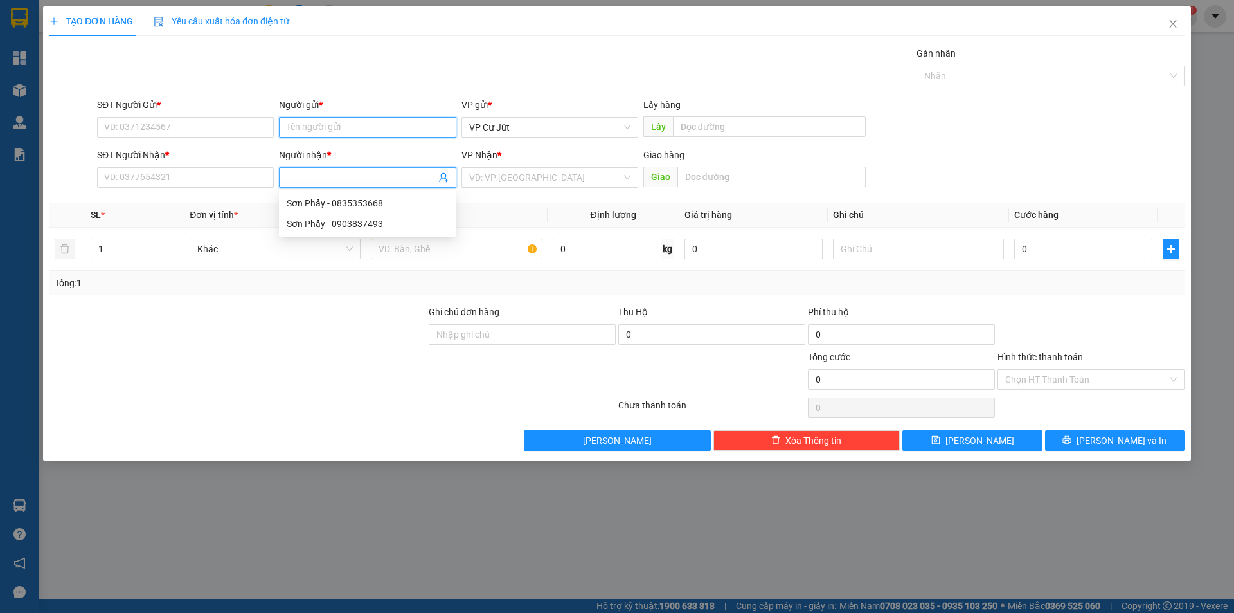
click at [312, 130] on input "Người gửi *" at bounding box center [367, 127] width 177 height 21
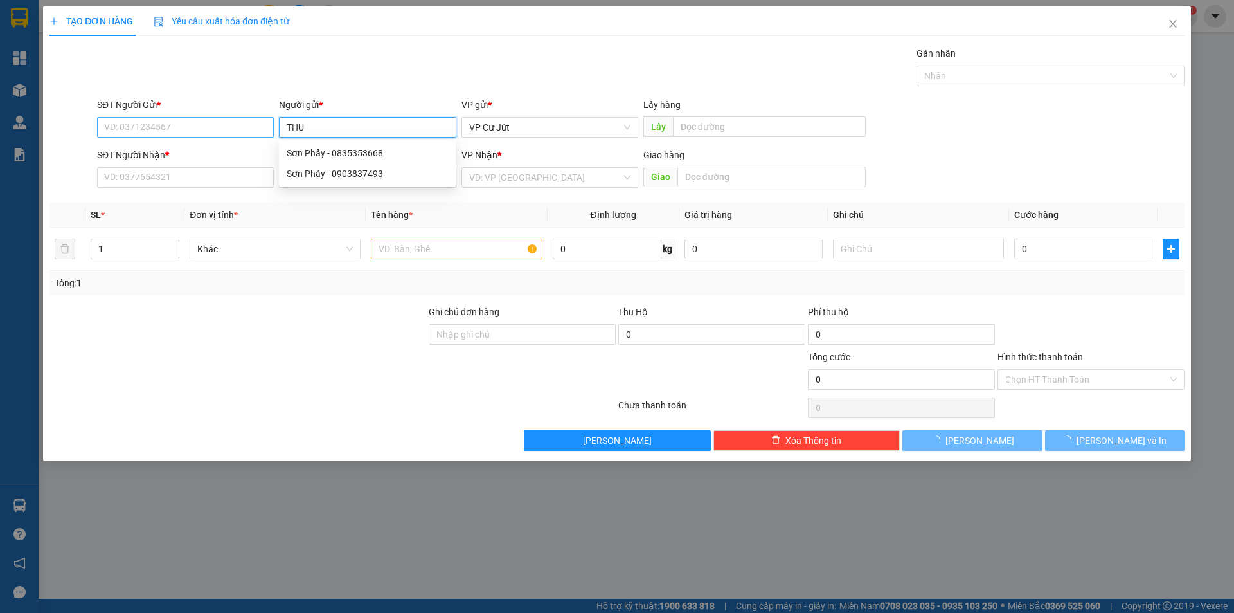
type input "THU"
click at [194, 119] on input "SĐT Người Gửi *" at bounding box center [185, 127] width 177 height 21
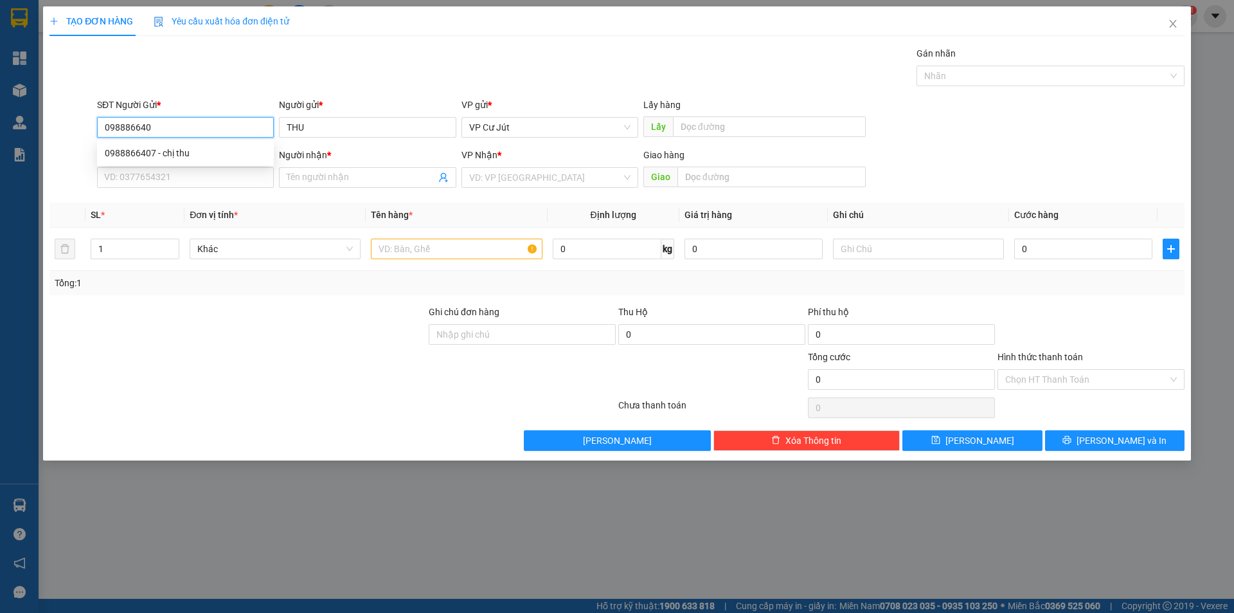
type input "0988866407"
click at [195, 158] on div "0988866407 - chị thu" at bounding box center [185, 153] width 161 height 14
type input "chị thu"
type input "0988866407"
type input "chị thu"
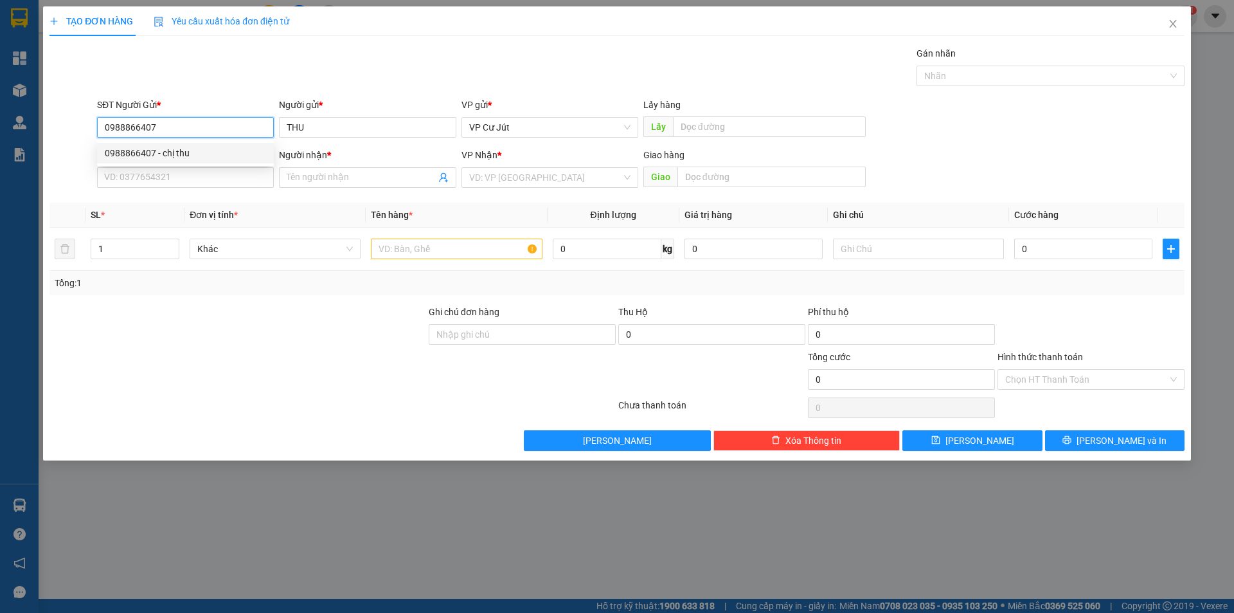
type input "Chưa bao gồm phí book grap"
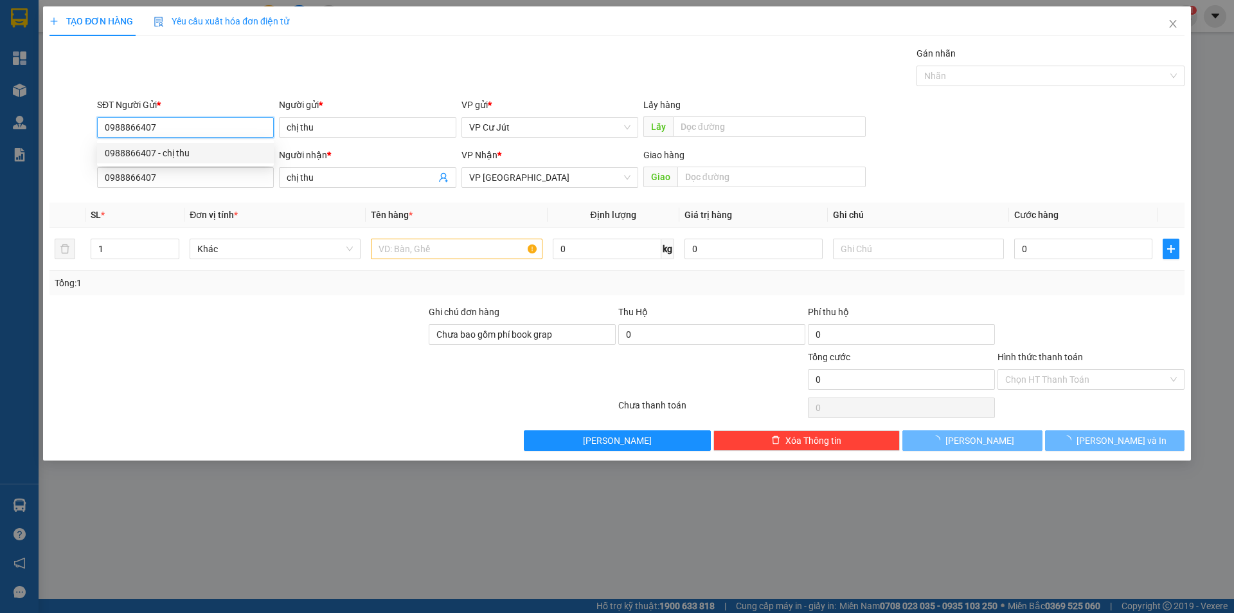
type input "250.000"
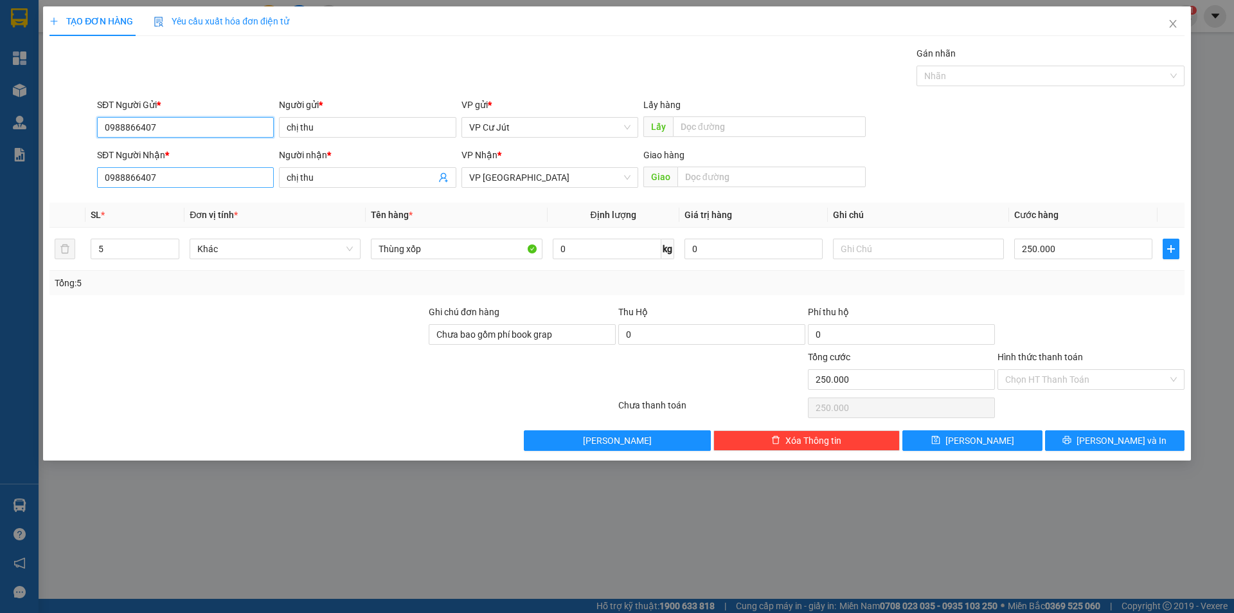
type input "0988866407"
drag, startPoint x: 210, startPoint y: 176, endPoint x: 110, endPoint y: 185, distance: 100.1
click at [110, 185] on input "0988866407" at bounding box center [185, 177] width 177 height 21
type input "0"
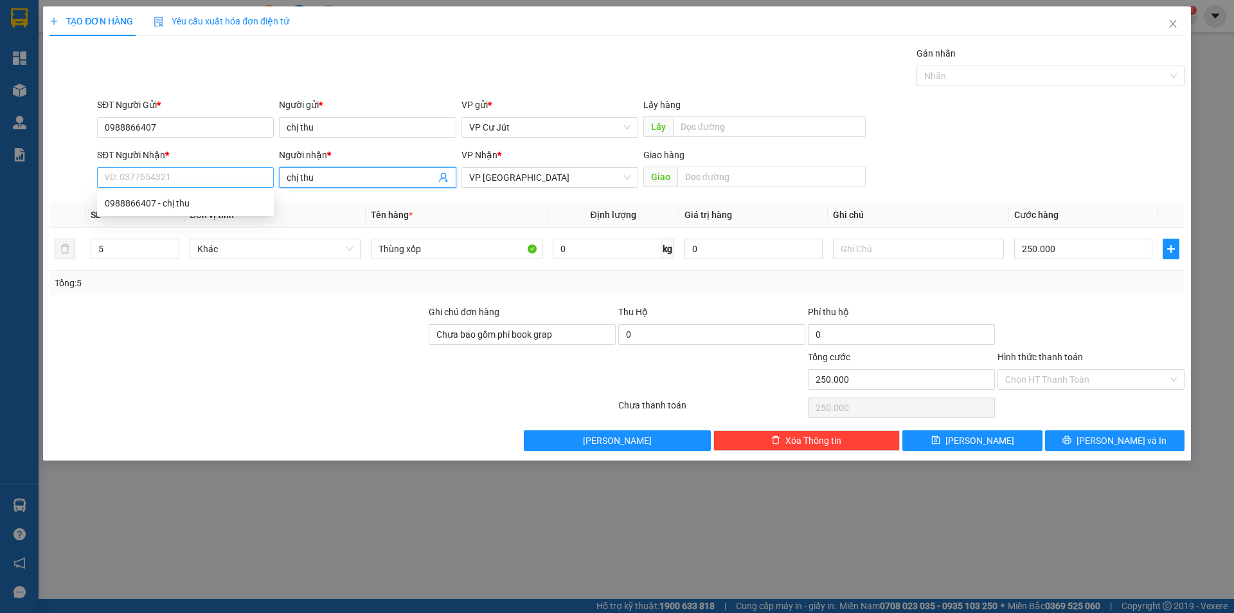
drag, startPoint x: 326, startPoint y: 171, endPoint x: 259, endPoint y: 180, distance: 67.5
click at [259, 180] on div "SĐT Người Nhận * VD: 0377654321 Người nhận * chị thu chị thu VP Nhận * VP Sài G…" at bounding box center [641, 170] width 1093 height 45
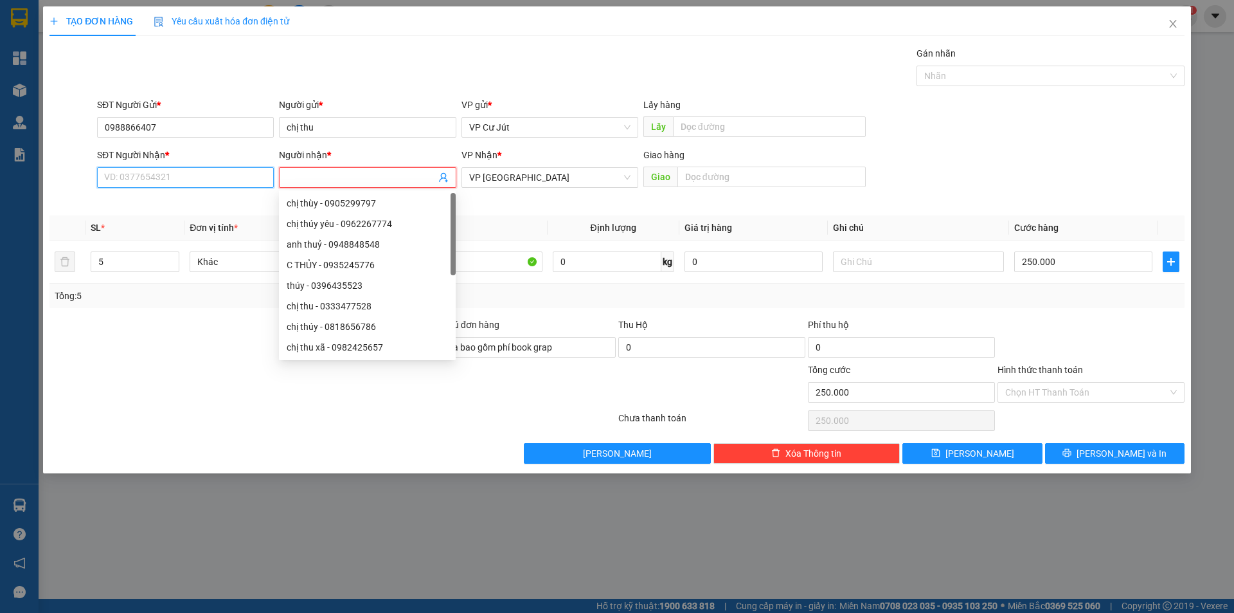
click at [215, 178] on input "SĐT Người Nhận *" at bounding box center [185, 177] width 177 height 21
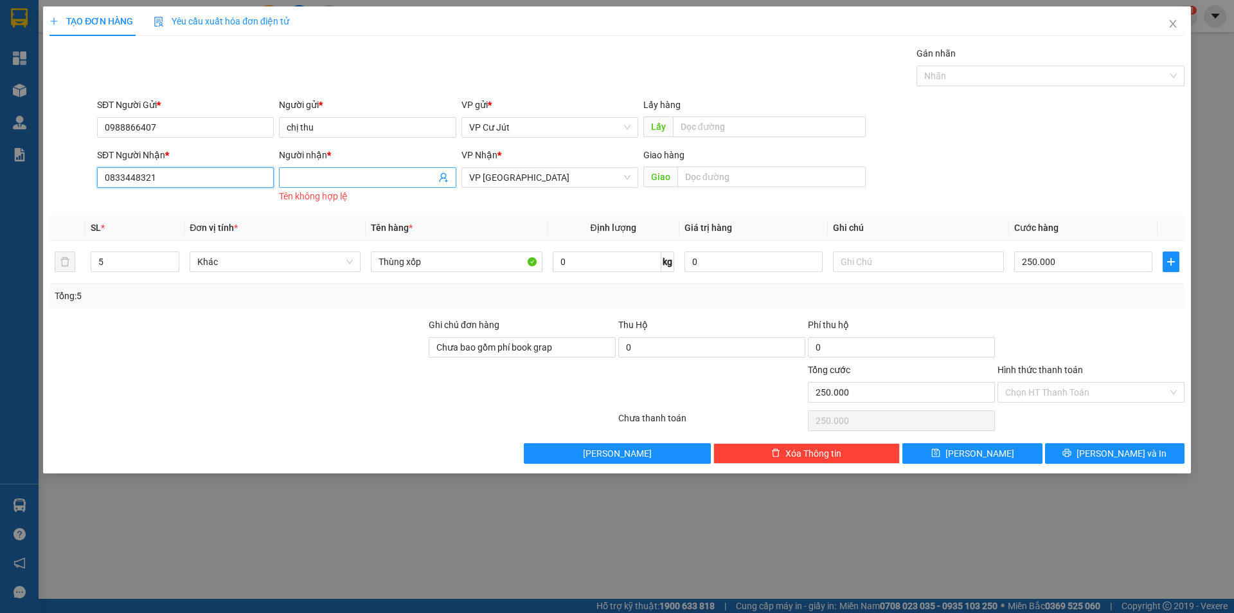
type input "0833448321"
click at [304, 177] on input "Người nhận *" at bounding box center [361, 177] width 149 height 14
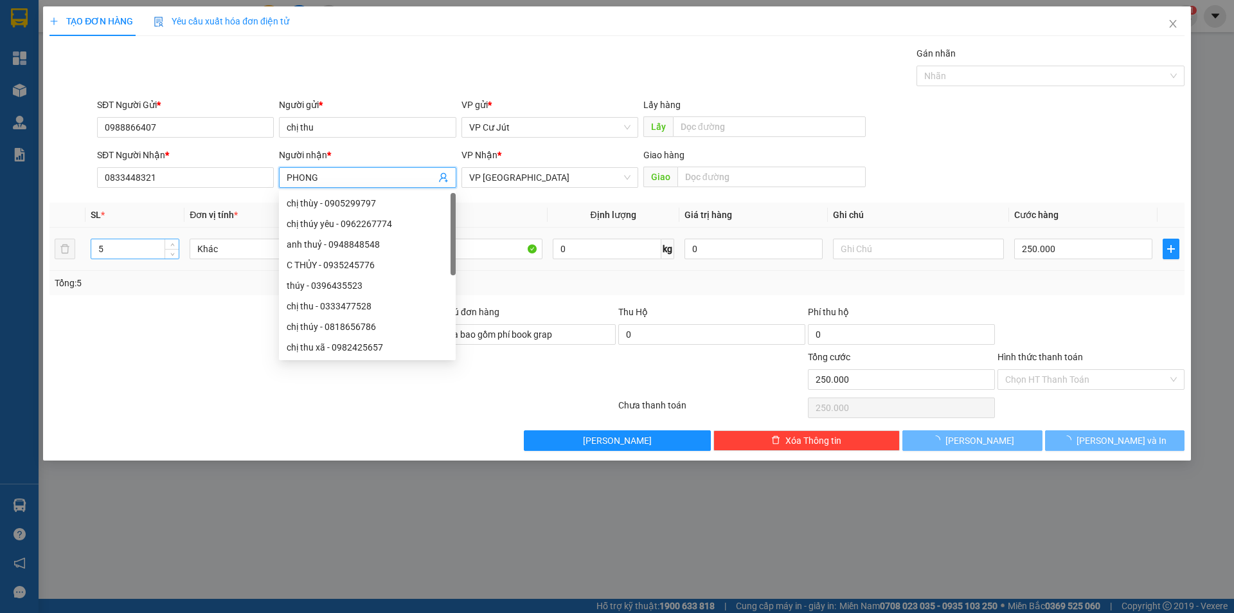
type input "PHONG"
click at [156, 242] on input "5" at bounding box center [134, 248] width 87 height 19
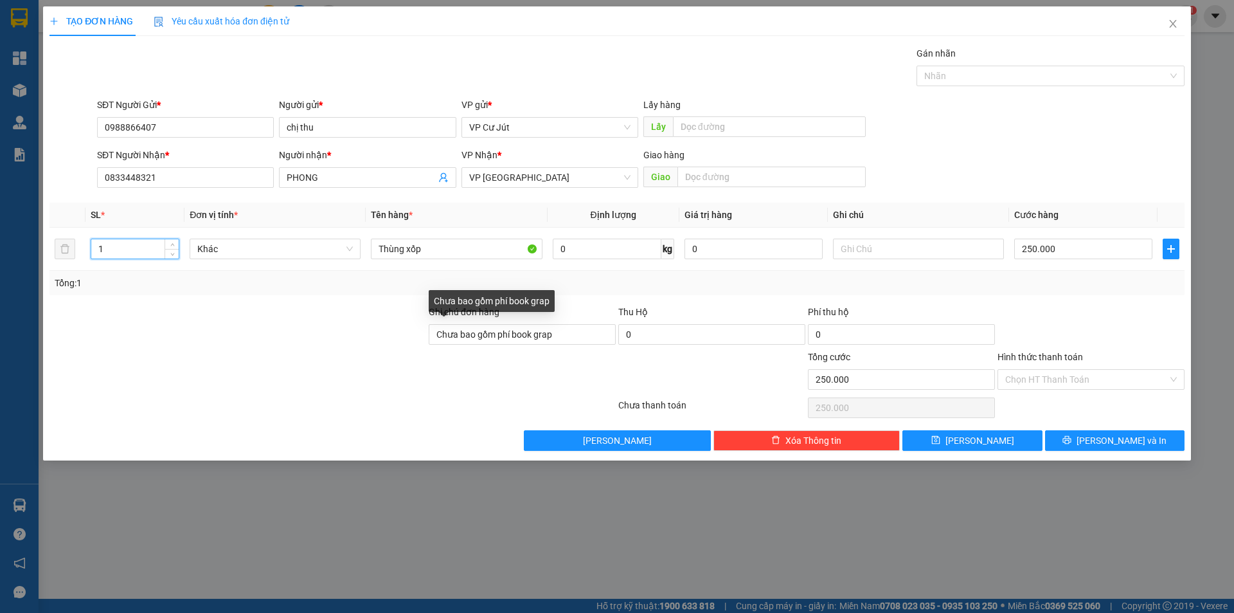
type input "1"
click at [362, 363] on form "Ghi chú đơn hàng Chưa bao gồm phí book grap Thu Hộ 0 Phí thu hộ 0 Tổng cước 250…" at bounding box center [617, 350] width 1135 height 90
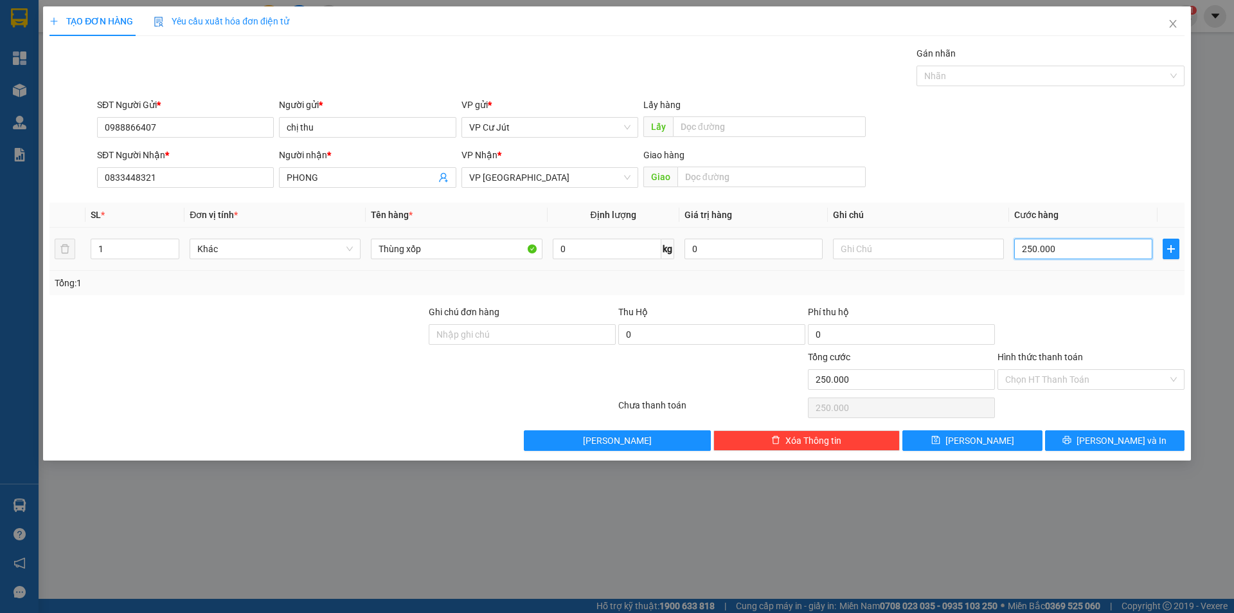
click at [1074, 249] on input "250.000" at bounding box center [1084, 249] width 138 height 21
type input "0"
type input "50"
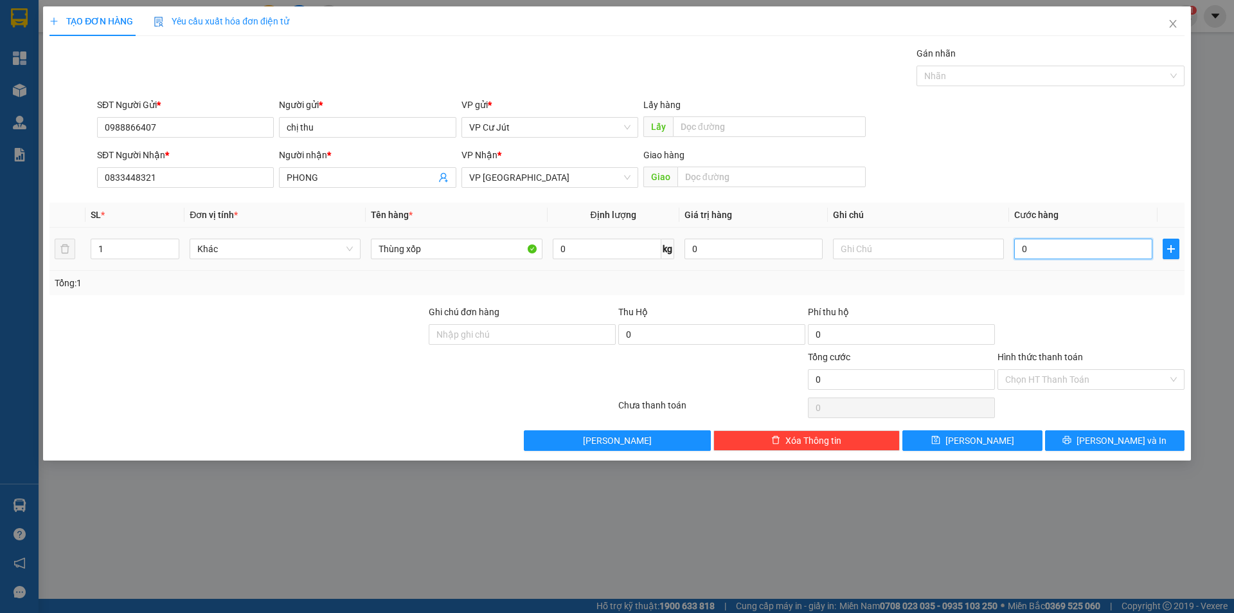
type input "50"
type input "500"
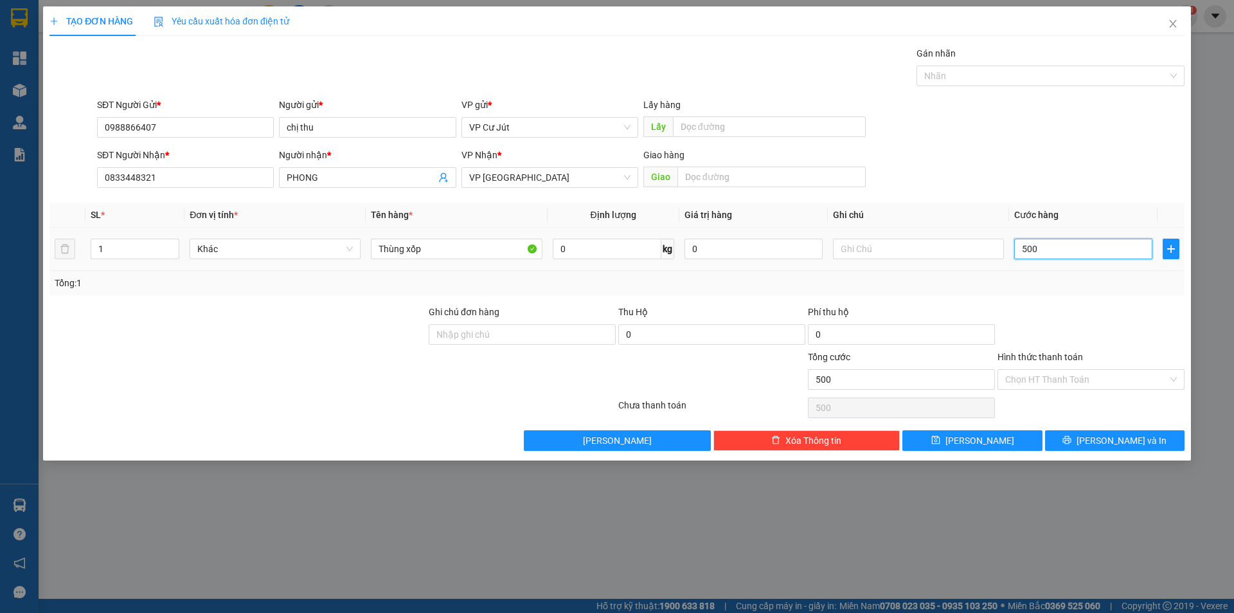
type input "5.000"
type input "50.000"
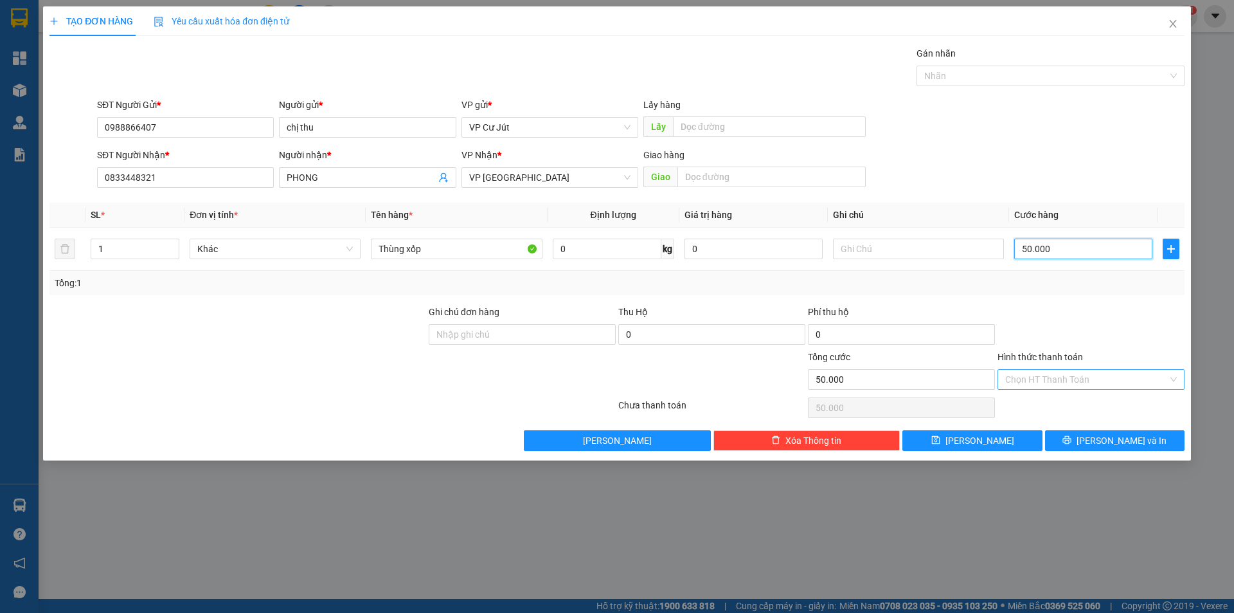
type input "50.000"
click at [1067, 381] on input "Hình thức thanh toán" at bounding box center [1087, 379] width 163 height 19
type input "0"
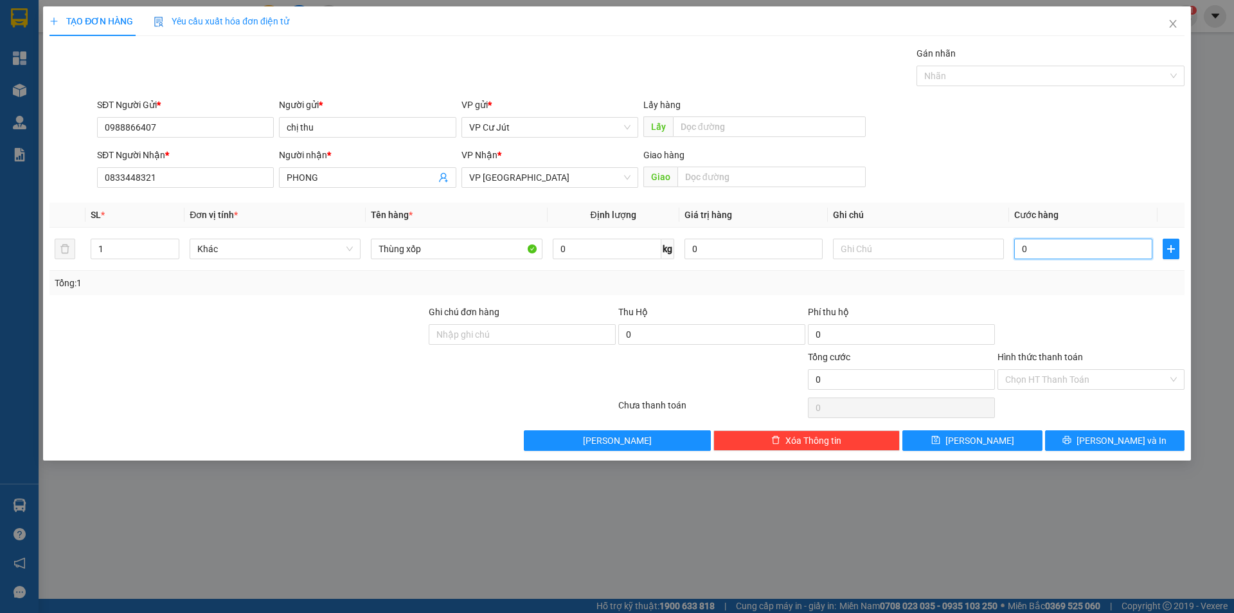
type input "7"
type input "07"
type input "70"
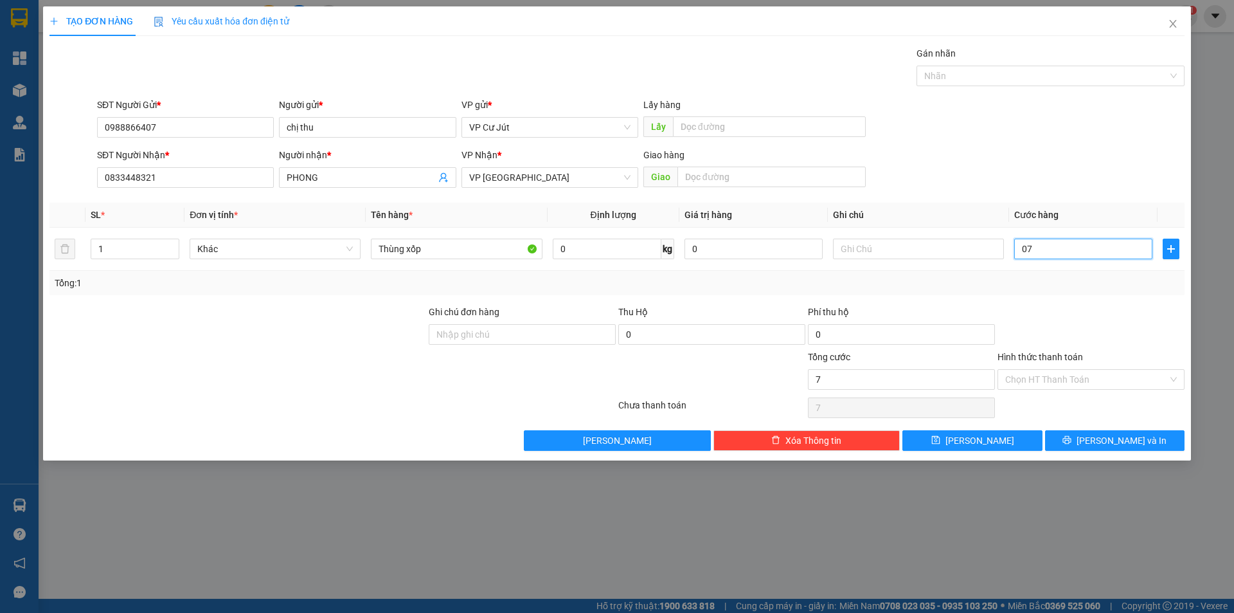
type input "070"
type input "700"
type input "0.700"
type input "7.000"
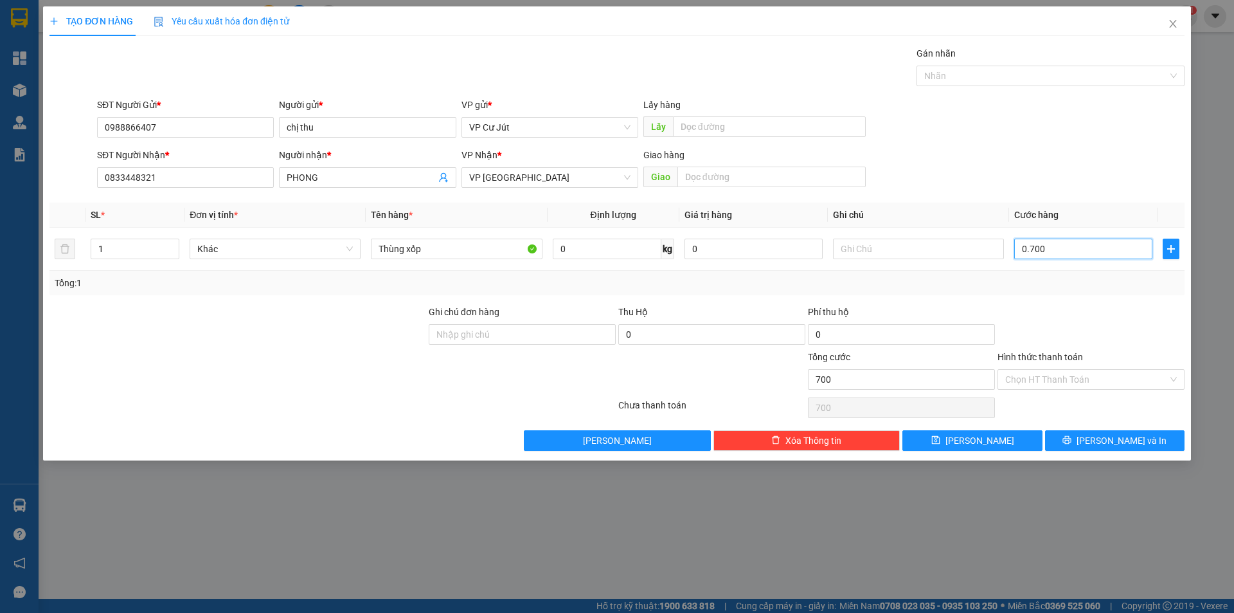
type input "7.000"
type input "07.000"
type input "700"
type input "0.700"
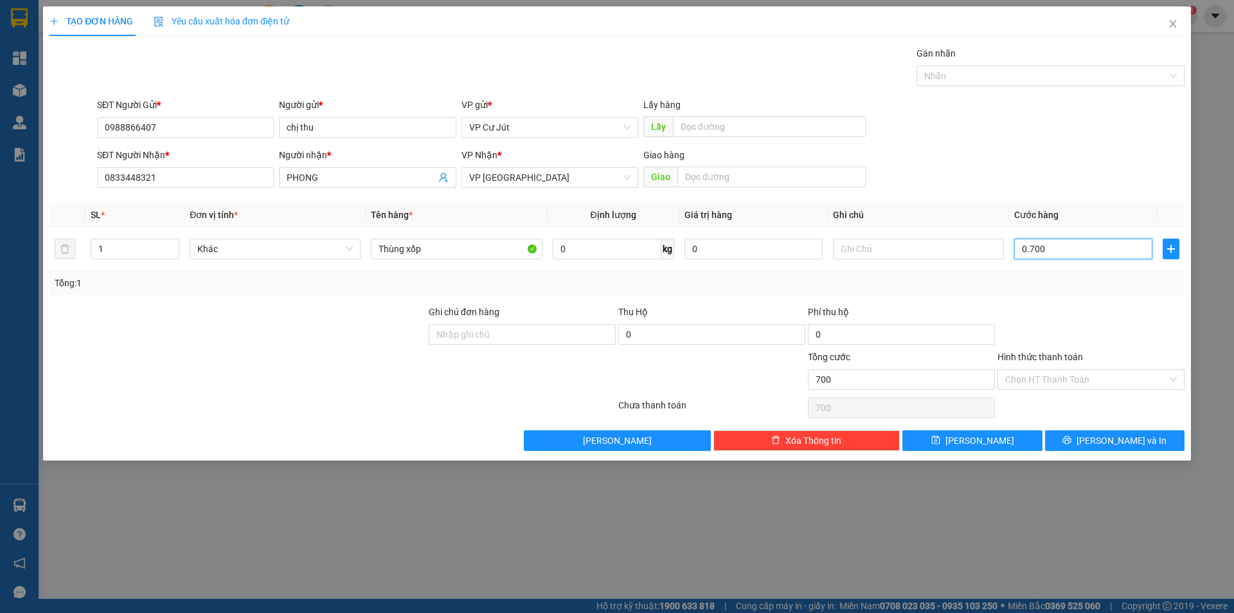
type input "70"
type input "070"
type input "7"
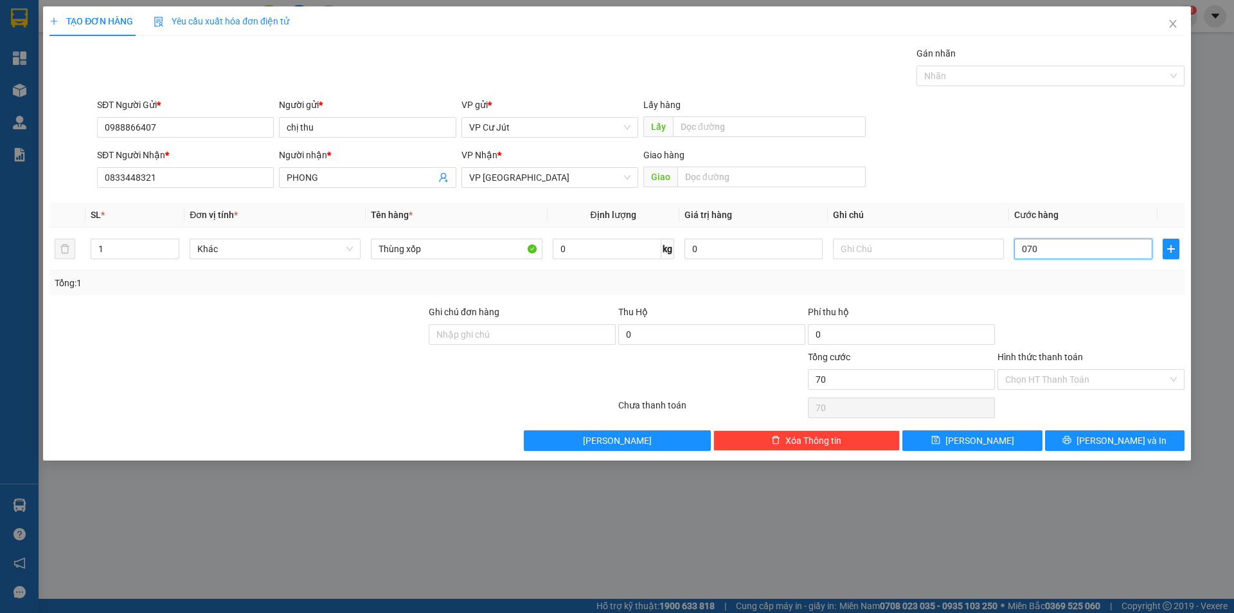
type input "07"
type input "0"
type input "70"
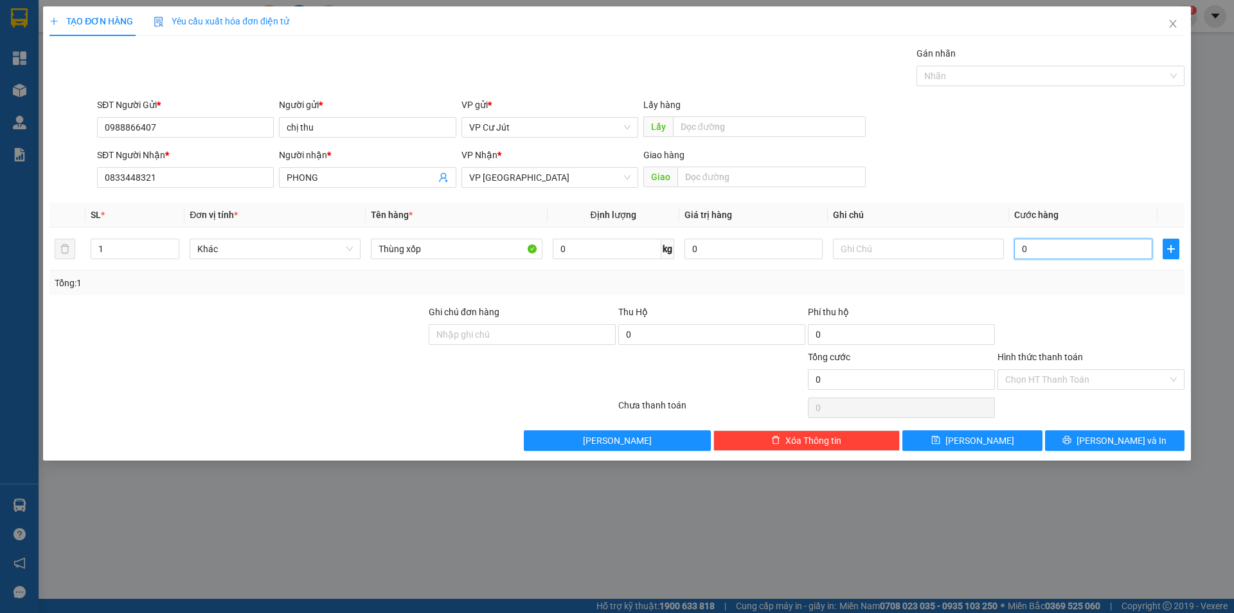
type input "70"
type input "700"
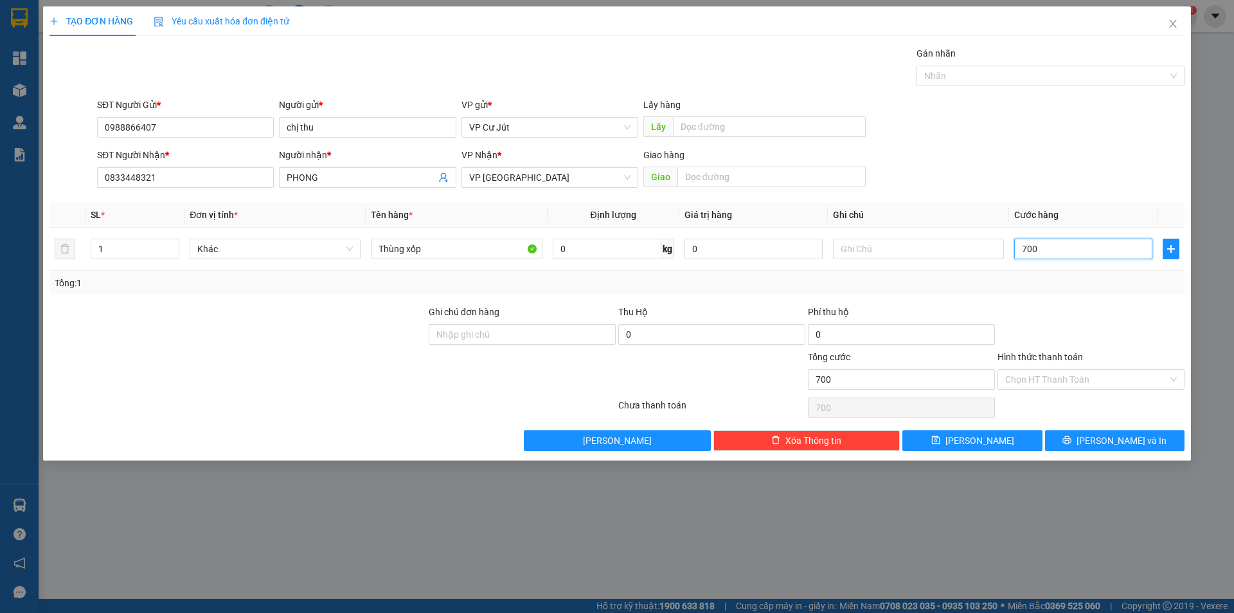
type input "7.000"
type input "70.000"
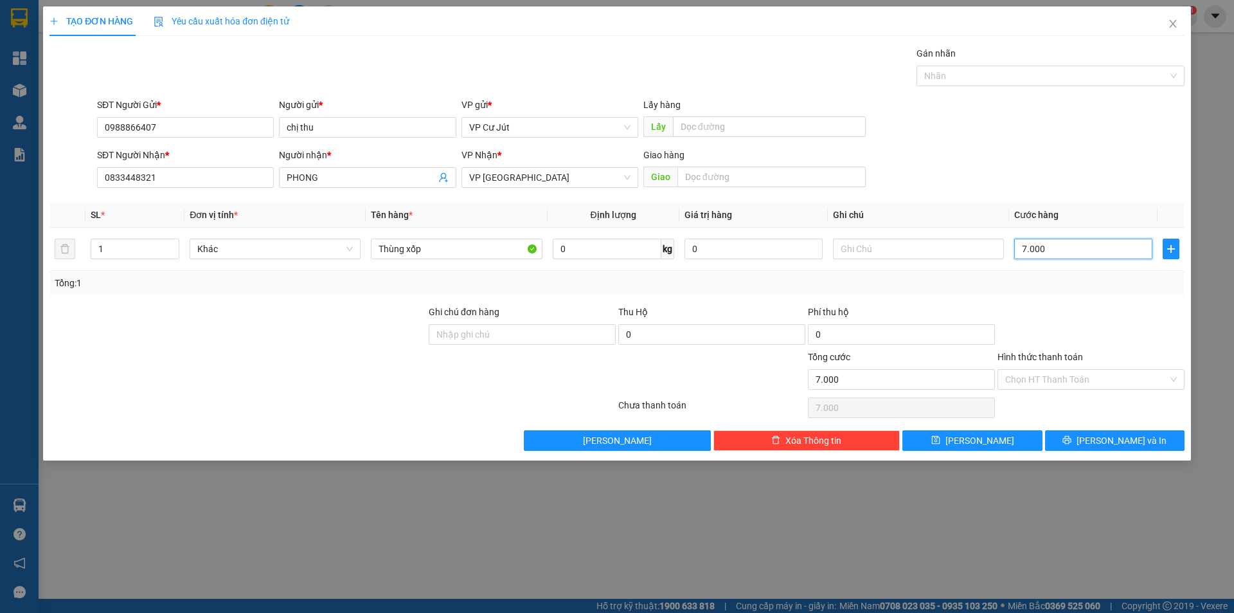
type input "70.000"
type input "700.000"
type input "70.000"
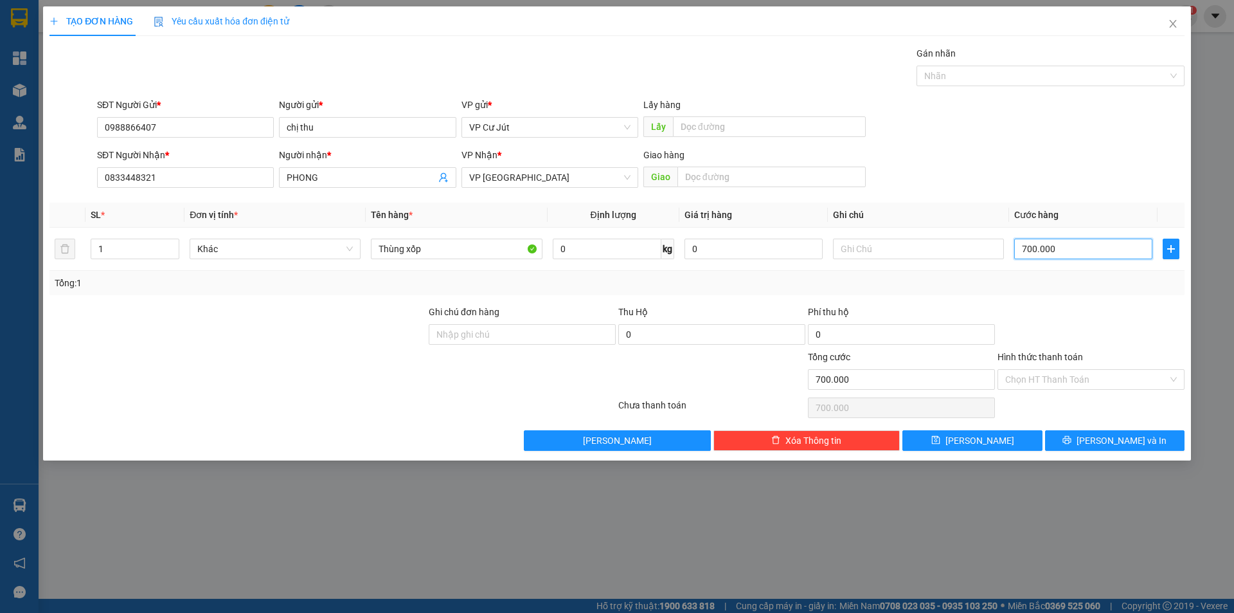
type input "70.000"
click at [1074, 380] on input "Hình thức thanh toán" at bounding box center [1087, 379] width 163 height 19
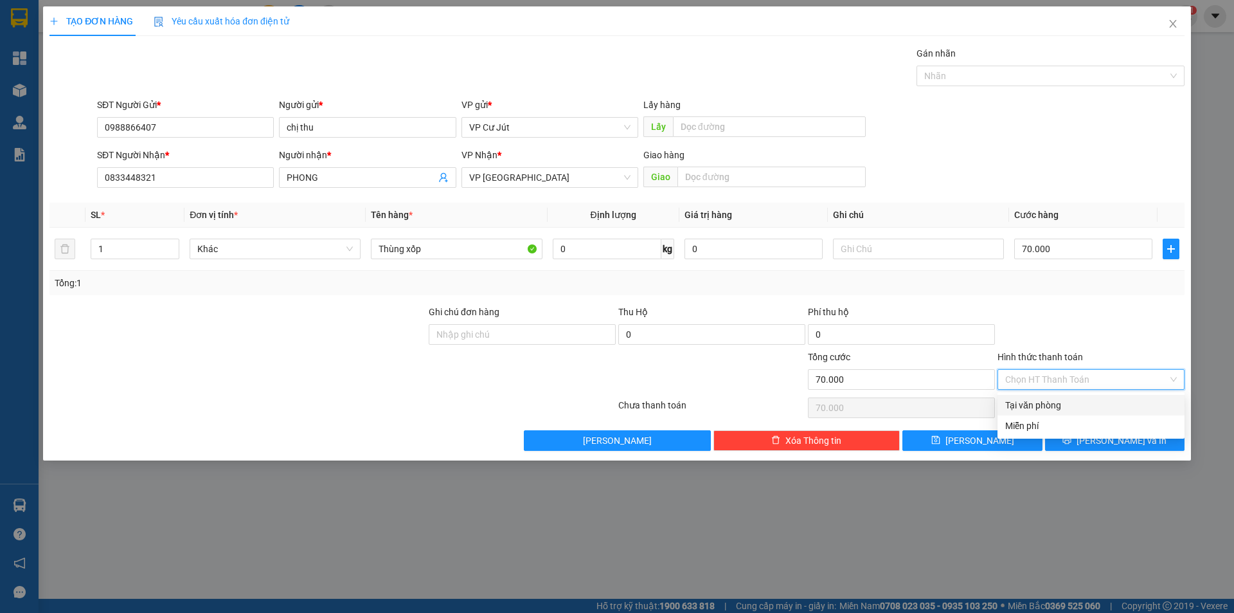
click at [1072, 401] on div "Tại văn phòng" at bounding box center [1092, 405] width 172 height 14
type input "0"
click at [1089, 433] on button "[PERSON_NAME] và In" at bounding box center [1115, 440] width 140 height 21
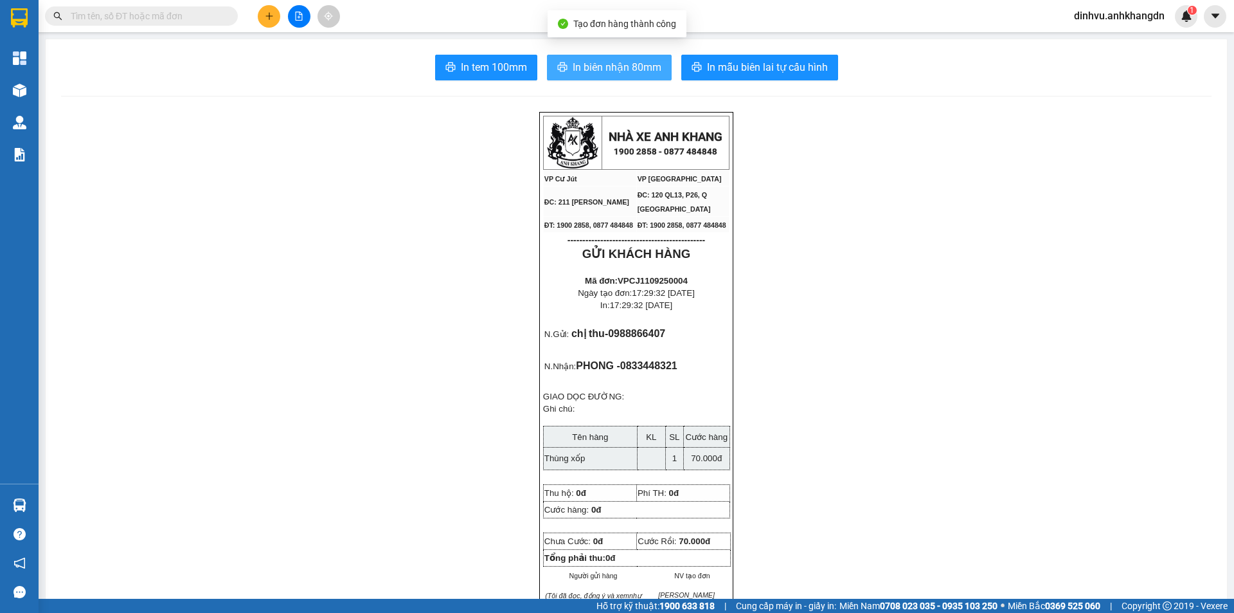
click at [635, 68] on span "In biên nhận 80mm" at bounding box center [617, 67] width 89 height 16
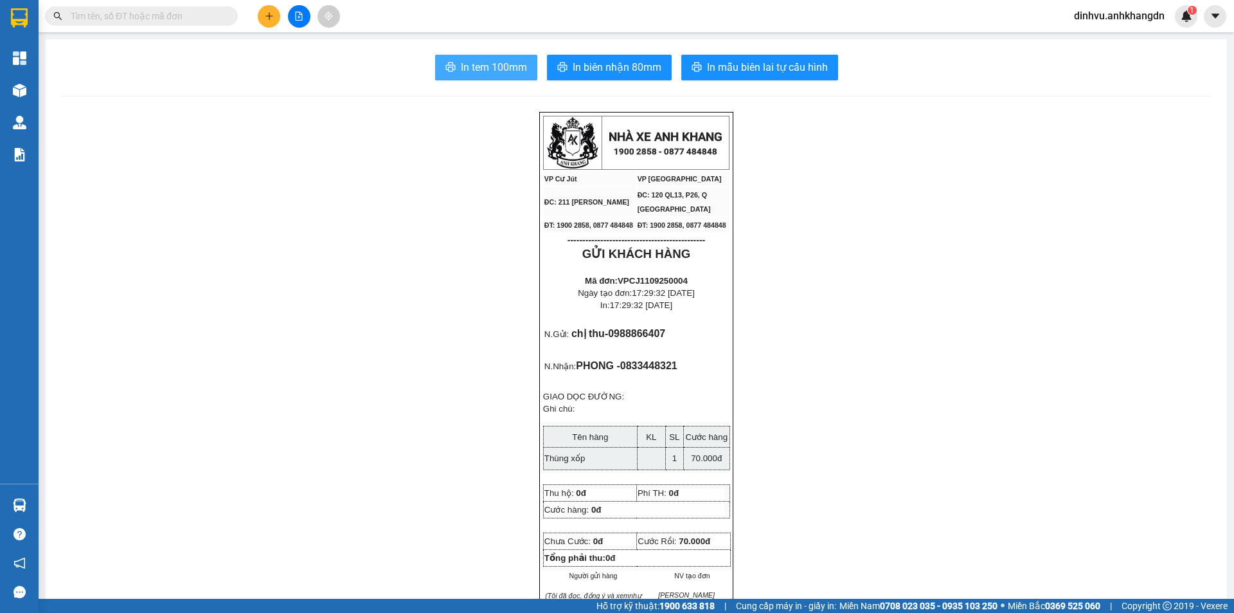
click at [509, 74] on span "In tem 100mm" at bounding box center [494, 67] width 66 height 16
